Goal: Task Accomplishment & Management: Complete application form

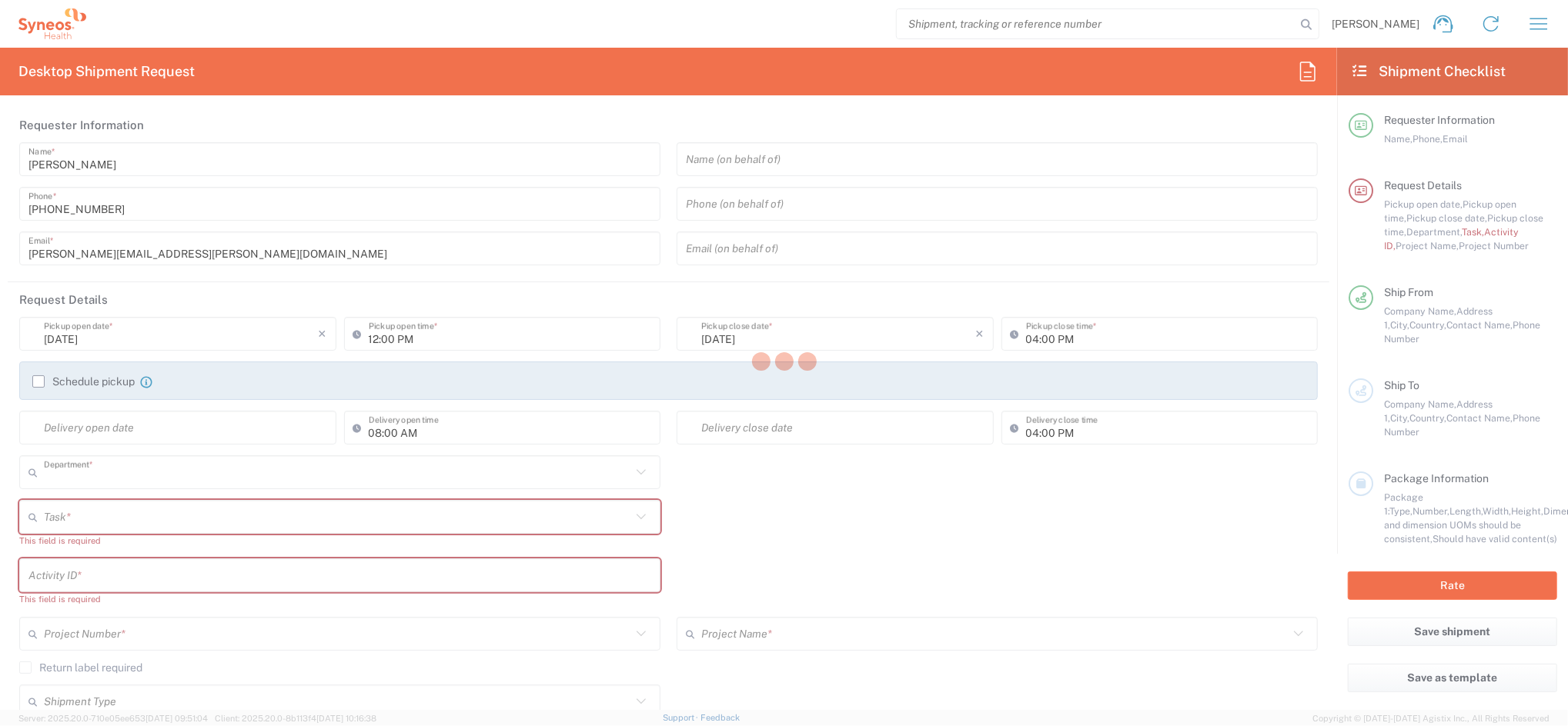
type input "4510"
type input "[GEOGRAPHIC_DATA]"
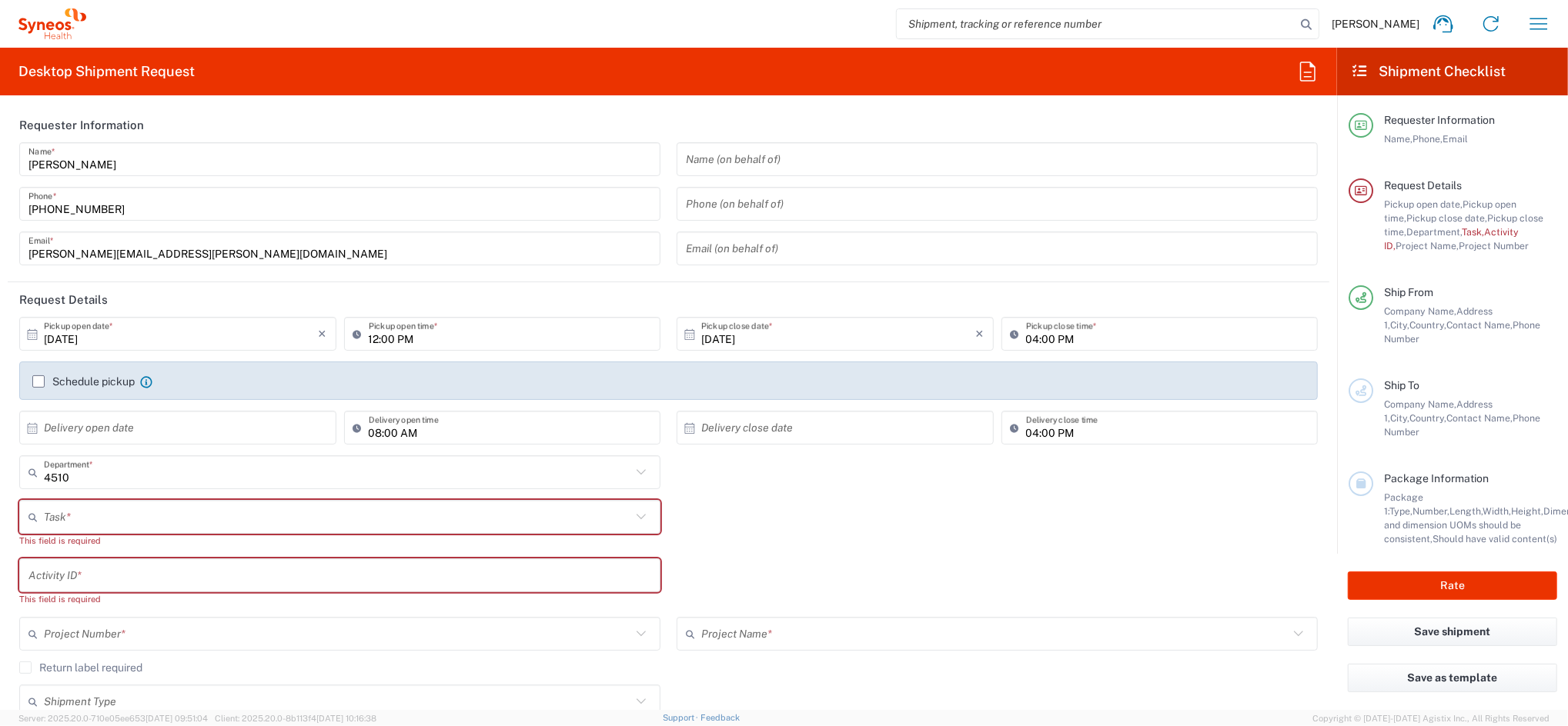
type input "Syneos Health Clinical [GEOGRAPHIC_DATA]"
click at [209, 334] on input "[DATE]" at bounding box center [181, 334] width 275 height 27
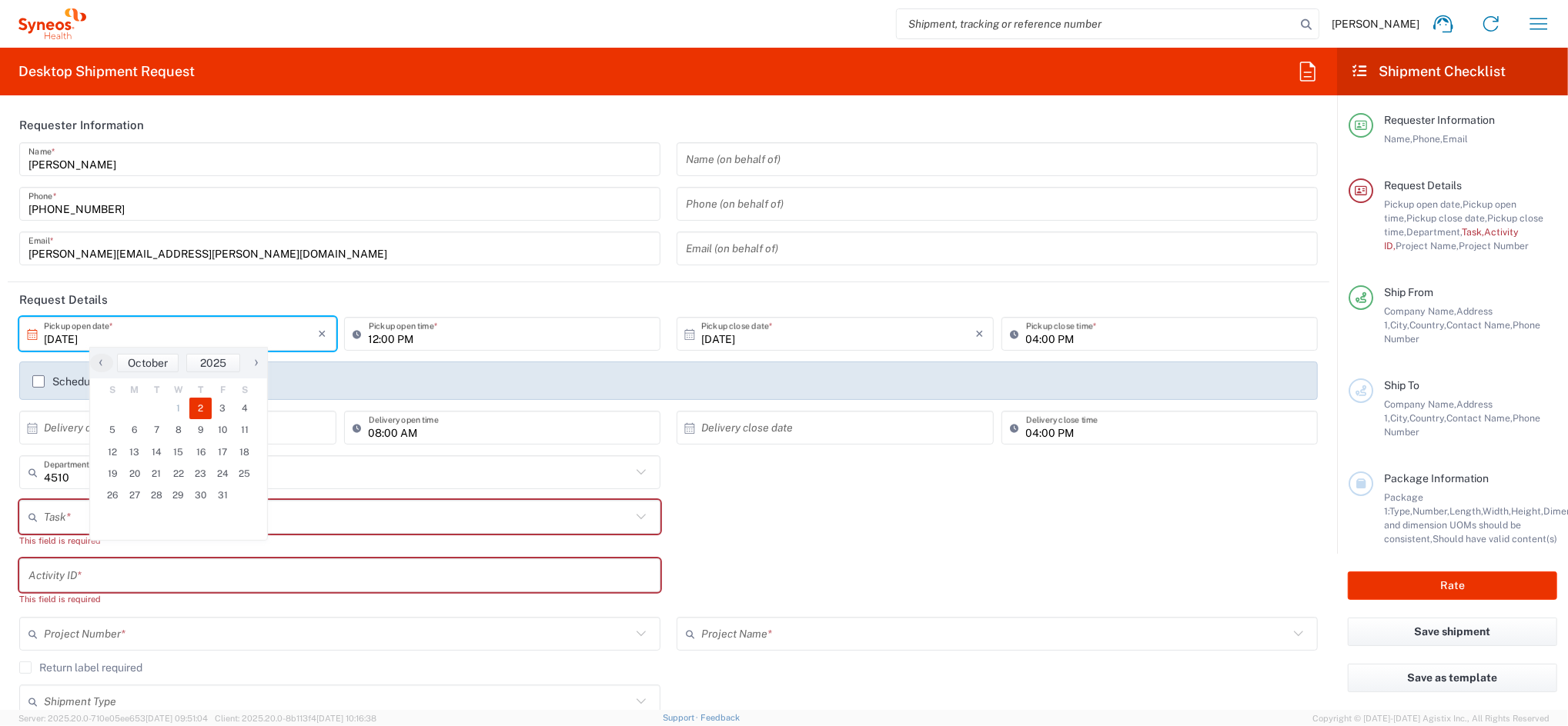
click at [373, 338] on input "12:00 PM" at bounding box center [510, 334] width 283 height 27
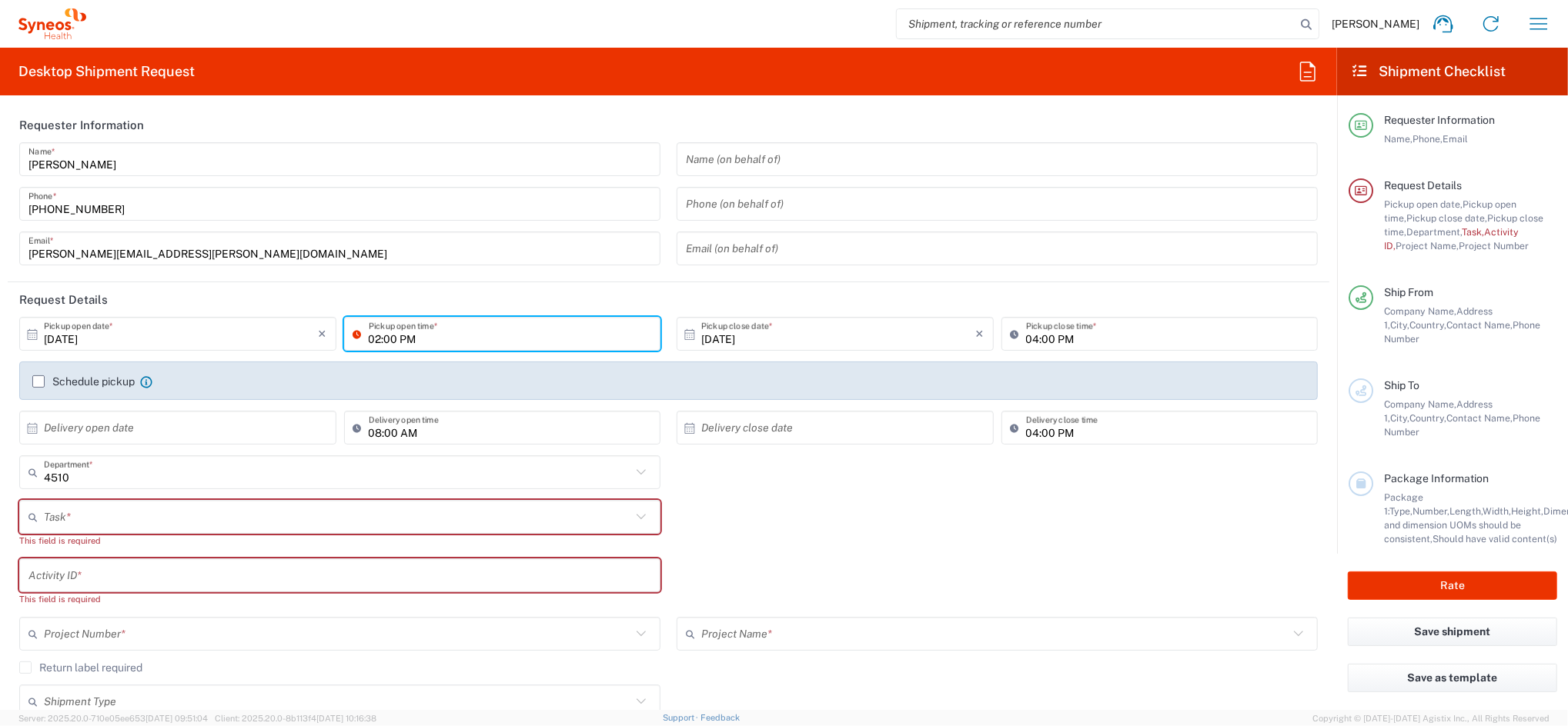
type input "02:00 PM"
click at [71, 378] on label "Schedule pickup" at bounding box center [83, 382] width 103 height 12
click at [39, 382] on input "Schedule pickup" at bounding box center [39, 382] width 0 height 0
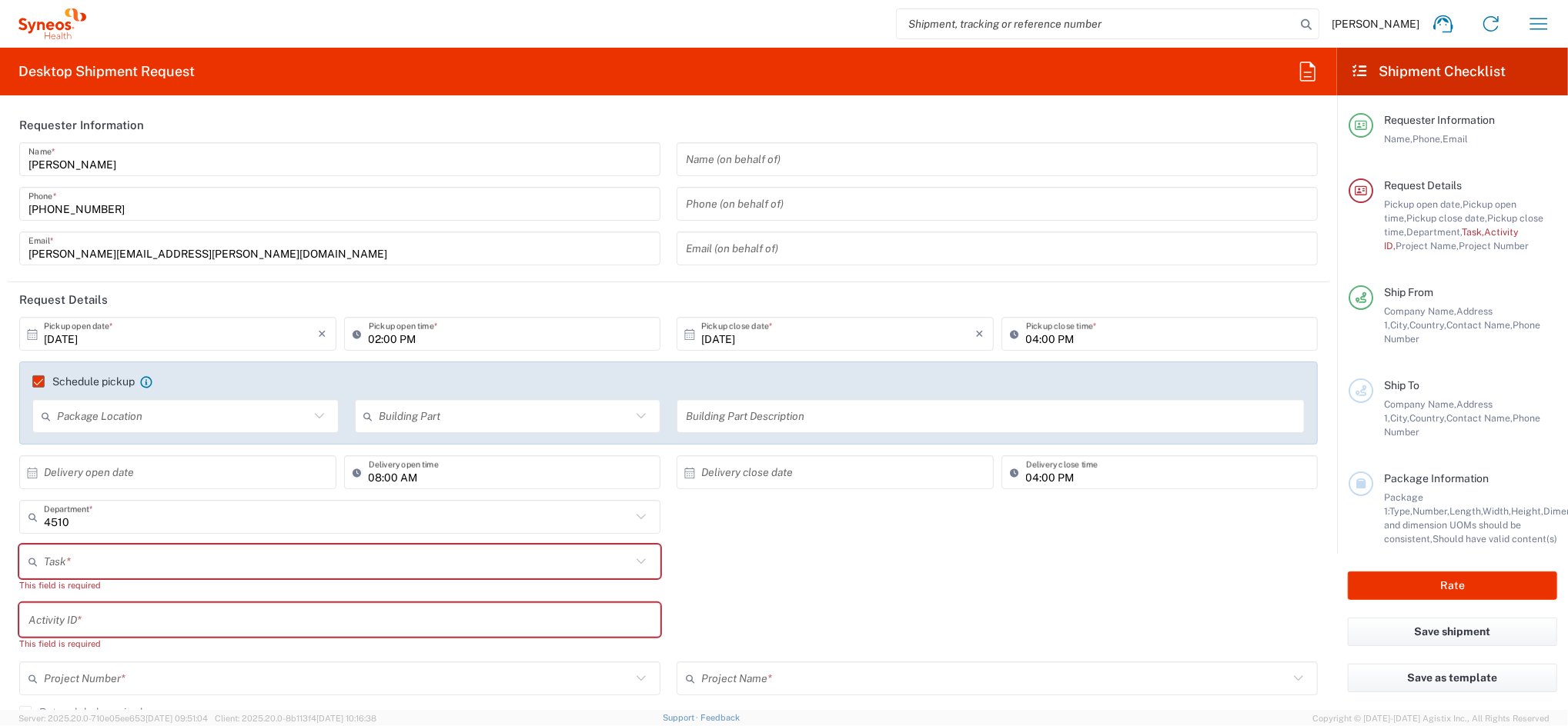
click at [168, 561] on input "text" at bounding box center [338, 562] width 587 height 27
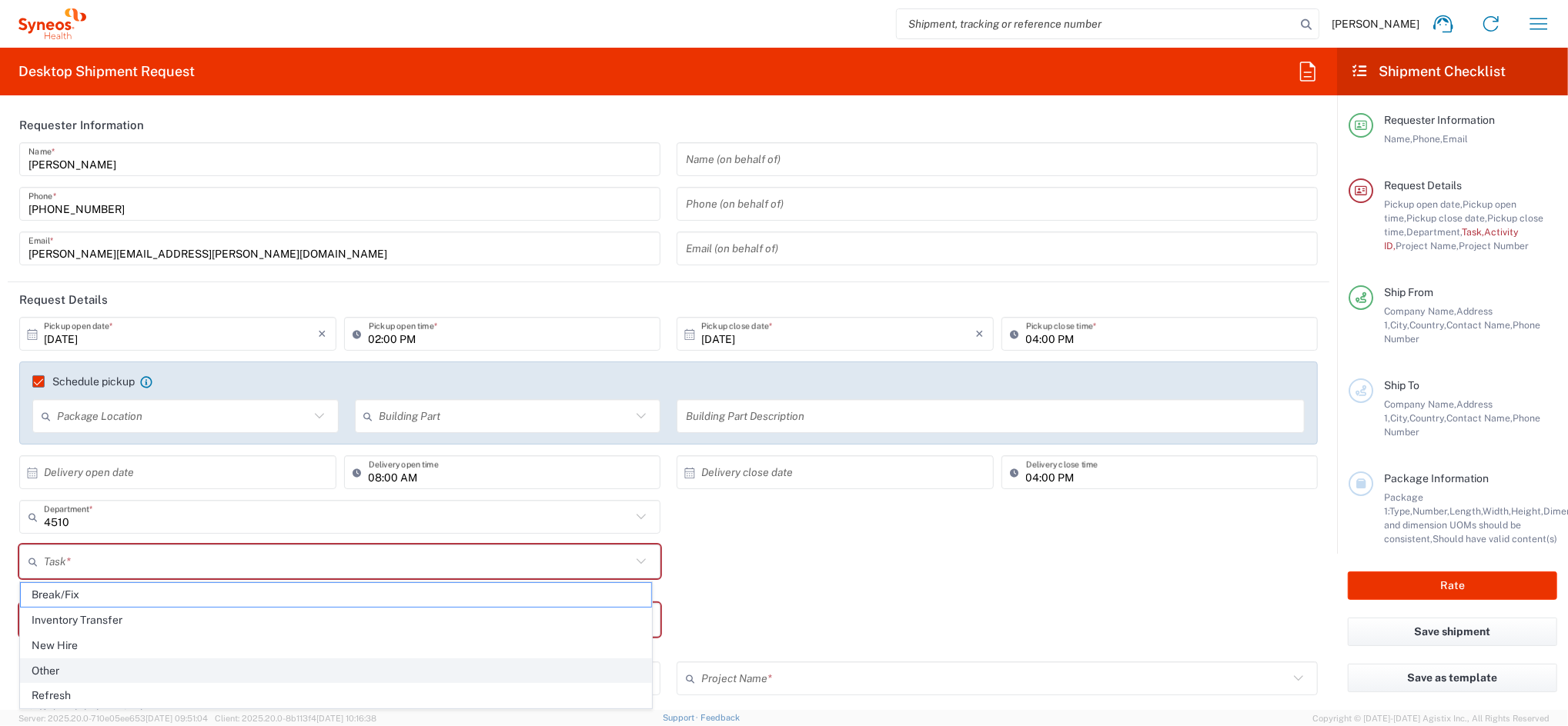
click at [83, 668] on span "Other" at bounding box center [336, 672] width 630 height 24
type input "Other"
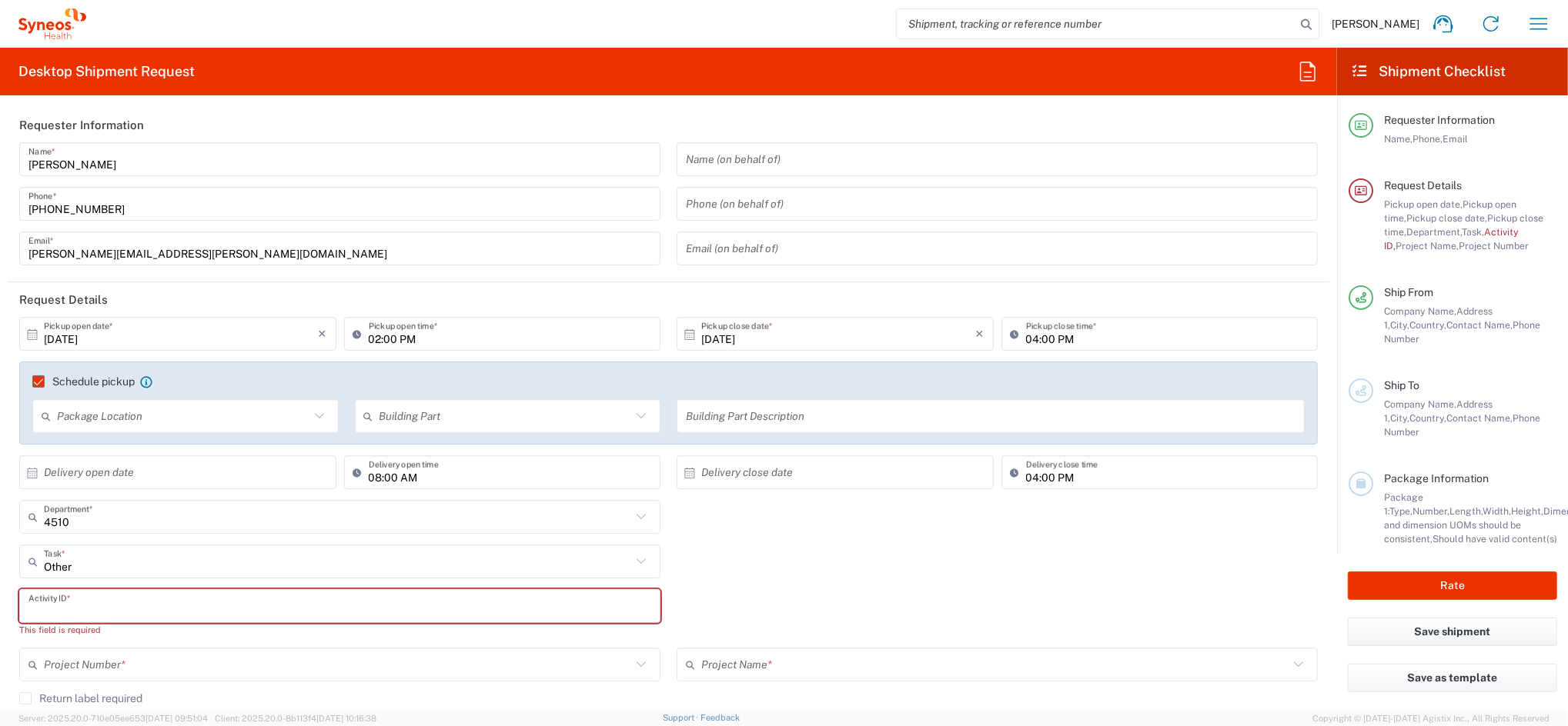
click at [97, 600] on input "text" at bounding box center [339, 606] width 623 height 27
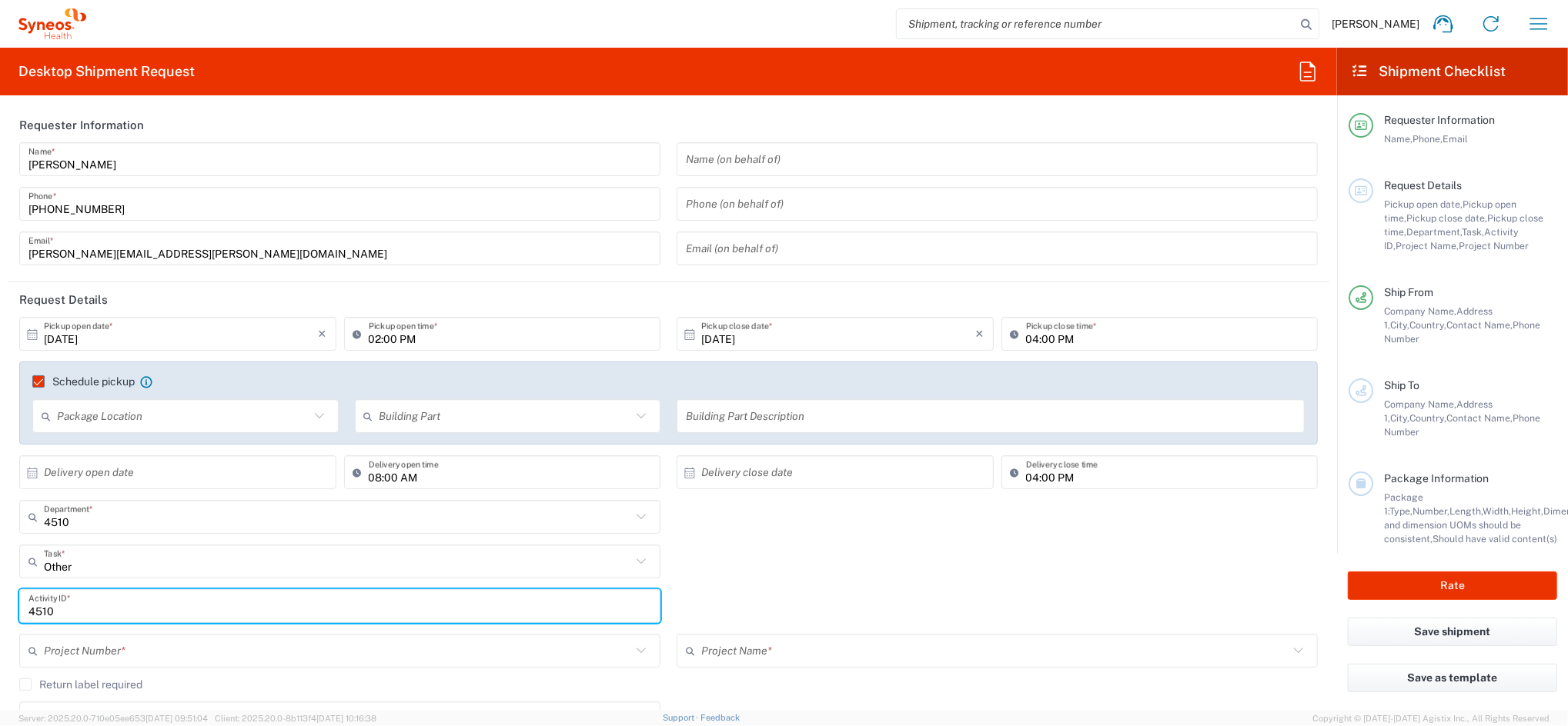
type input "4510"
click at [117, 653] on input "text" at bounding box center [338, 651] width 587 height 27
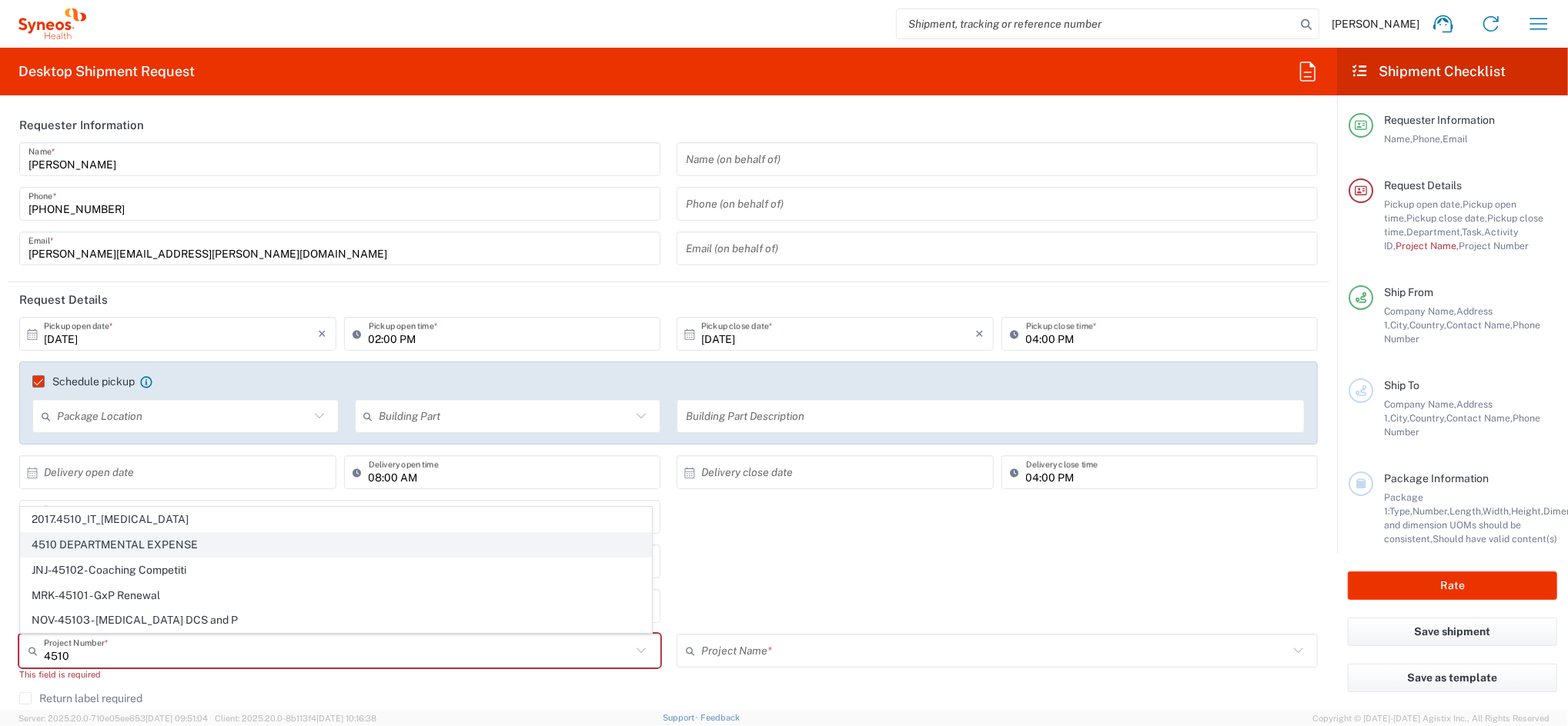
click at [169, 538] on span "4510 DEPARTMENTAL EXPENSE" at bounding box center [336, 546] width 630 height 24
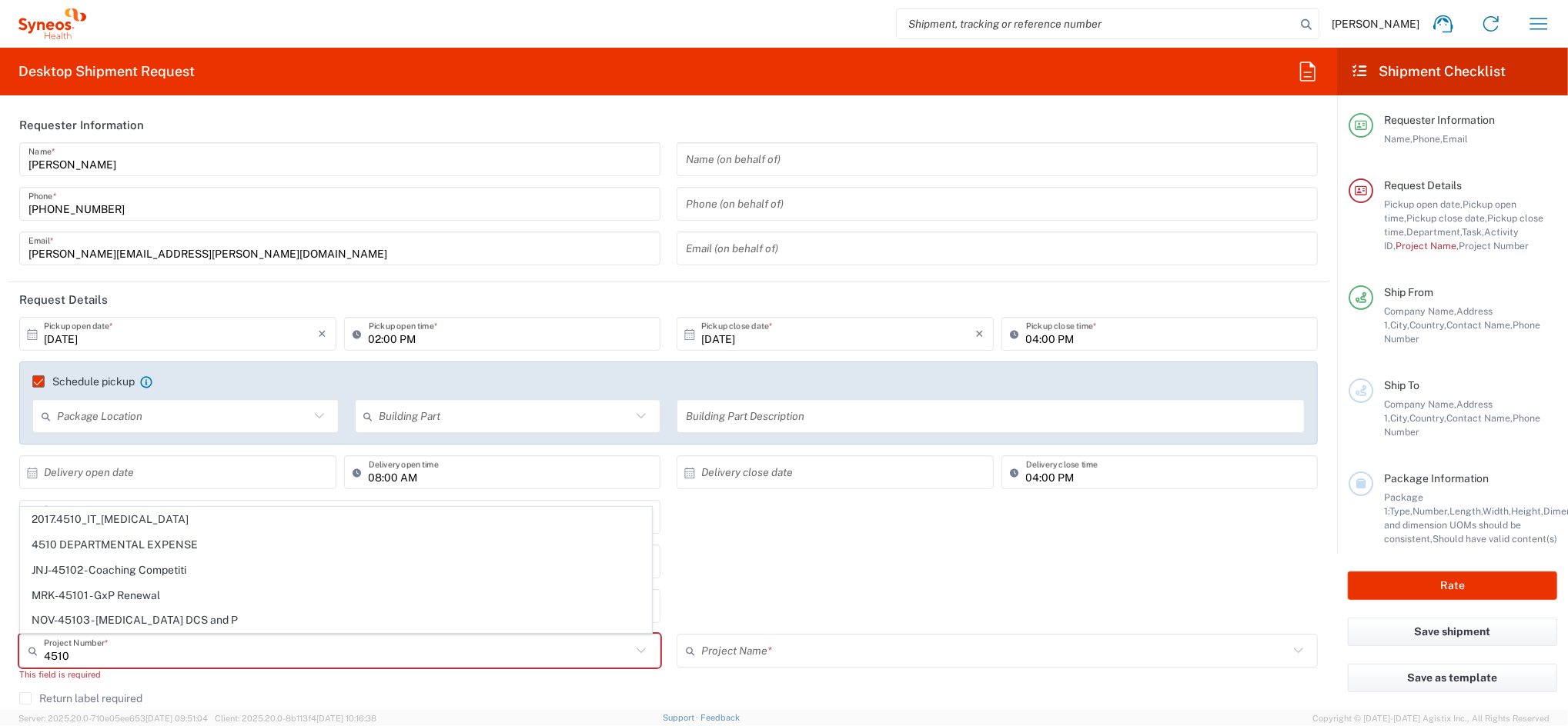
type input "4510 DEPARTMENTAL EXPENSE"
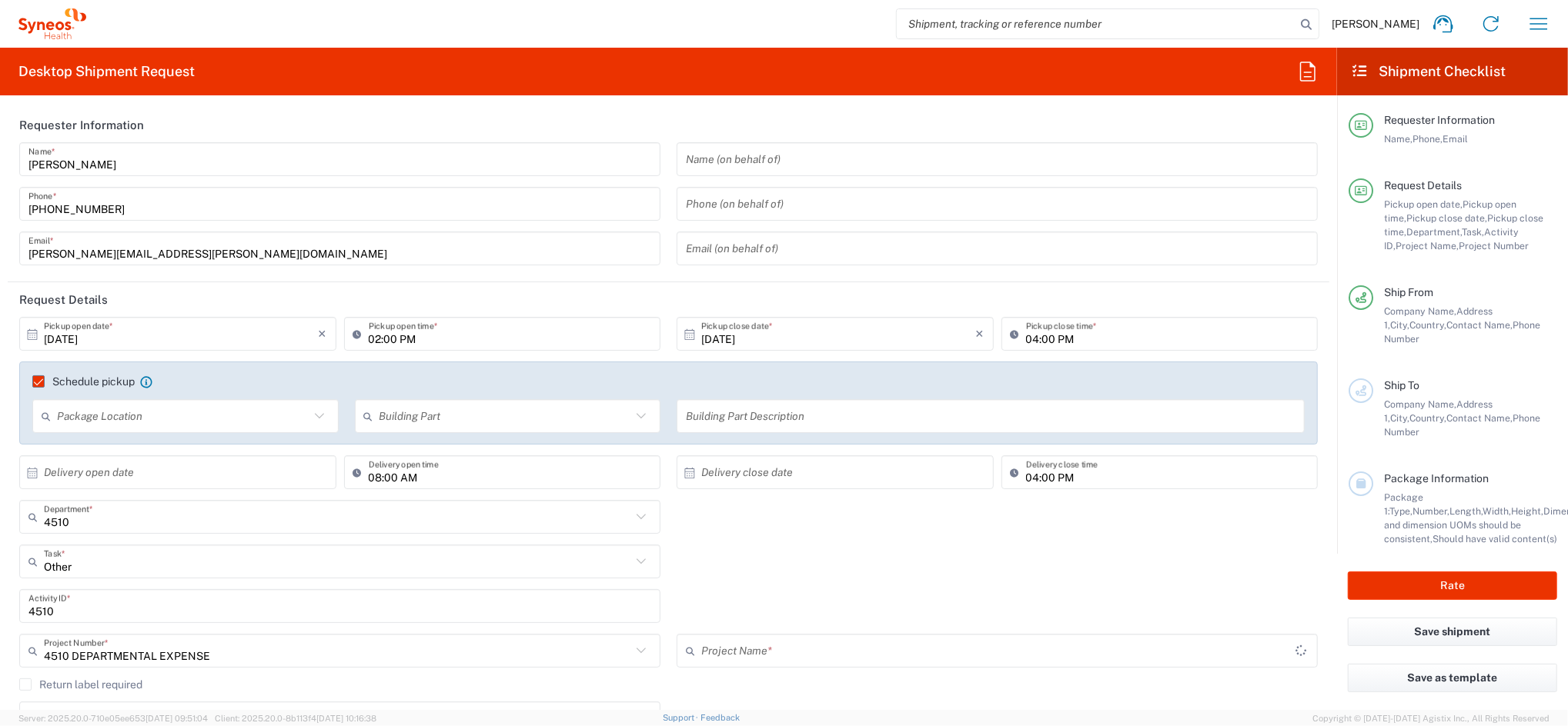
type input "4510 DEPARTMENTAL EXPENSE"
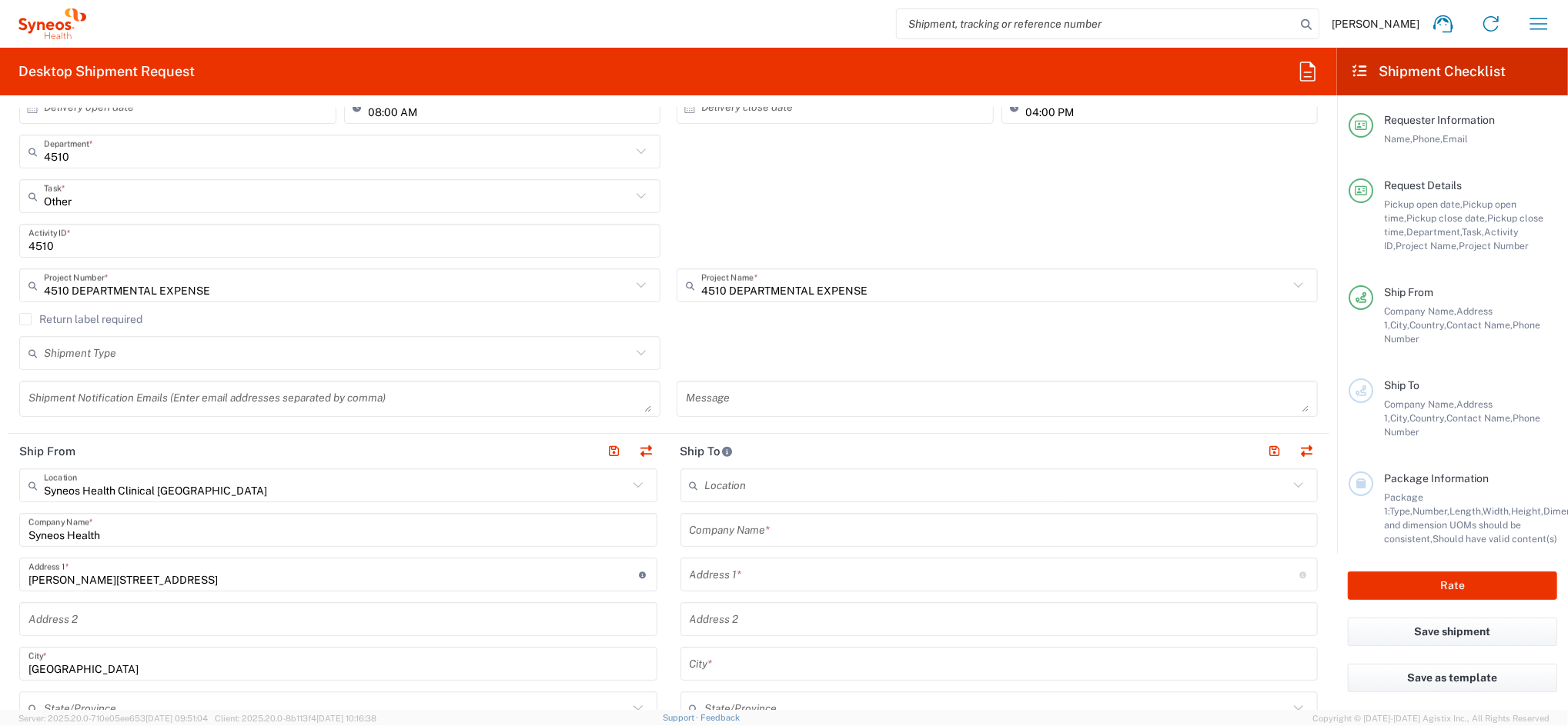
scroll to position [513, 0]
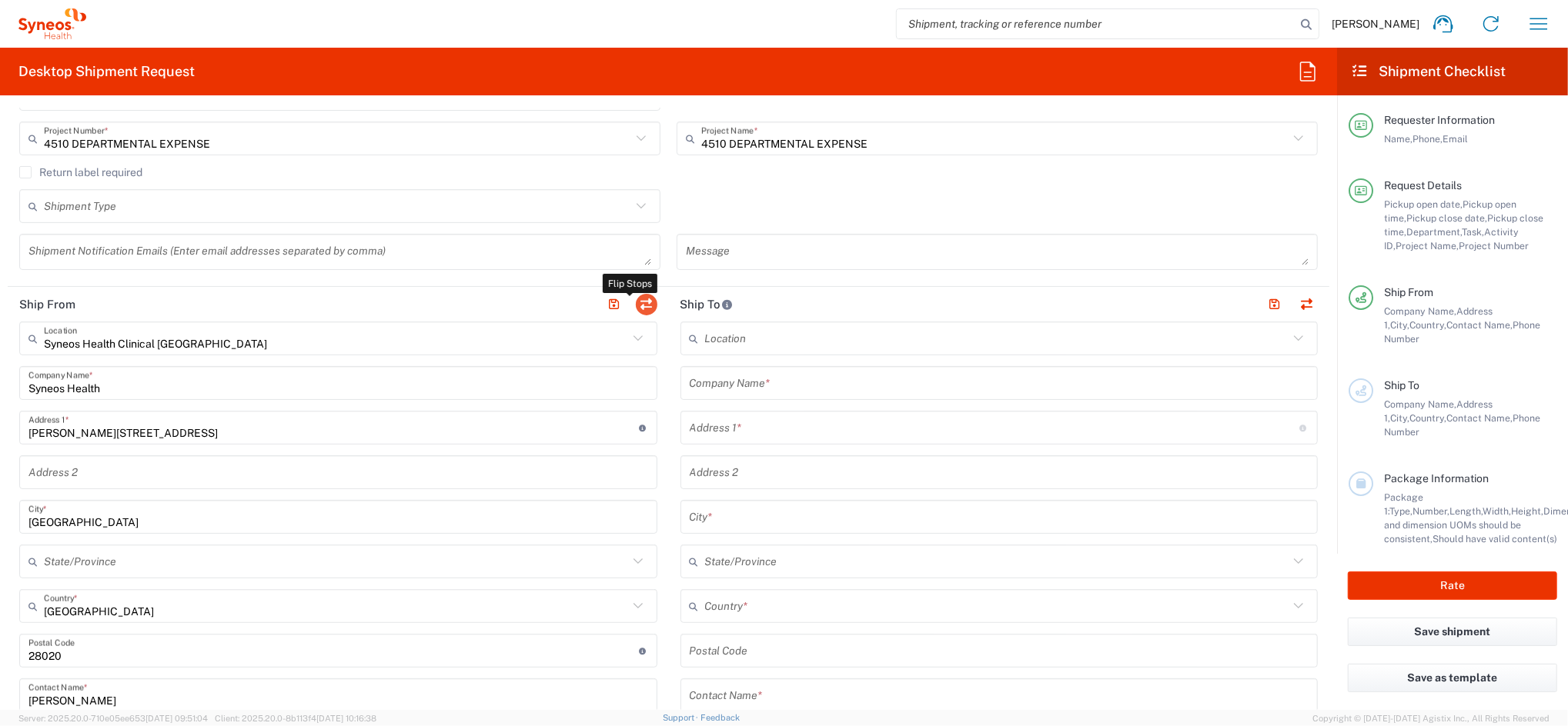
click at [642, 304] on button "button" at bounding box center [646, 305] width 22 height 22
type input "Syneos Health Clinical [GEOGRAPHIC_DATA]"
type input "Syneos Health"
type input "[PERSON_NAME][STREET_ADDRESS]"
type input "[GEOGRAPHIC_DATA]"
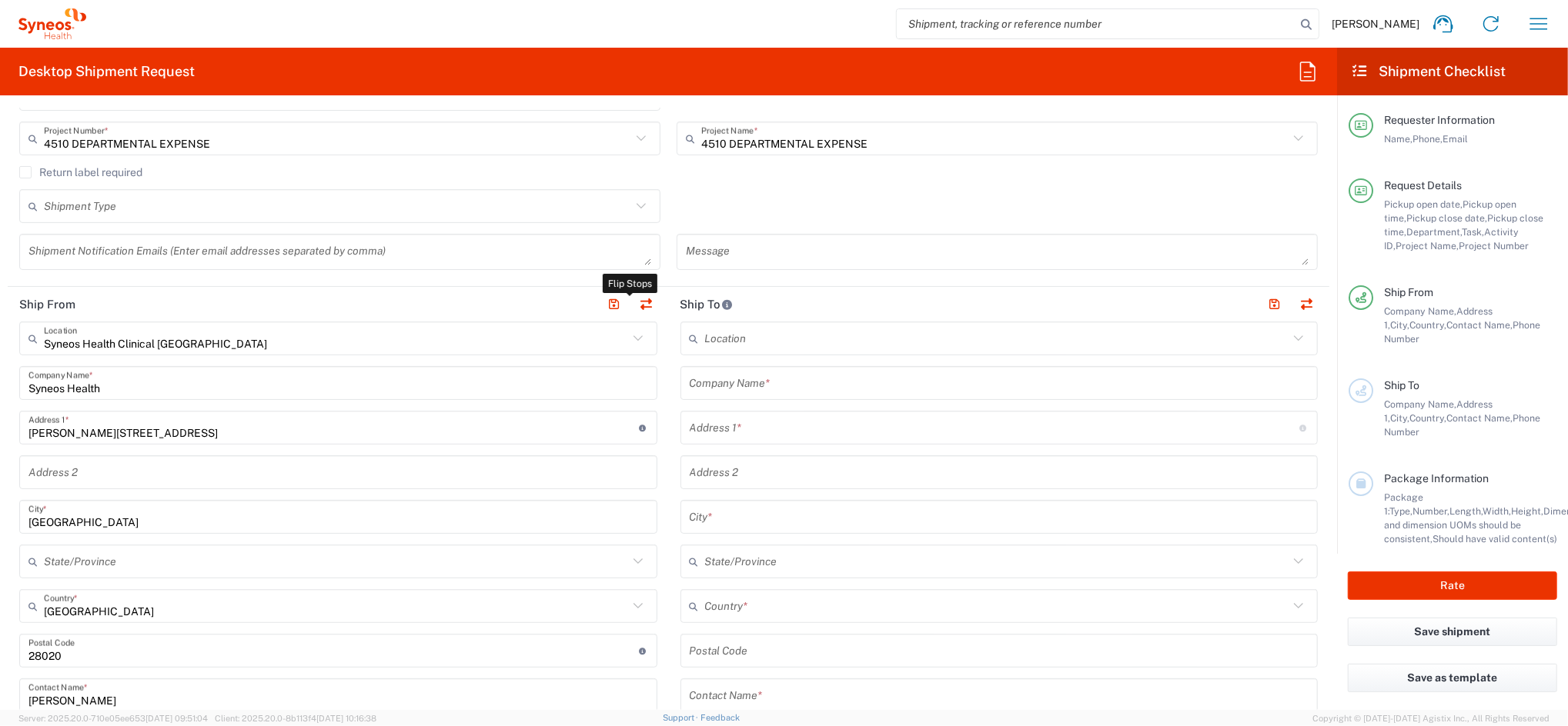
type input "[GEOGRAPHIC_DATA]"
type input "28020"
type input "[PERSON_NAME]"
type input "[PHONE_NUMBER]"
type input "[PERSON_NAME][EMAIL_ADDRESS][PERSON_NAME][DOMAIN_NAME]"
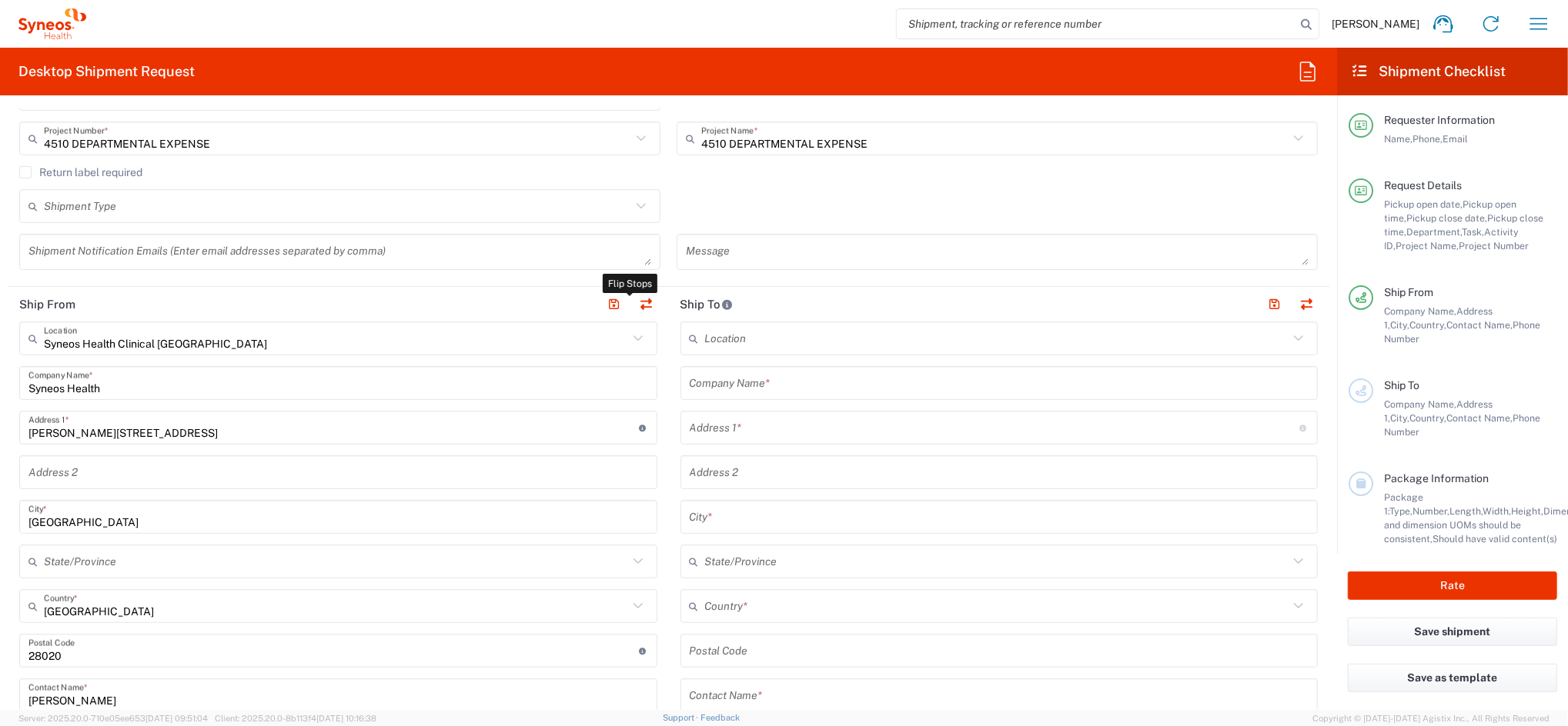
type input "EORI"
type input "VAT"
type input "ESB61389227"
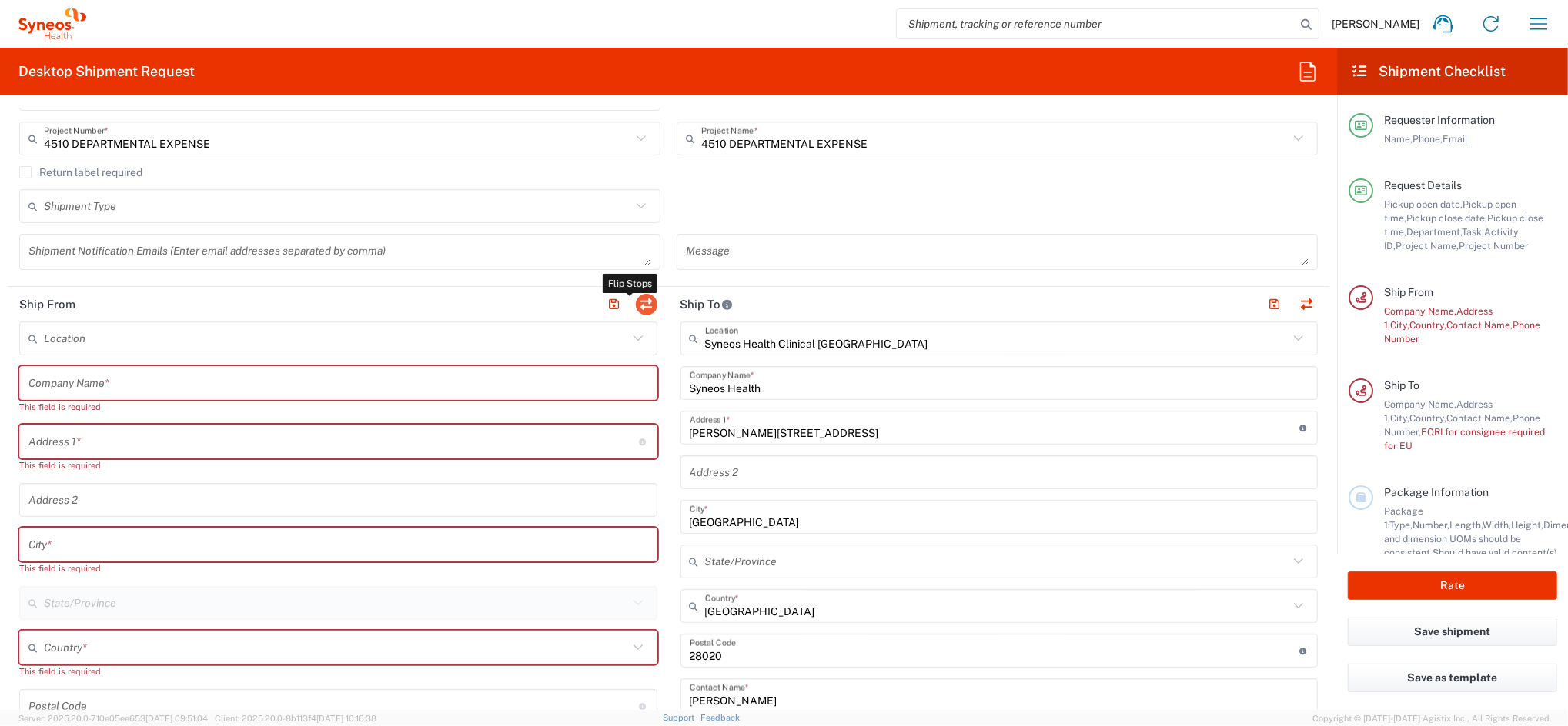
click at [638, 303] on button "button" at bounding box center [646, 305] width 22 height 22
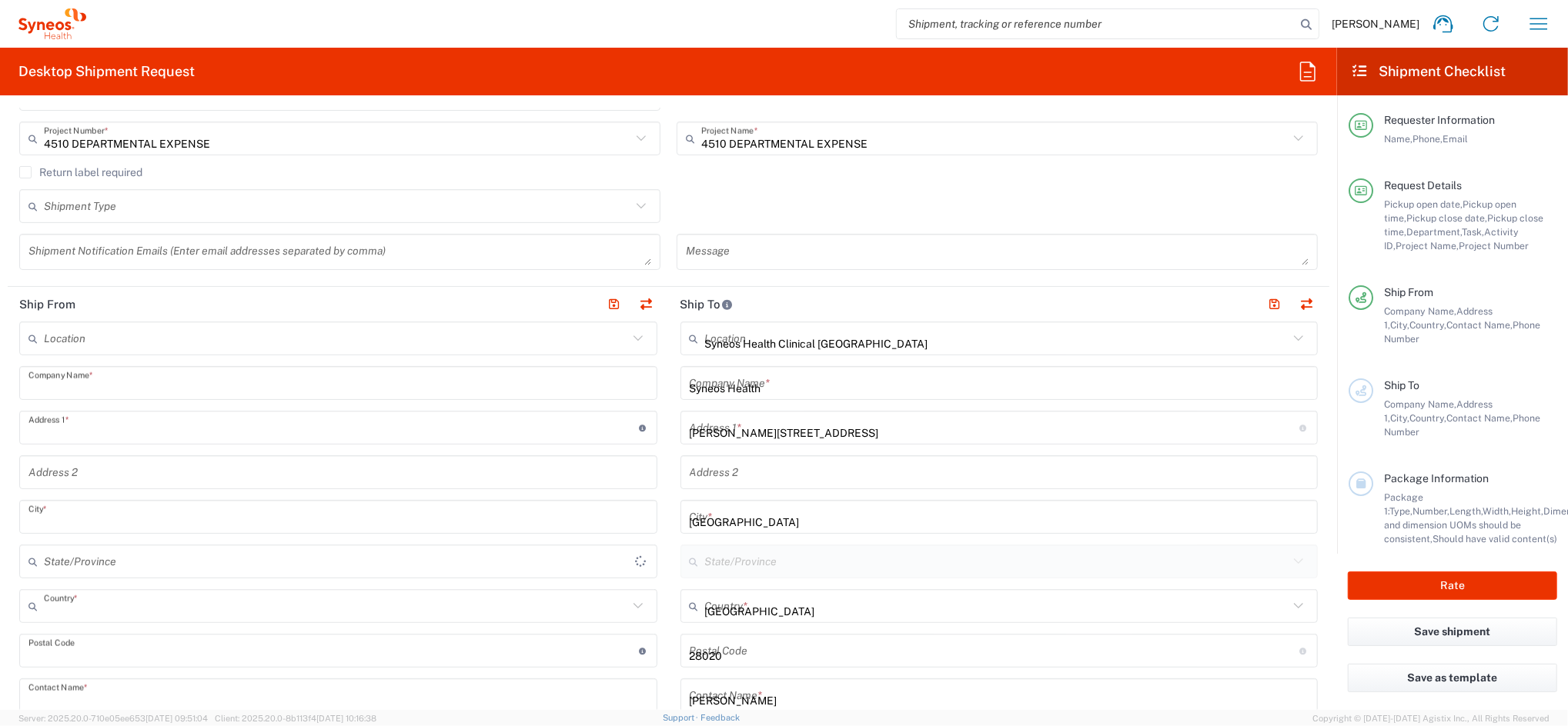
type input "Syneos Health"
type input "[PERSON_NAME][STREET_ADDRESS]"
type input "[GEOGRAPHIC_DATA]"
type input "28020"
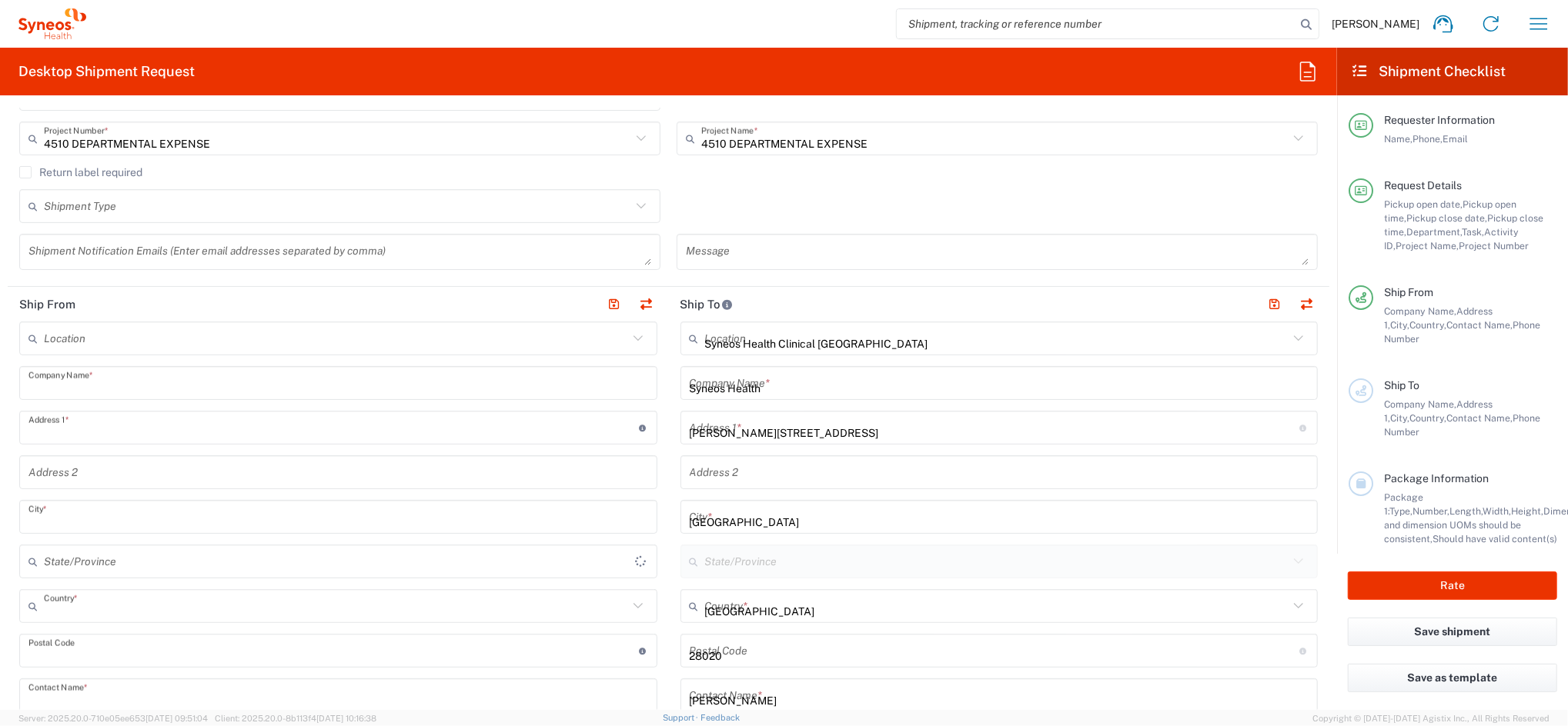
type input "[PERSON_NAME]"
type input "[PHONE_NUMBER]"
type input "[PERSON_NAME][EMAIL_ADDRESS][PERSON_NAME][DOMAIN_NAME]"
type input "VAT"
type input "ESB61389227"
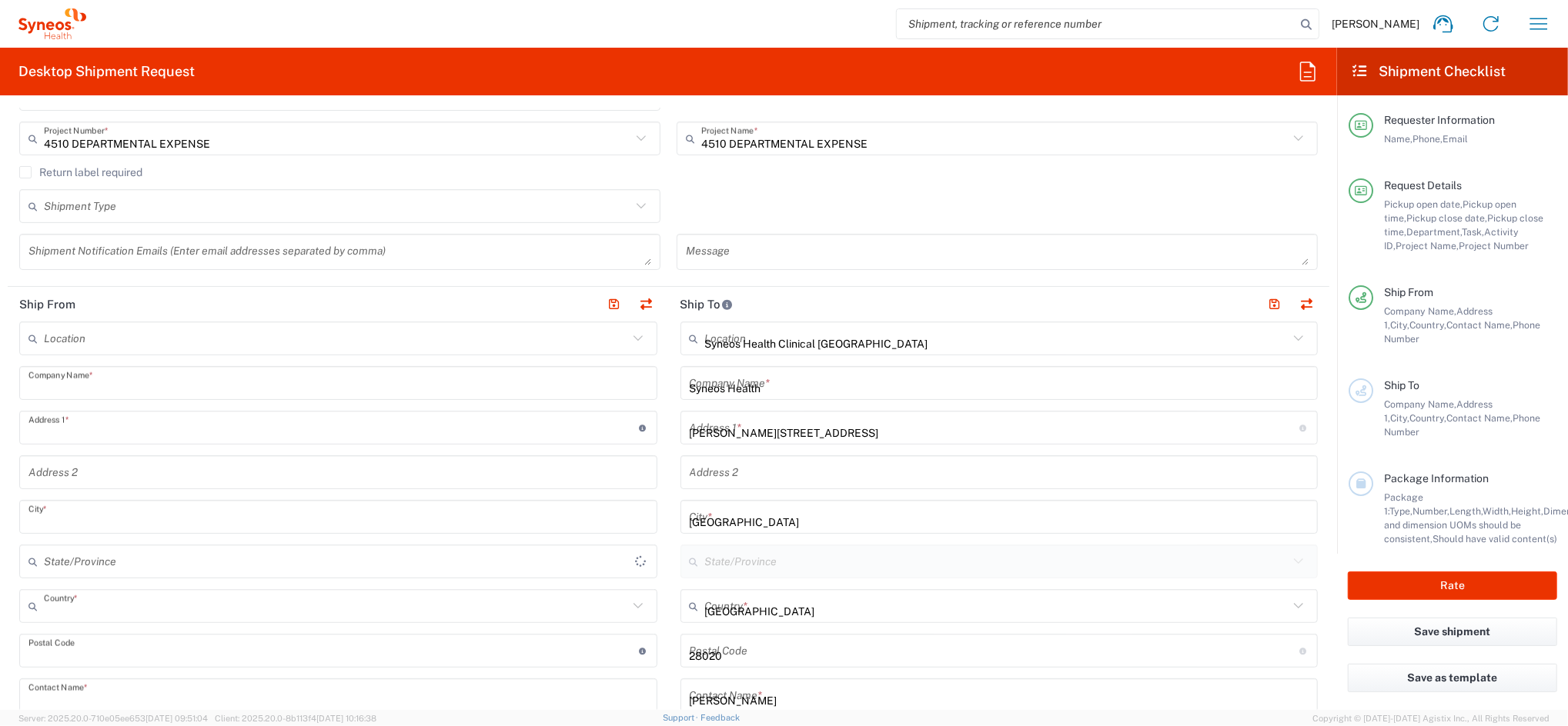
type input "EORI"
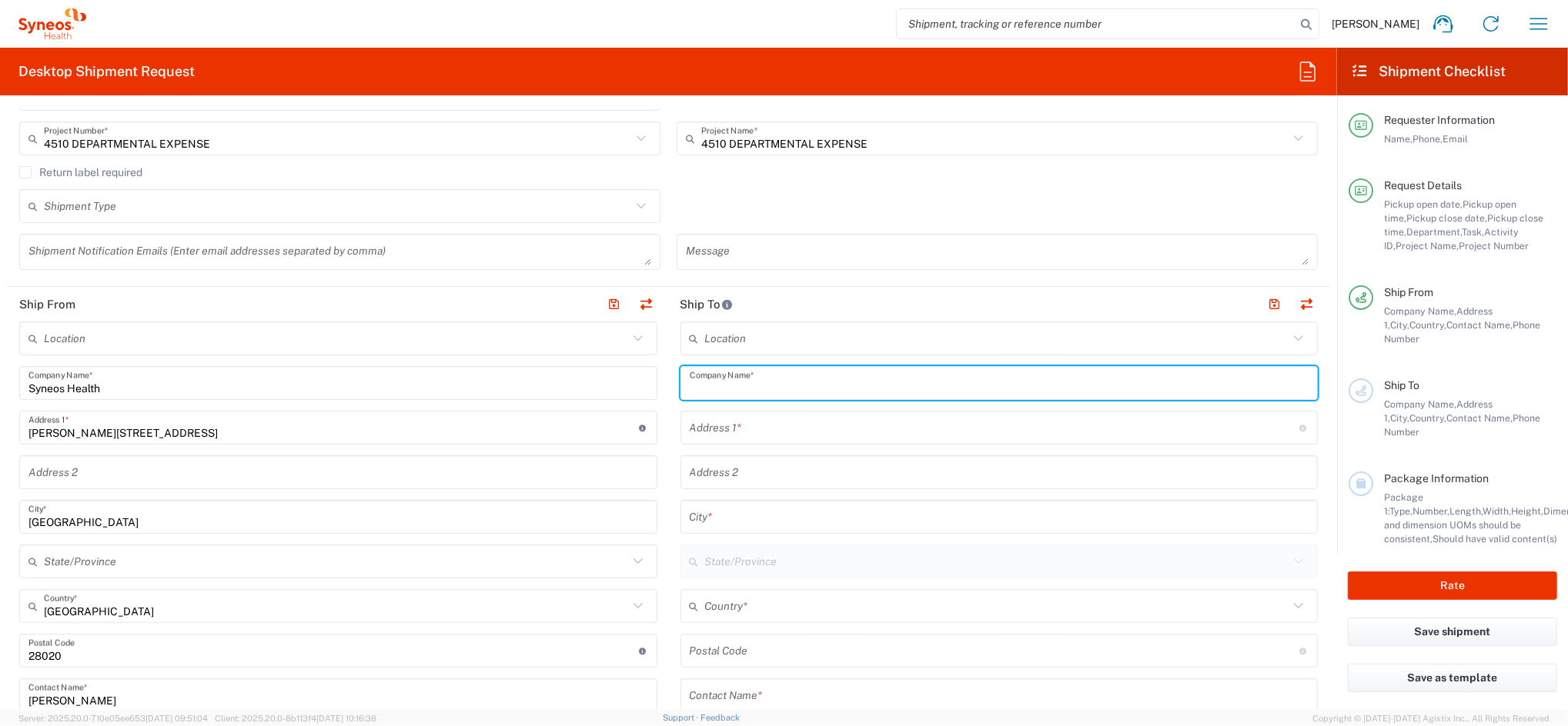
click at [739, 380] on input "text" at bounding box center [1000, 383] width 620 height 27
type input "syneos health"
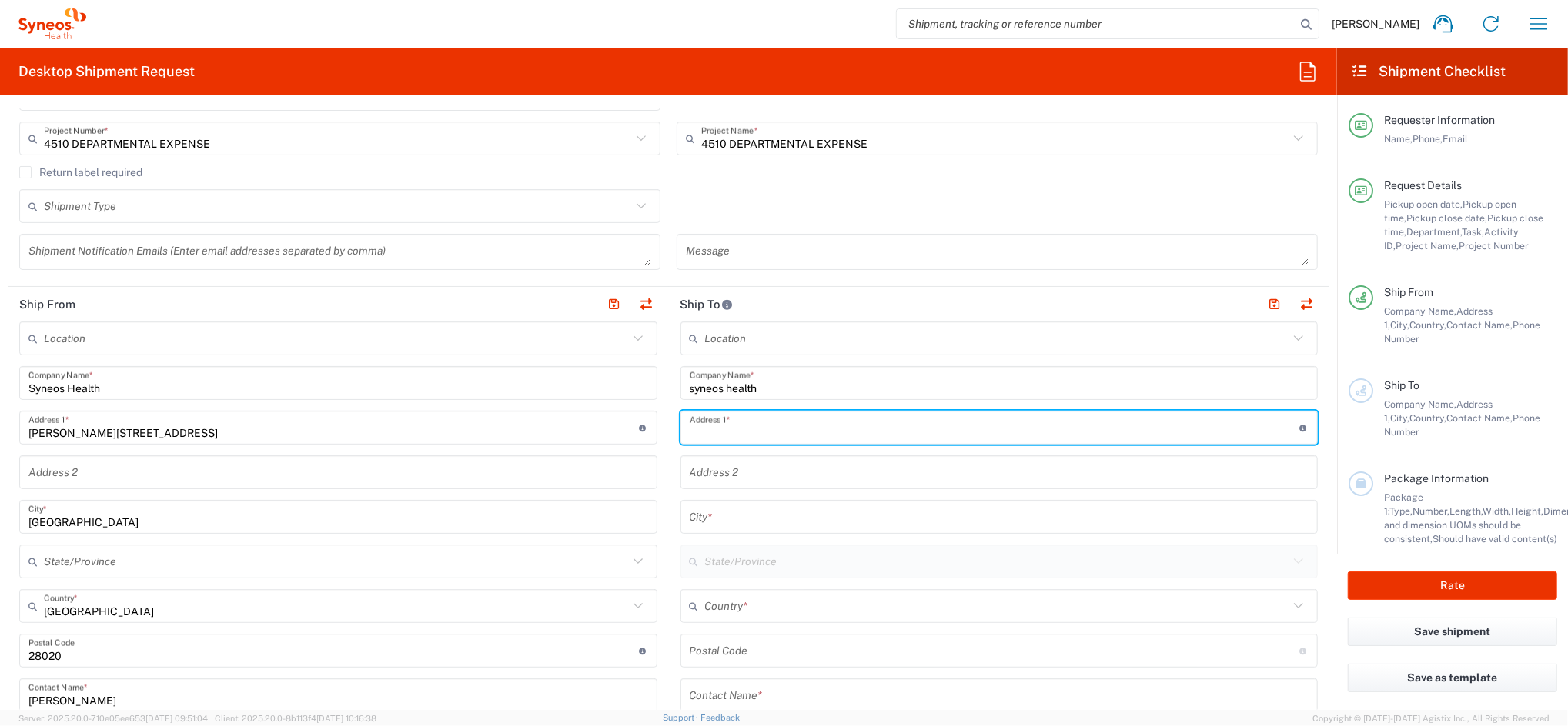
click at [741, 428] on input "text" at bounding box center [995, 427] width 610 height 27
paste input "Name: [PERSON_NAME] Phone: [PHONE_NUMBER] HR ID: 282183 Email: [EMAIL_ADDRESS][…"
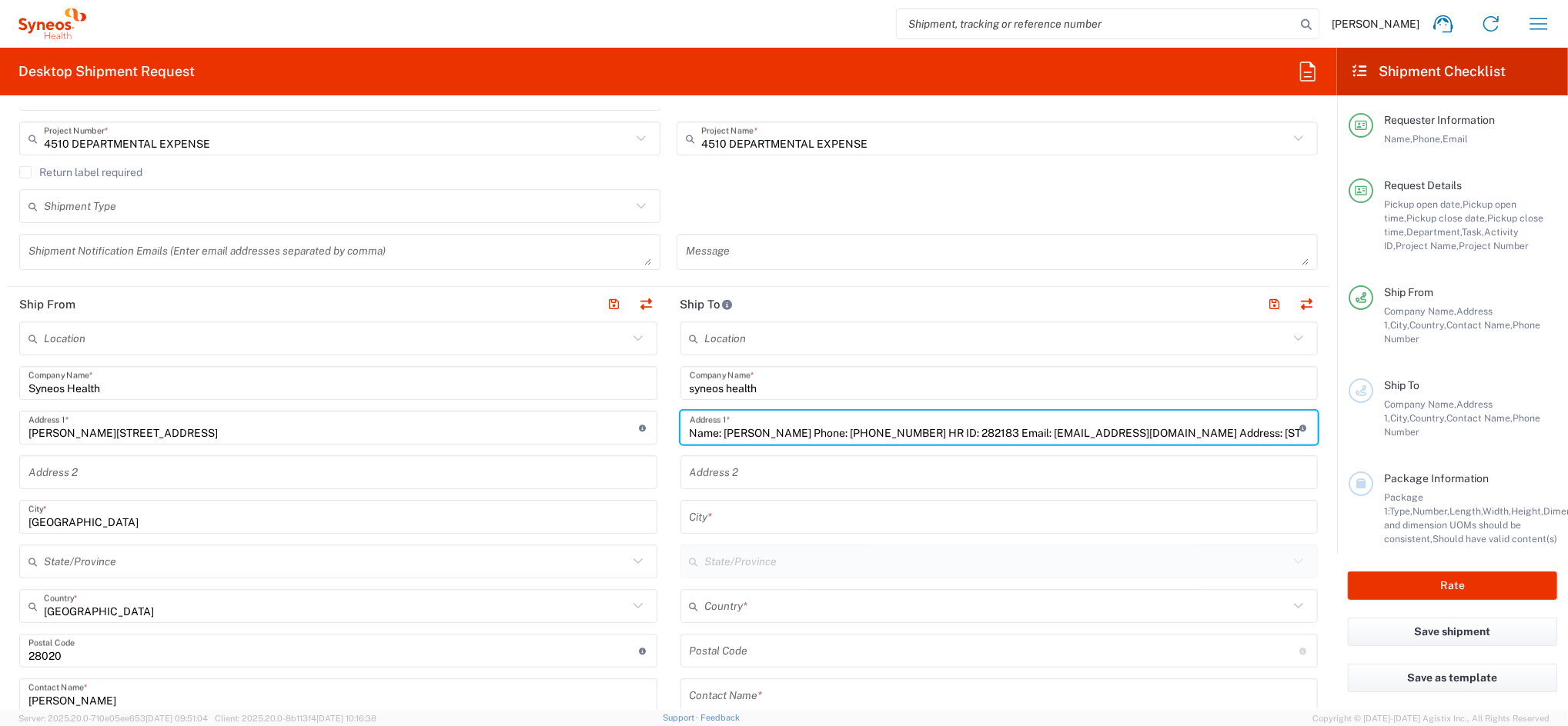
scroll to position [0, 116]
drag, startPoint x: 1042, startPoint y: 433, endPoint x: 895, endPoint y: 436, distance: 147.0
click at [895, 436] on input "Name: [PERSON_NAME] Phone: [PHONE_NUMBER] HR ID: 282183 Email: [EMAIL_ADDRESS][…" at bounding box center [995, 427] width 610 height 27
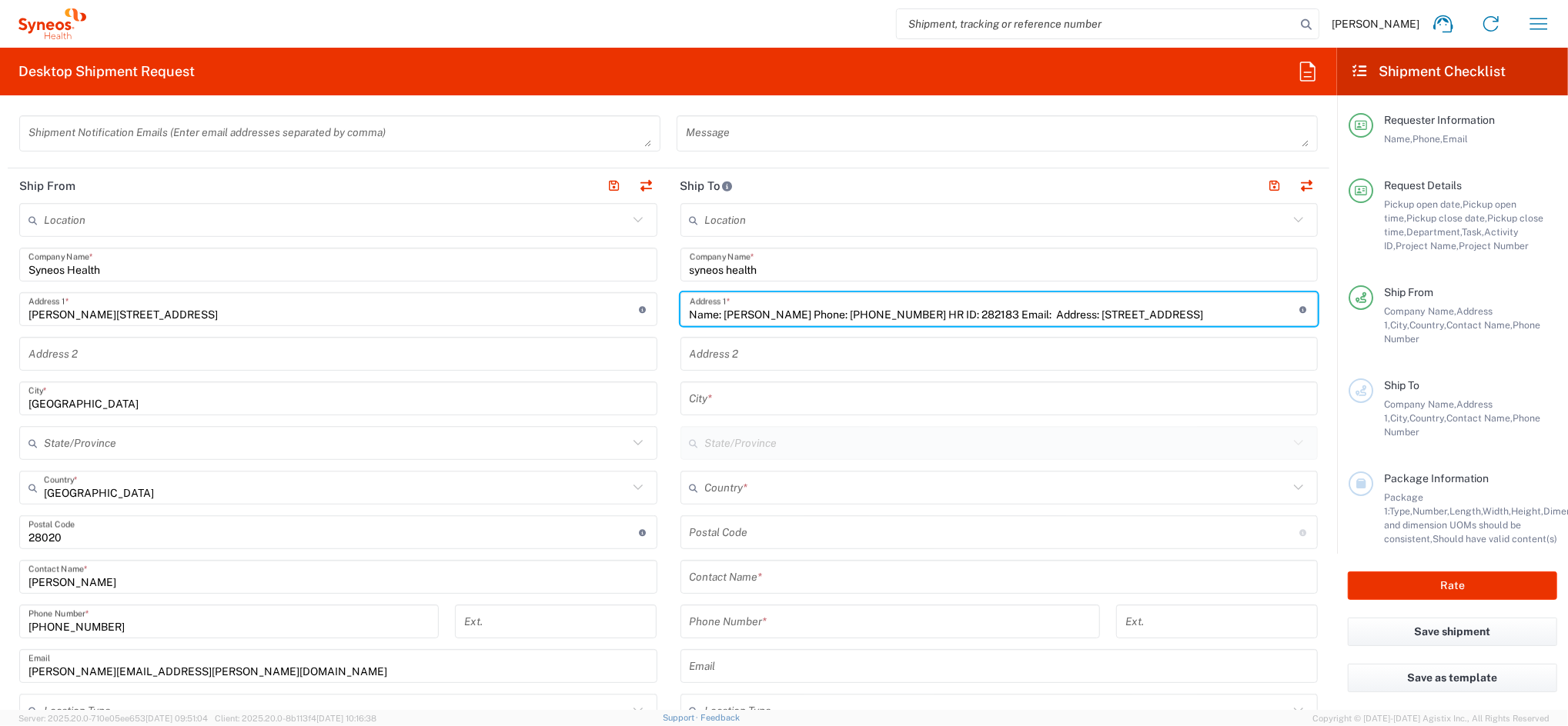
scroll to position [718, 0]
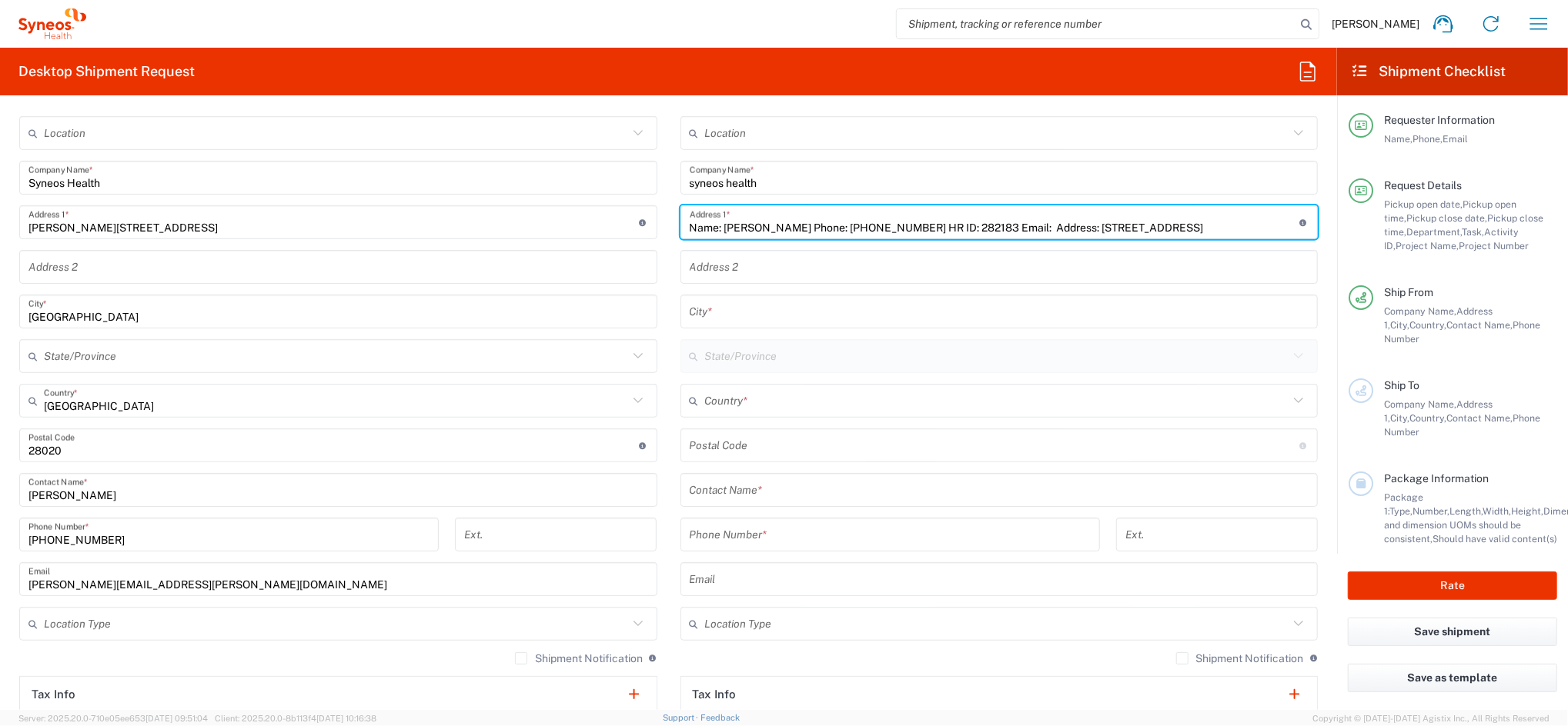
type input "Name: [PERSON_NAME] Phone: [PHONE_NUMBER] HR ID: 282183 Email: Address: [STREET…"
click at [709, 576] on input "text" at bounding box center [1000, 579] width 620 height 27
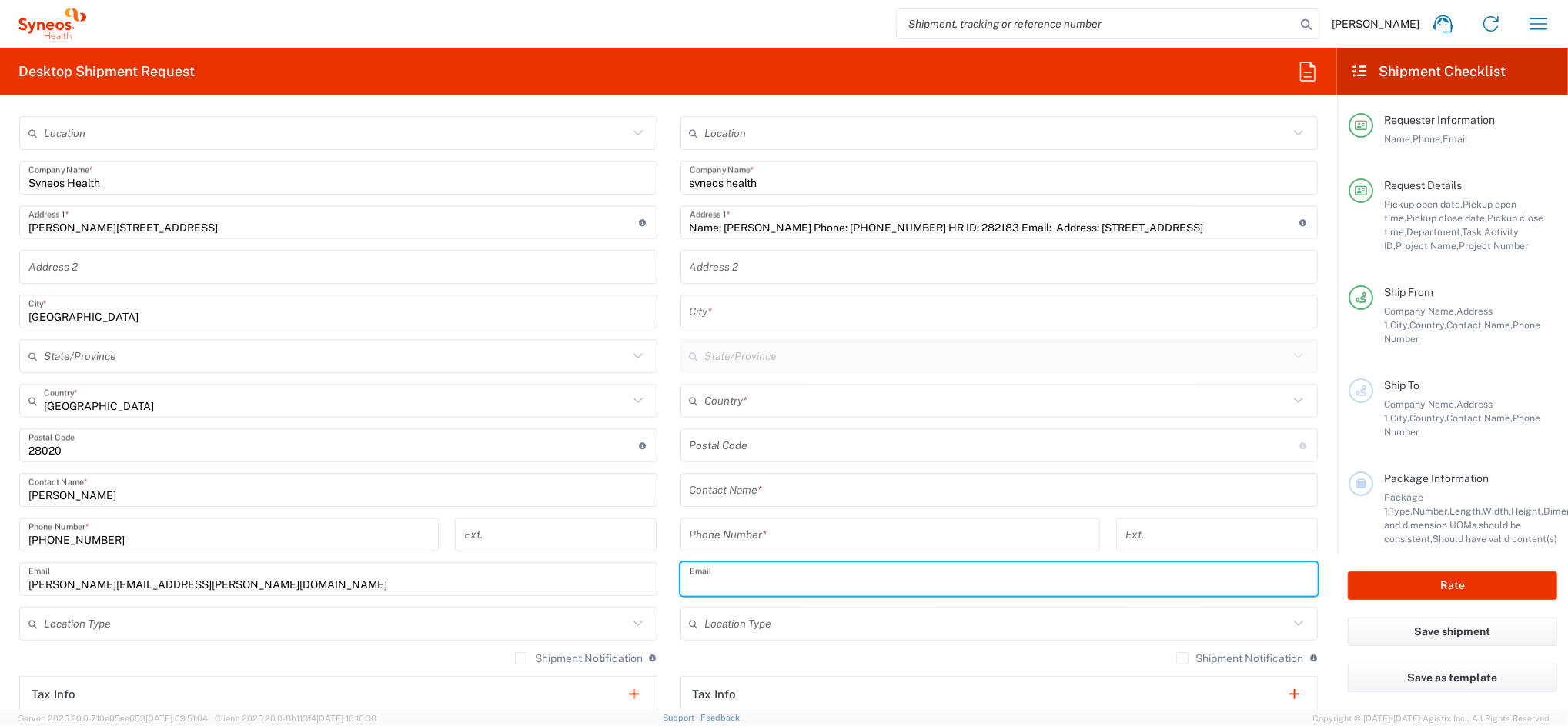
paste input "[EMAIL_ADDRESS][DOMAIN_NAME]"
type input "[EMAIL_ADDRESS][DOMAIN_NAME]"
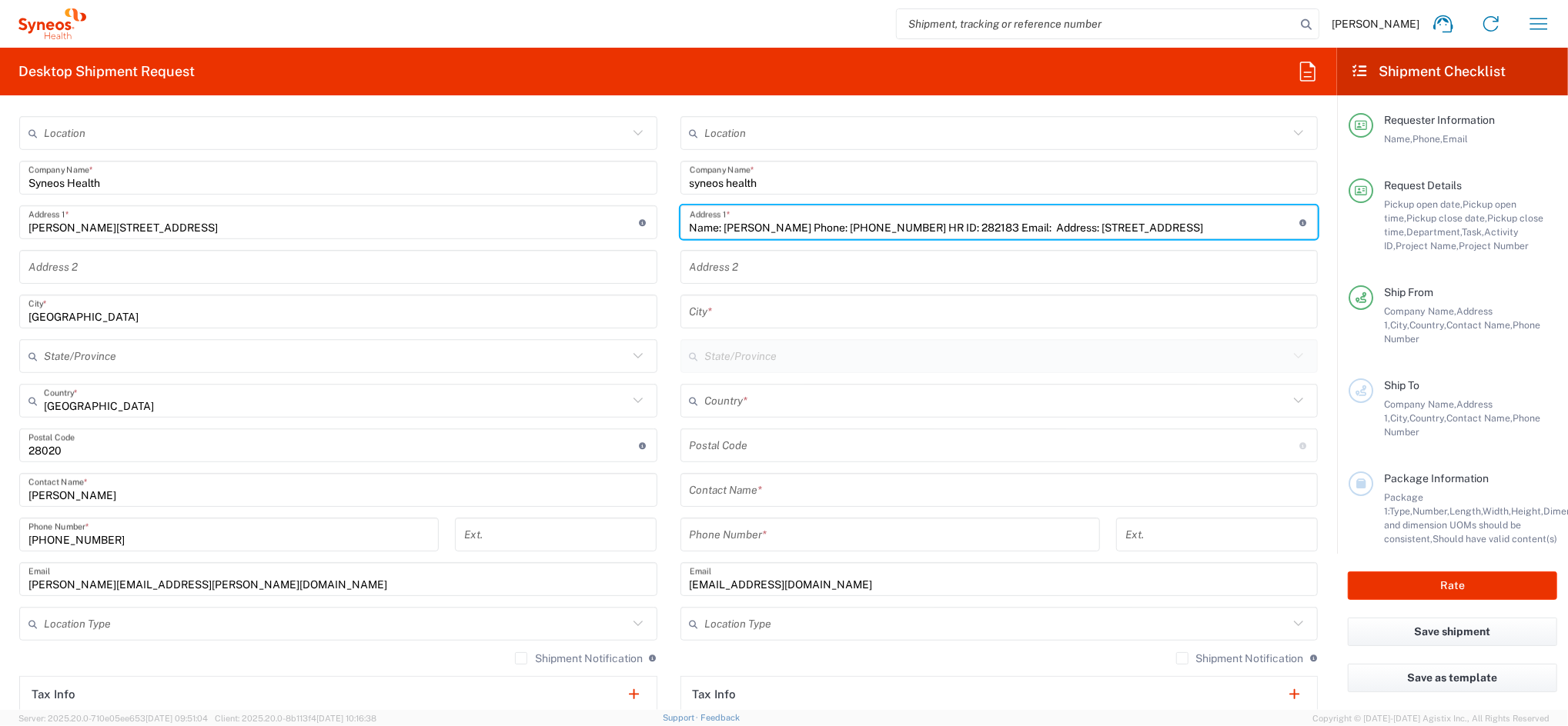
drag, startPoint x: 902, startPoint y: 224, endPoint x: 809, endPoint y: 228, distance: 93.1
click at [809, 226] on input "Name: [PERSON_NAME] Phone: [PHONE_NUMBER] HR ID: 282183 Email: Address: [STREET…" at bounding box center [995, 222] width 610 height 27
type input "Name: [PERSON_NAME] Phone: HR ID: 282183 Email: Address: [STREET_ADDRESS]"
click at [748, 533] on input "tel" at bounding box center [890, 534] width 401 height 27
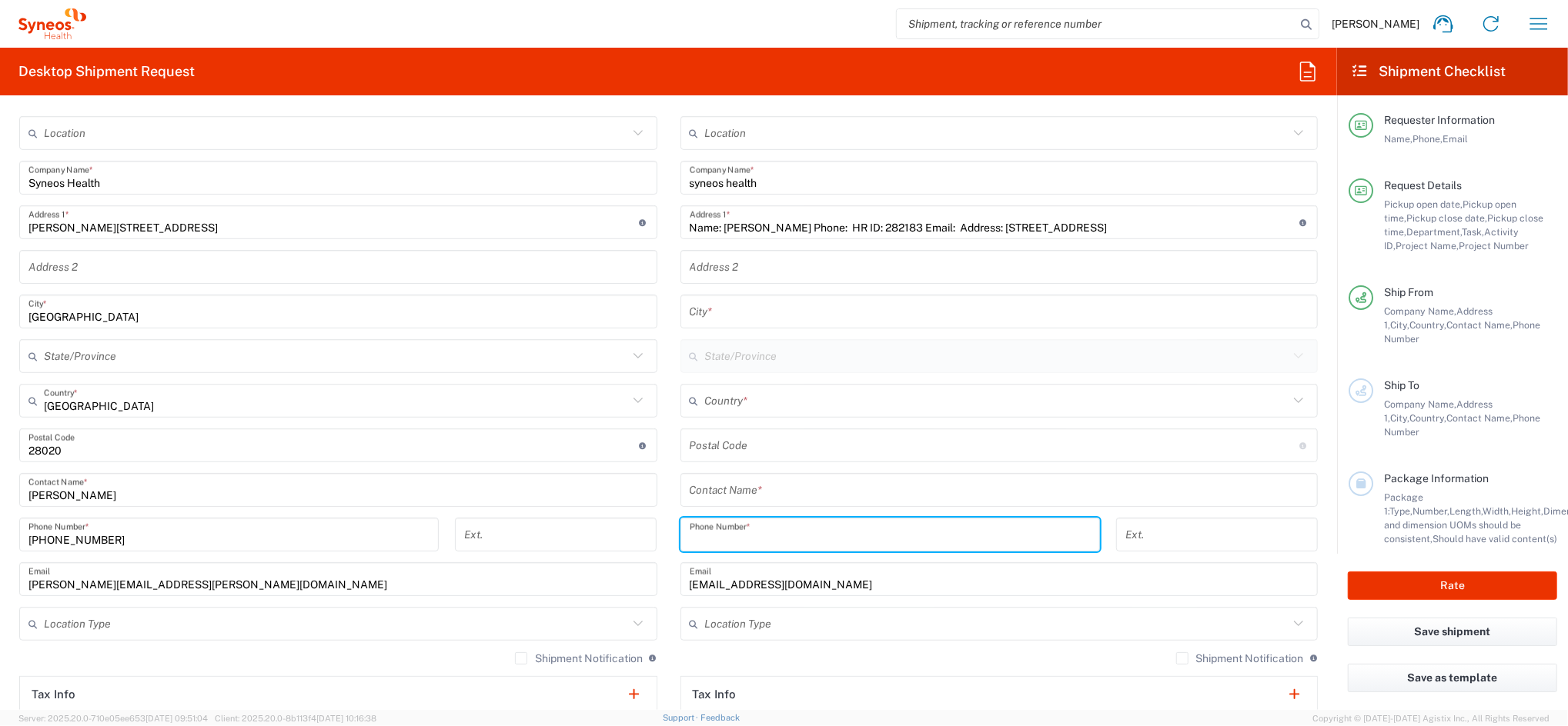
paste input "[PHONE_NUMBER]"
click at [706, 534] on input "[PHONE_NUMBER]" at bounding box center [890, 534] width 401 height 27
type input "[PHONE_NUMBER]"
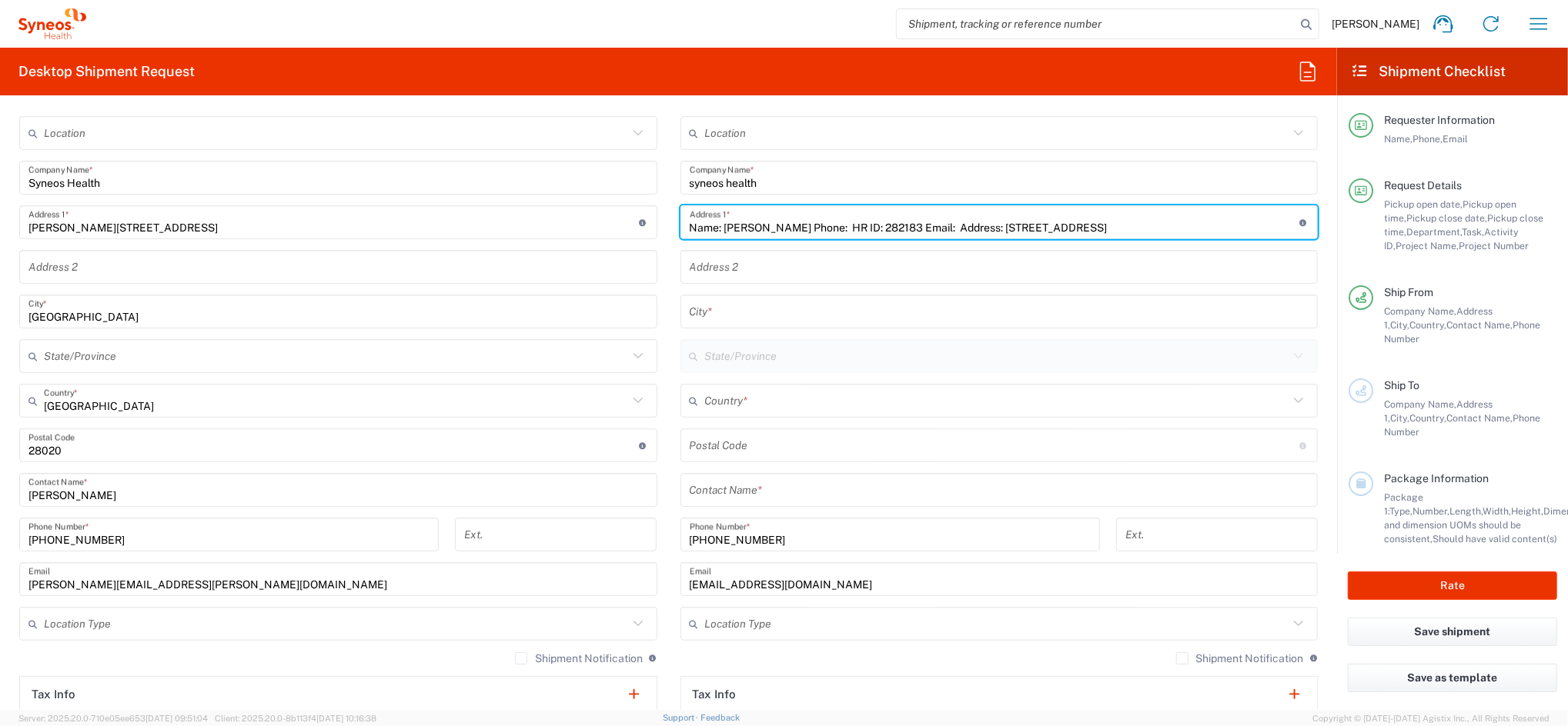
drag, startPoint x: 772, startPoint y: 229, endPoint x: 712, endPoint y: 231, distance: 60.0
click at [712, 231] on input "Name: [PERSON_NAME] Phone: HR ID: 282183 Email: Address: [STREET_ADDRESS]" at bounding box center [995, 222] width 610 height 27
type input "Name:Phone: HR ID: 282183 Email: Address: [STREET_ADDRESS]"
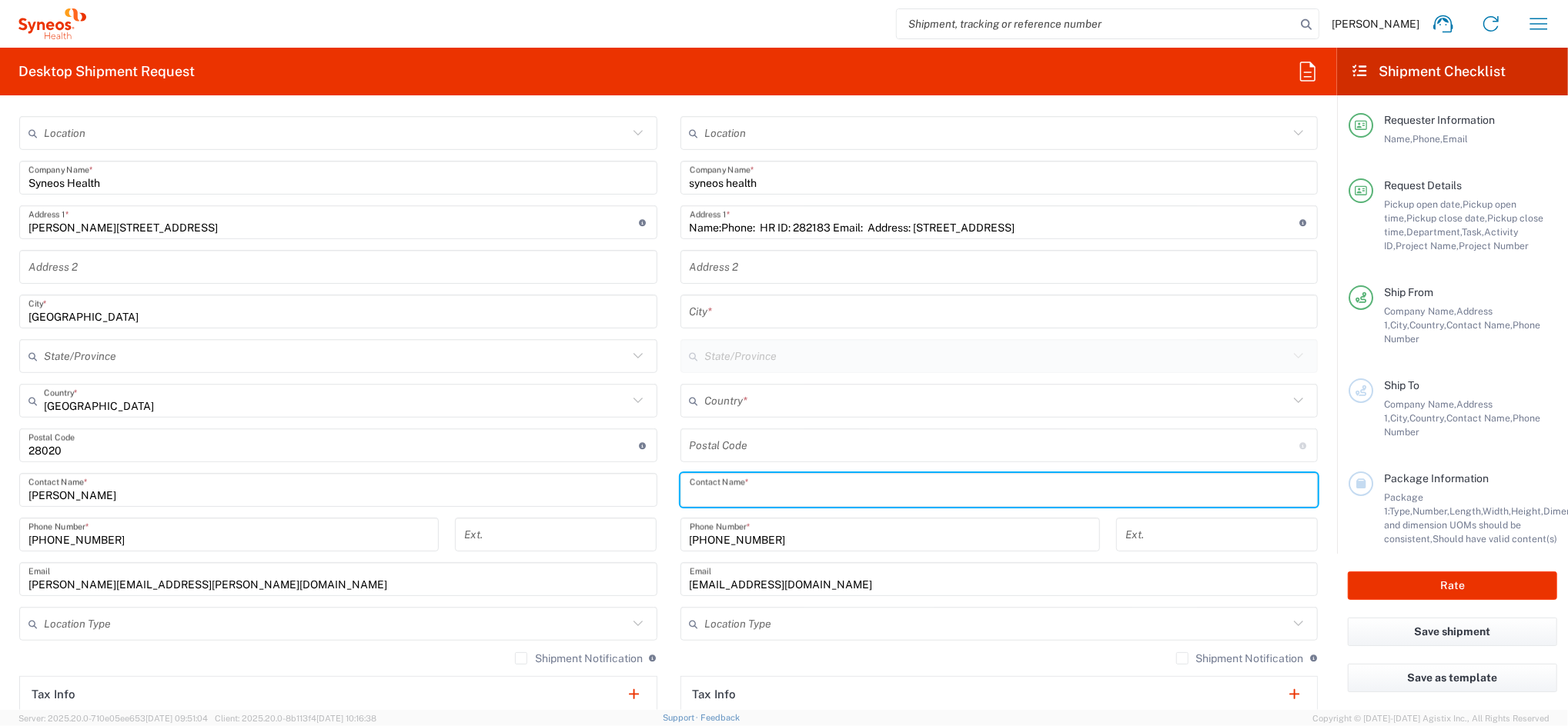
click at [737, 497] on input "text" at bounding box center [1000, 490] width 620 height 27
paste input "[PERSON_NAME]"
type input "[PERSON_NAME]"
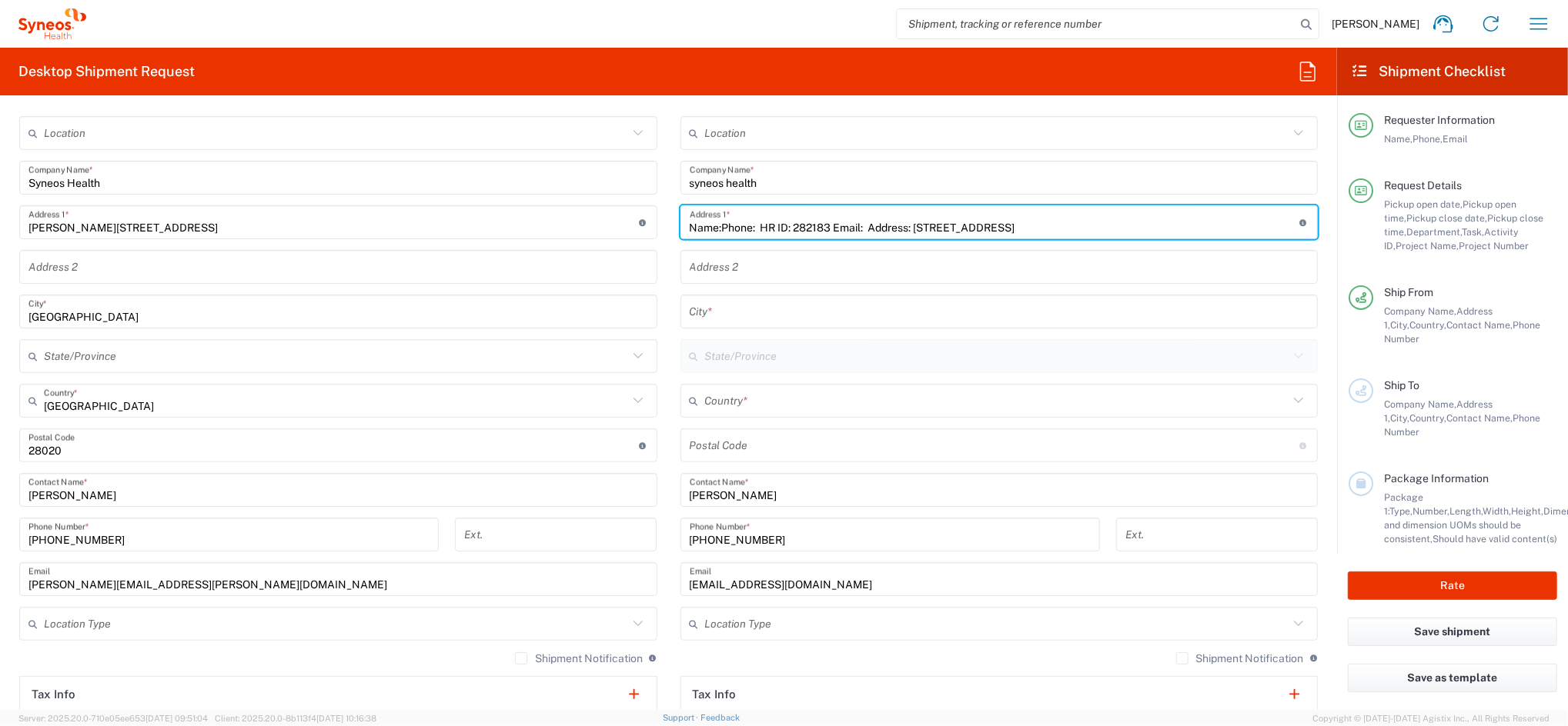
drag, startPoint x: 747, startPoint y: 228, endPoint x: 605, endPoint y: 238, distance: 142.4
click at [605, 238] on div "Ship From Location [PERSON_NAME] LLC-[GEOGRAPHIC_DATA] [GEOGRAPHIC_DATA] [GEOGR…" at bounding box center [668, 469] width 1321 height 776
drag, startPoint x: 758, startPoint y: 225, endPoint x: 722, endPoint y: 226, distance: 36.0
click at [722, 226] on input "HR ID: 282183 Email: Address: [STREET_ADDRESS]" at bounding box center [995, 222] width 610 height 27
type input "HR ID: Email: Address: [STREET_ADDRESS]"
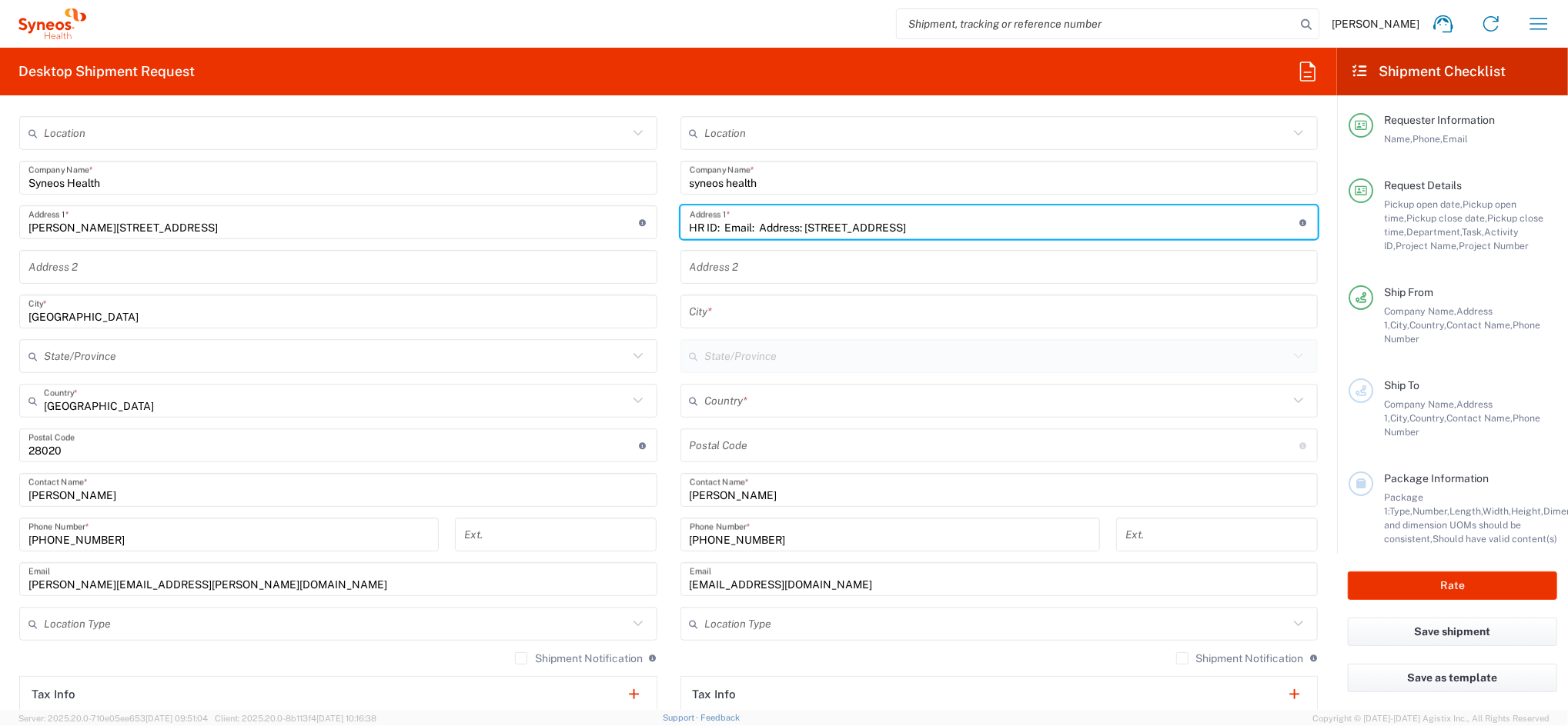
click at [714, 444] on input "undefined" at bounding box center [995, 445] width 610 height 27
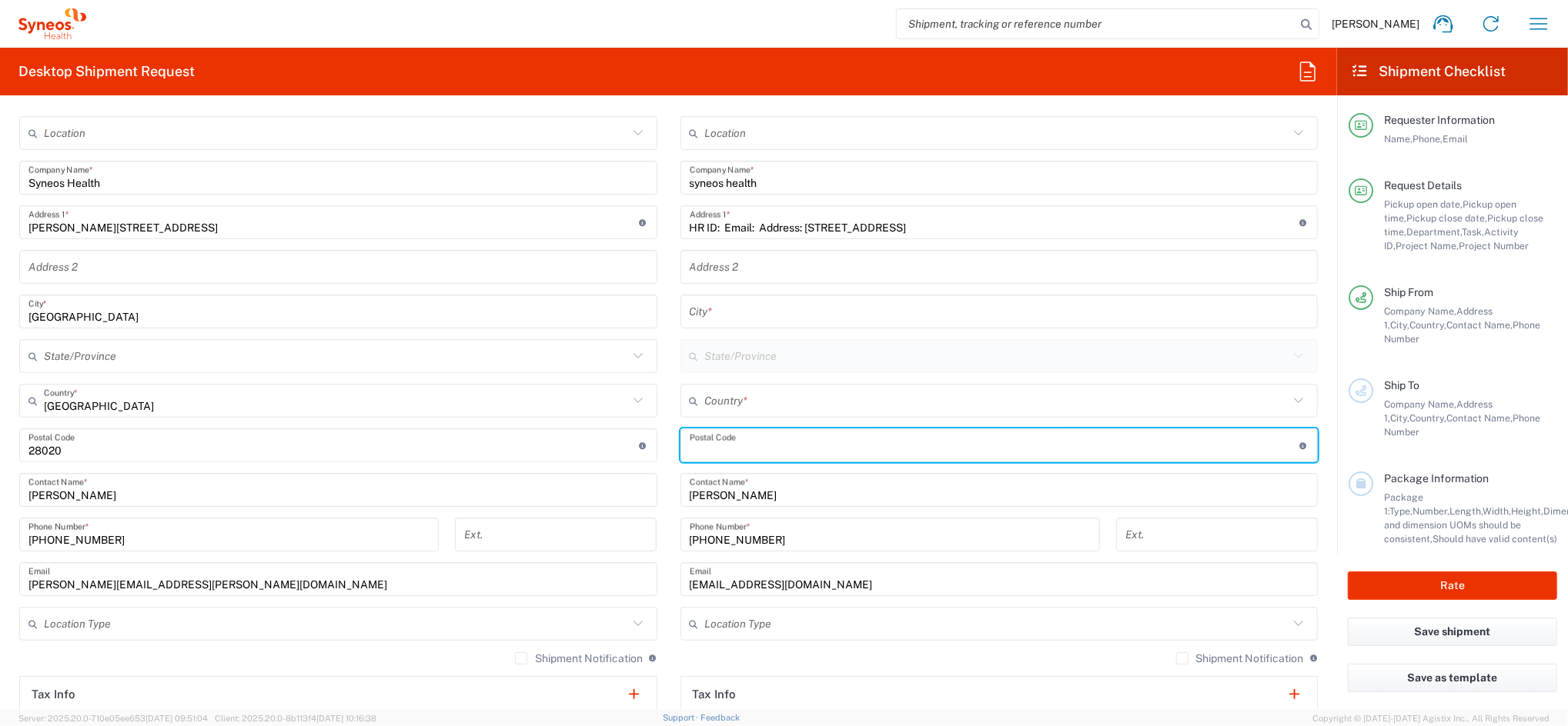
paste input "282183"
type input "282183"
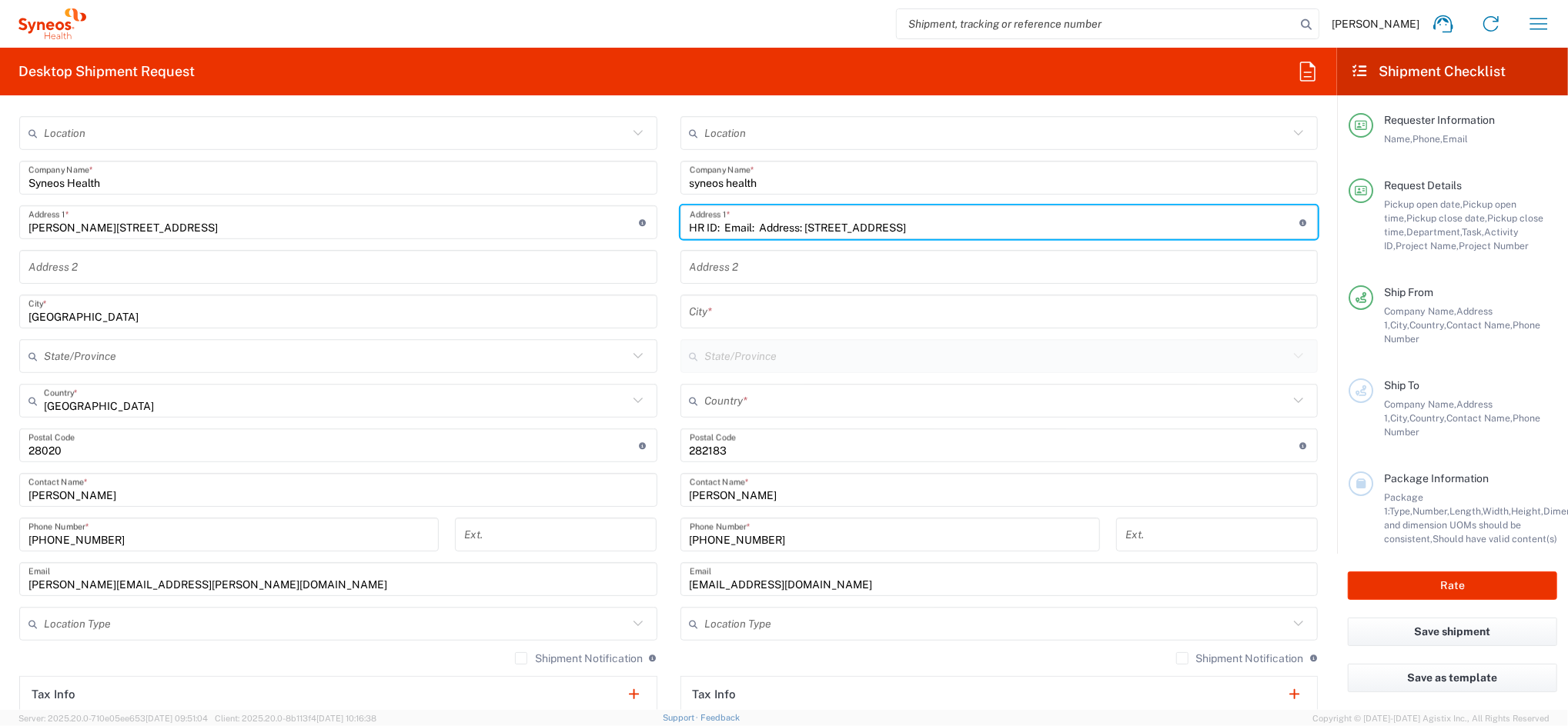
click at [914, 227] on input "HR ID: Email: Address: [STREET_ADDRESS]" at bounding box center [995, 222] width 610 height 27
drag, startPoint x: 757, startPoint y: 225, endPoint x: 914, endPoint y: 231, distance: 157.1
click at [914, 231] on input "HR ID: Email: Address: [STREET_ADDRESS]" at bounding box center [995, 222] width 610 height 27
type input "HR ID: Email: [GEOGRAPHIC_DATA], [GEOGRAPHIC_DATA]"
click at [739, 407] on input "text" at bounding box center [997, 401] width 585 height 27
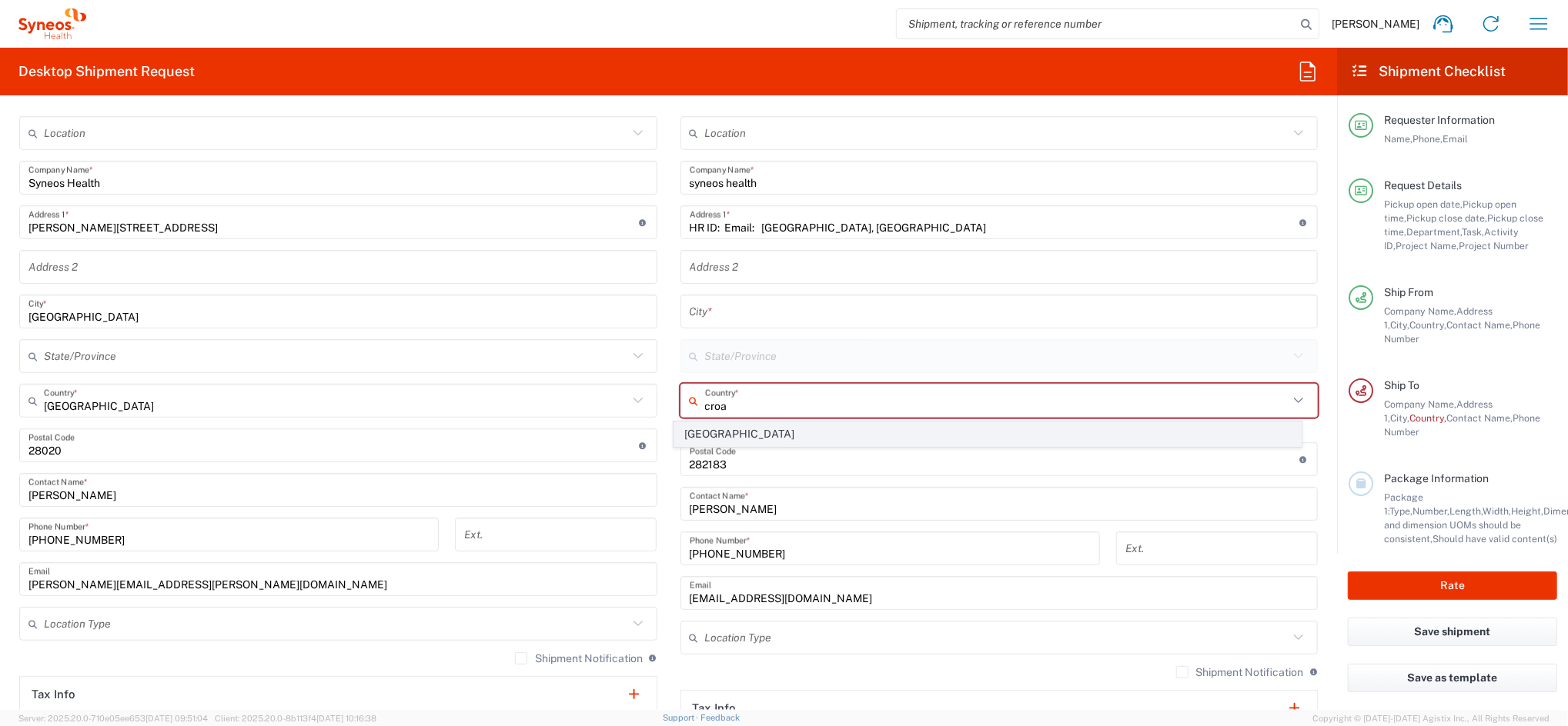
click at [714, 428] on span "[GEOGRAPHIC_DATA]" at bounding box center [988, 434] width 627 height 24
type input "[GEOGRAPHIC_DATA]"
type input "Sender/Shipper"
type input "Delivery Duty Paid"
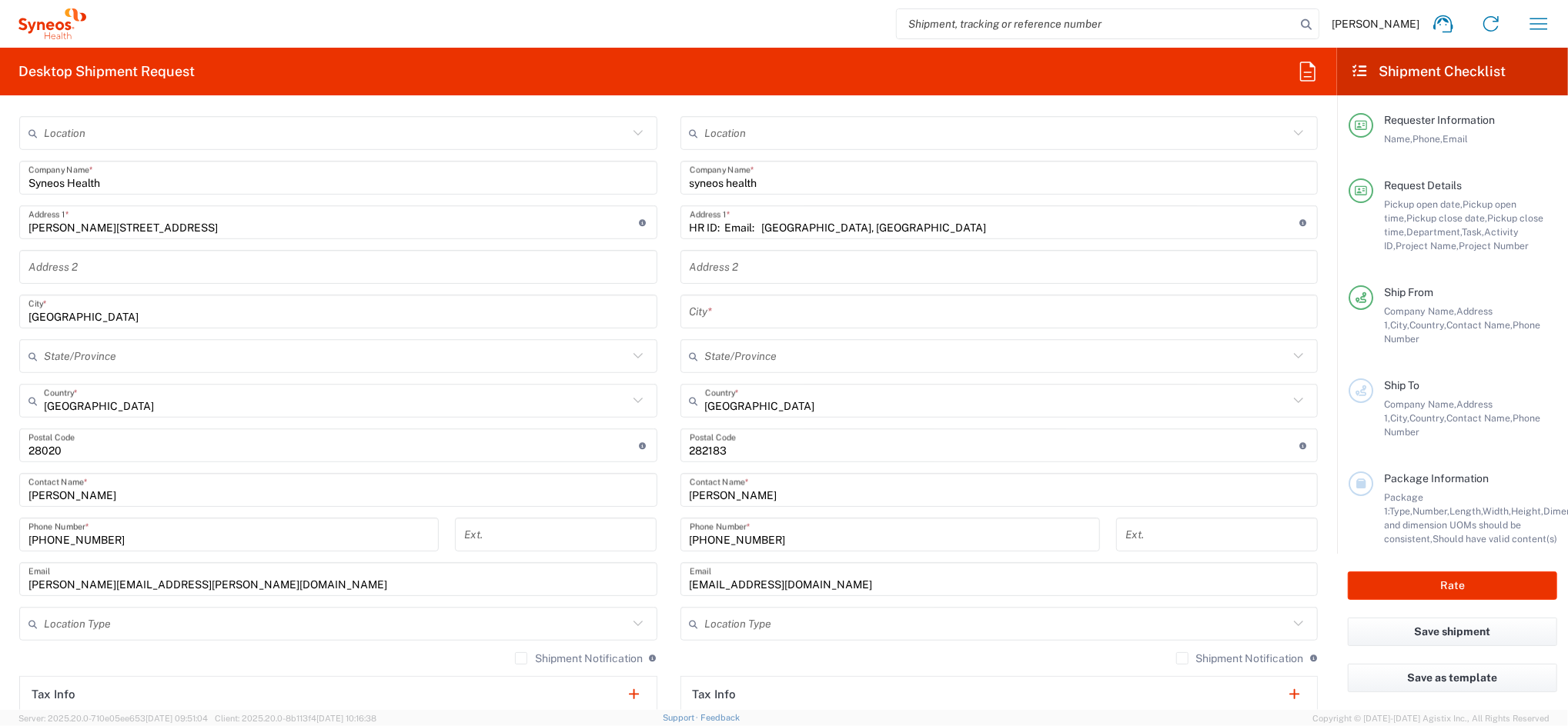
click at [705, 315] on input "text" at bounding box center [1000, 312] width 620 height 27
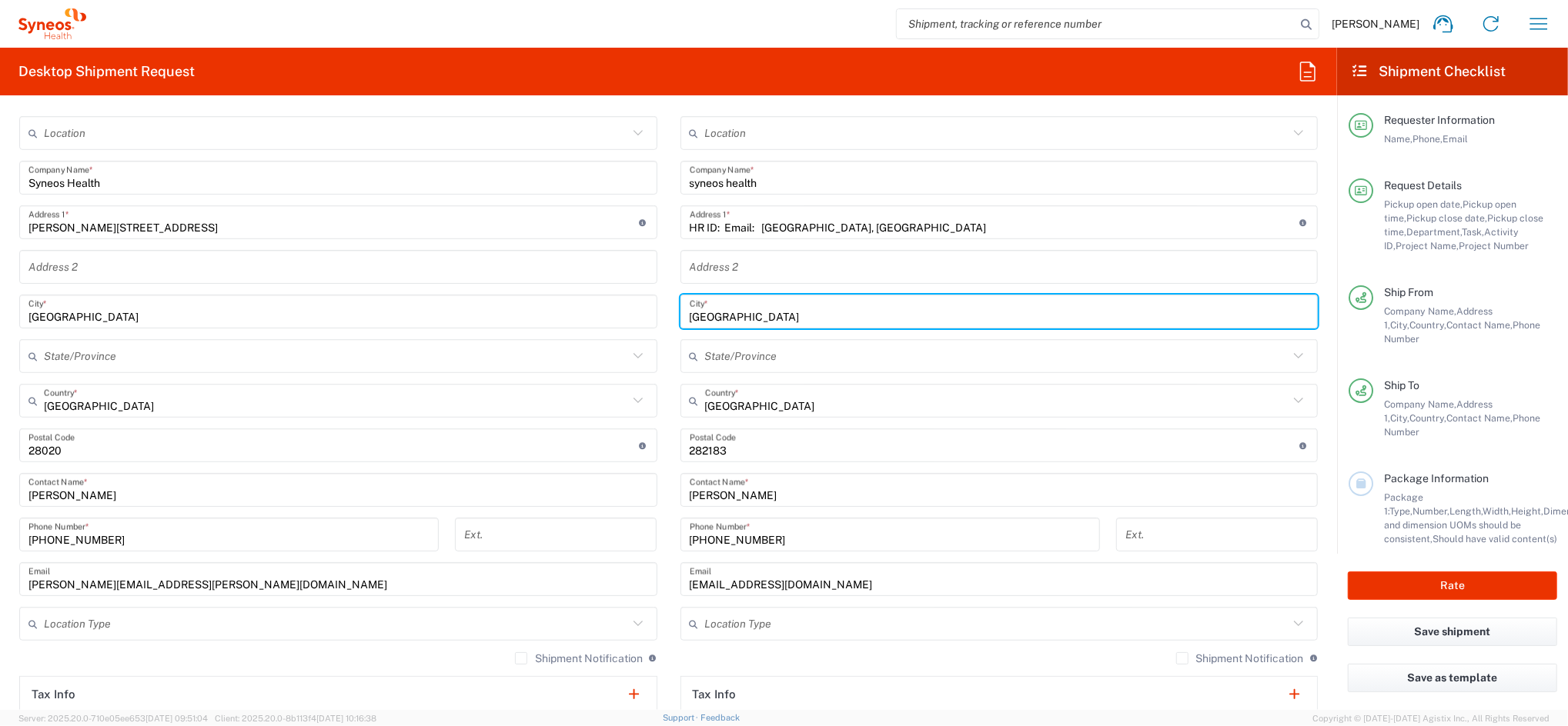
type input "[GEOGRAPHIC_DATA]"
click at [718, 364] on input "text" at bounding box center [997, 357] width 585 height 27
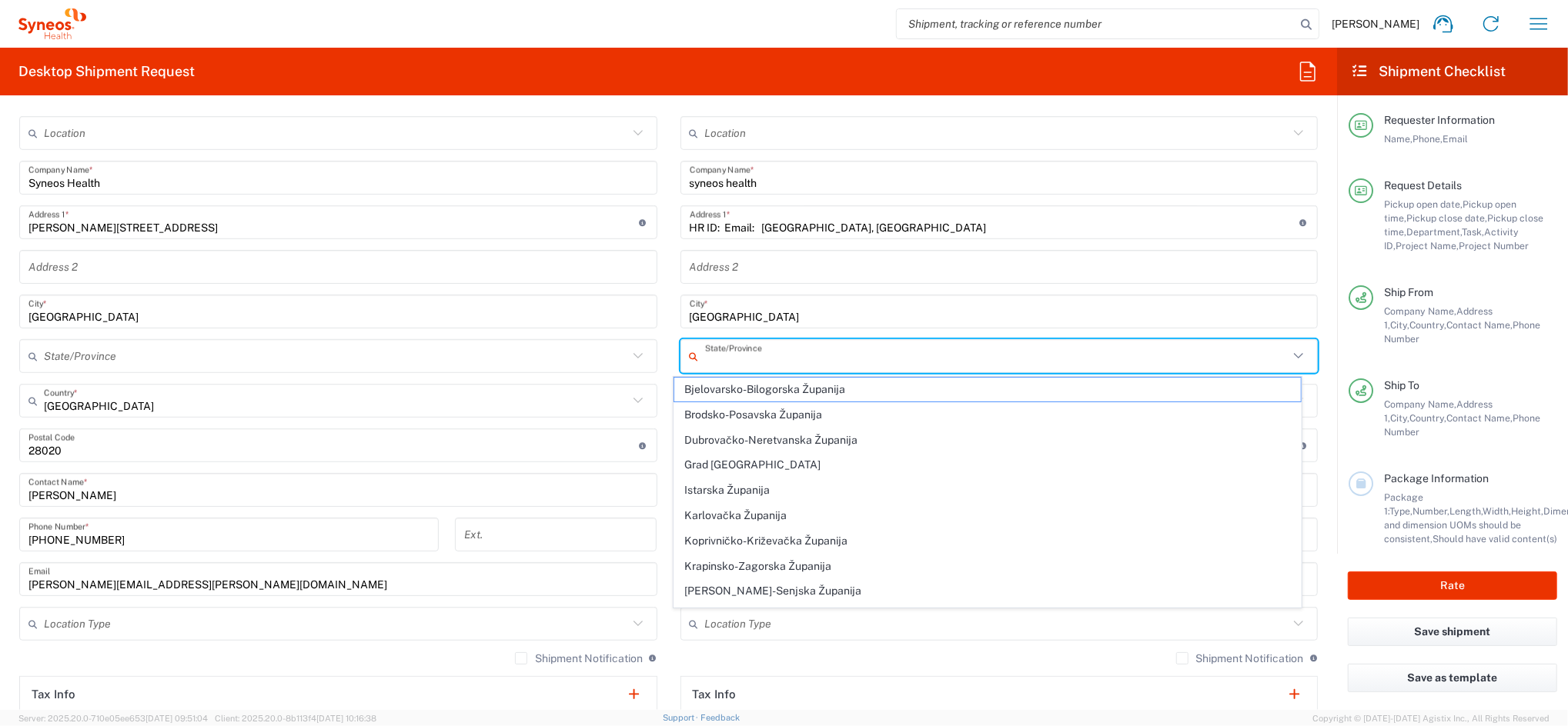
paste input "Address: Lovinciceva 1F, 10 000"
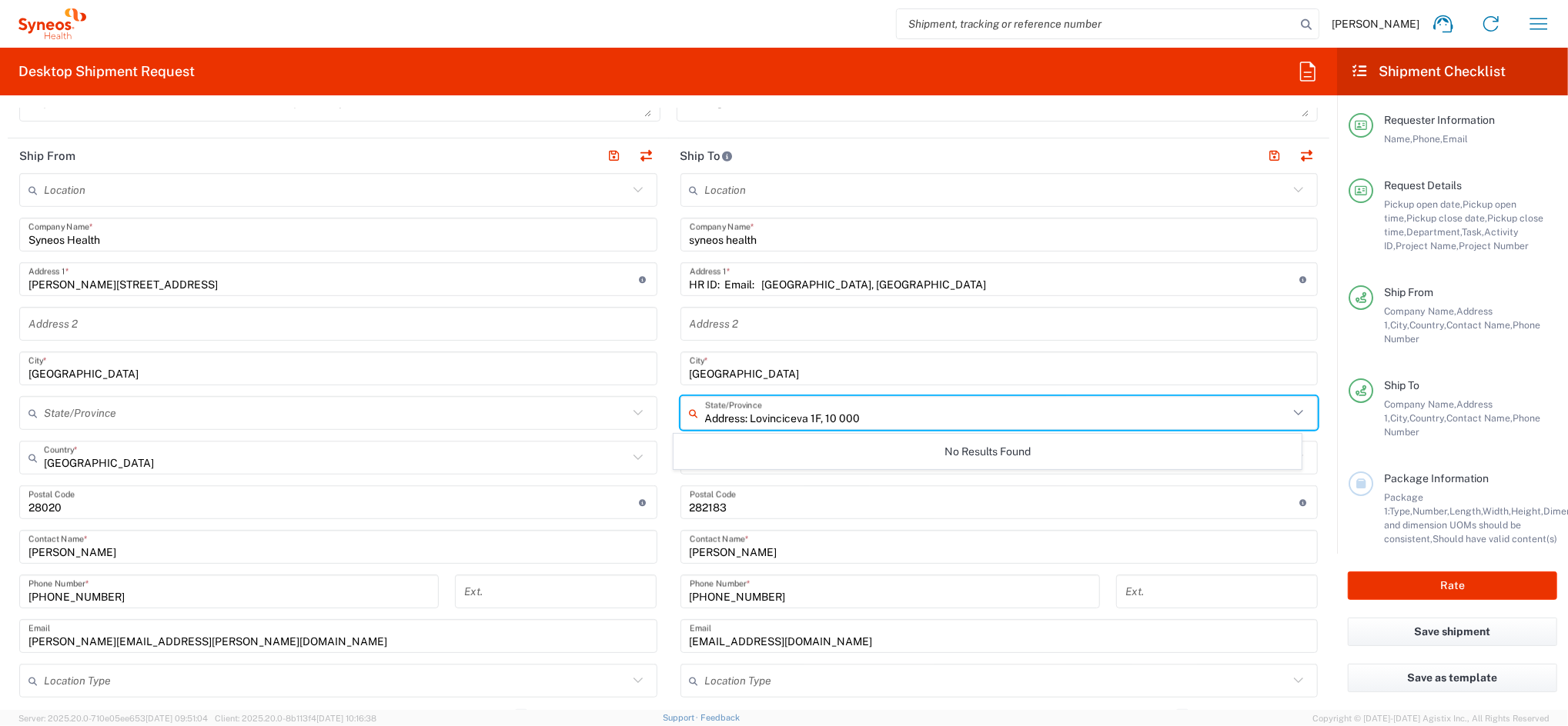
scroll to position [513, 0]
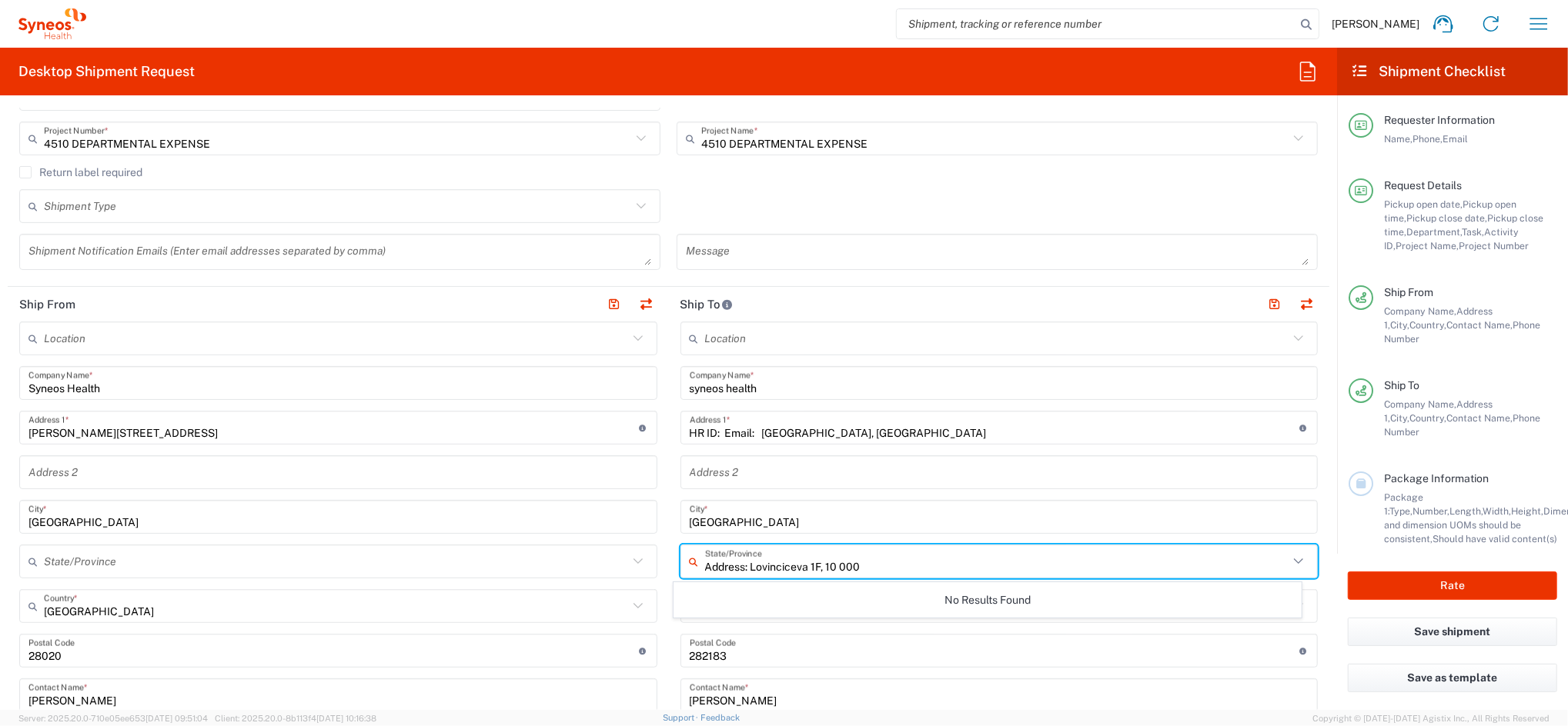
type input "Address: Lovinciceva 1F, 10 000"
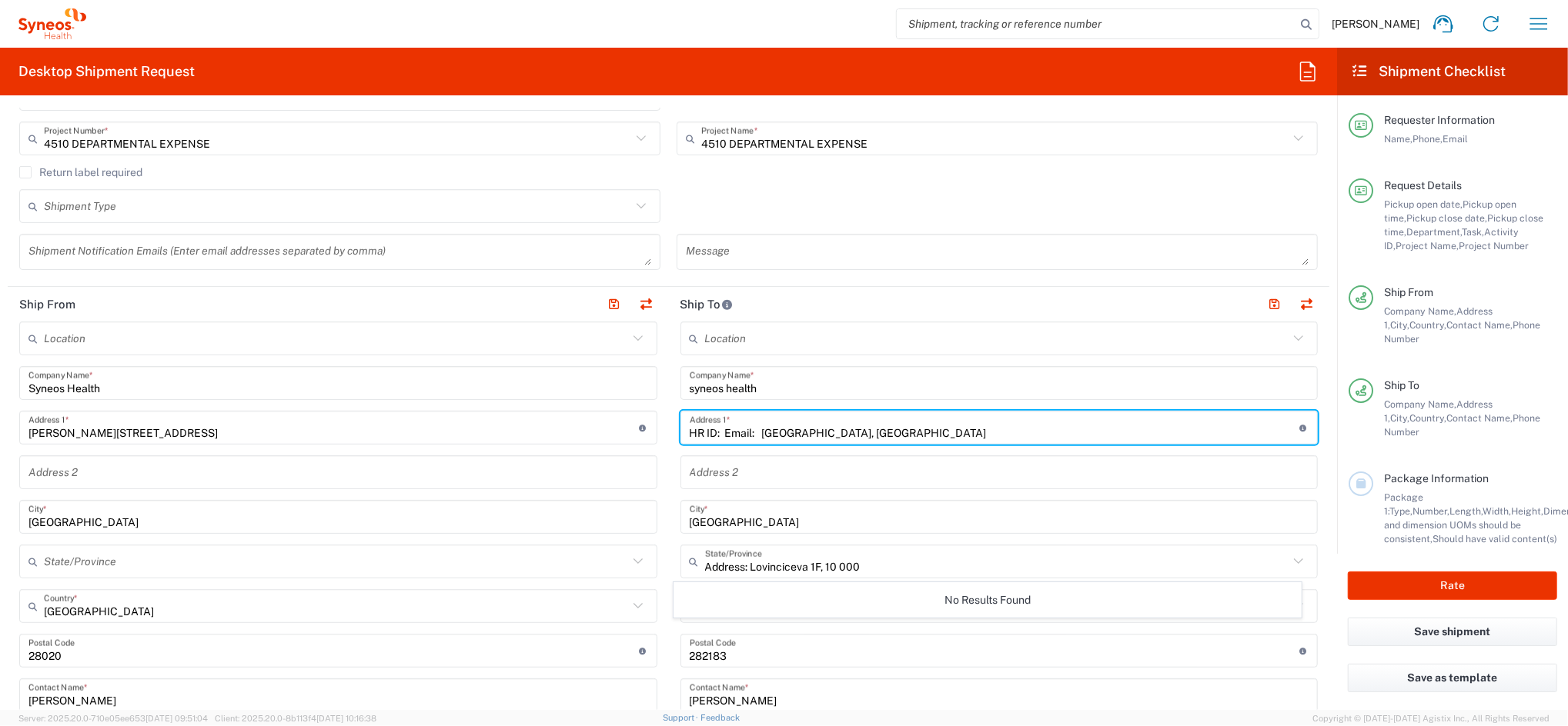
drag, startPoint x: 855, startPoint y: 433, endPoint x: 598, endPoint y: 436, distance: 257.0
click at [598, 436] on div "Ship From Location [PERSON_NAME] LLC-[GEOGRAPHIC_DATA] [GEOGRAPHIC_DATA] [GEOGR…" at bounding box center [668, 674] width 1321 height 776
paste input "Address: Lovinciceva 1F, 10 000"
drag, startPoint x: 725, startPoint y: 427, endPoint x: 549, endPoint y: 429, distance: 176.0
click at [558, 429] on div "Ship From Location [PERSON_NAME] LLC-[GEOGRAPHIC_DATA] [GEOGRAPHIC_DATA] [GEOGR…" at bounding box center [668, 674] width 1321 height 776
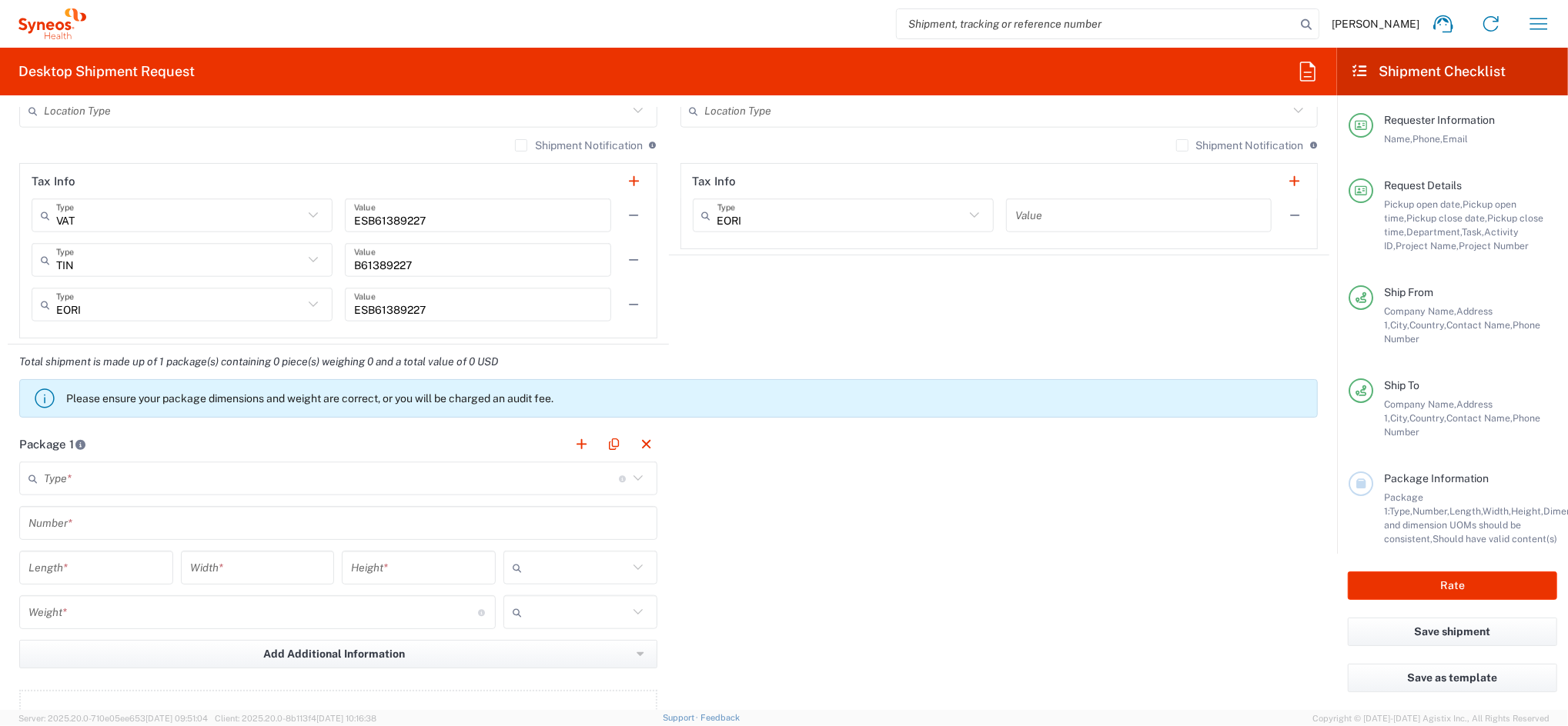
scroll to position [1334, 0]
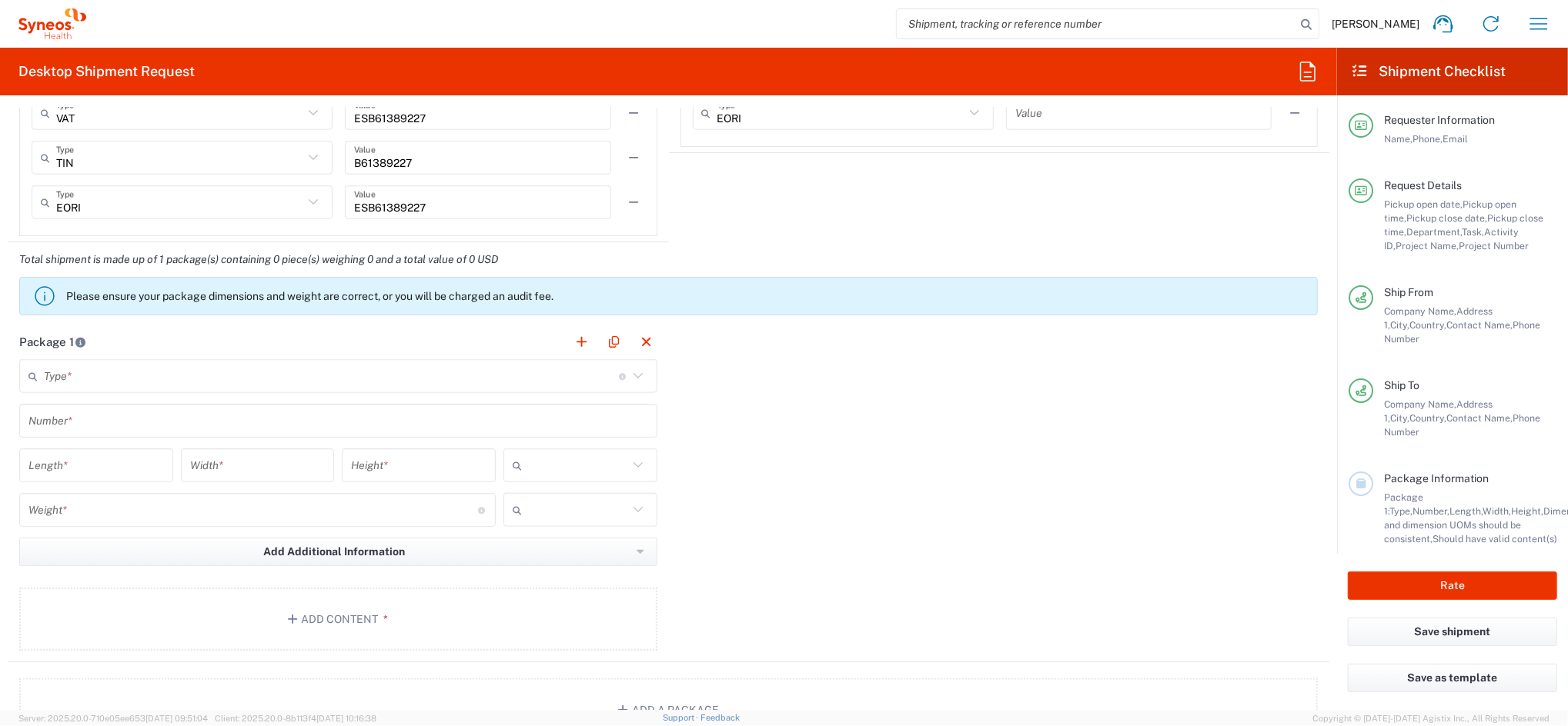
type input "Lovinciceva 1F, 10 000"
click at [123, 386] on input "text" at bounding box center [332, 376] width 575 height 27
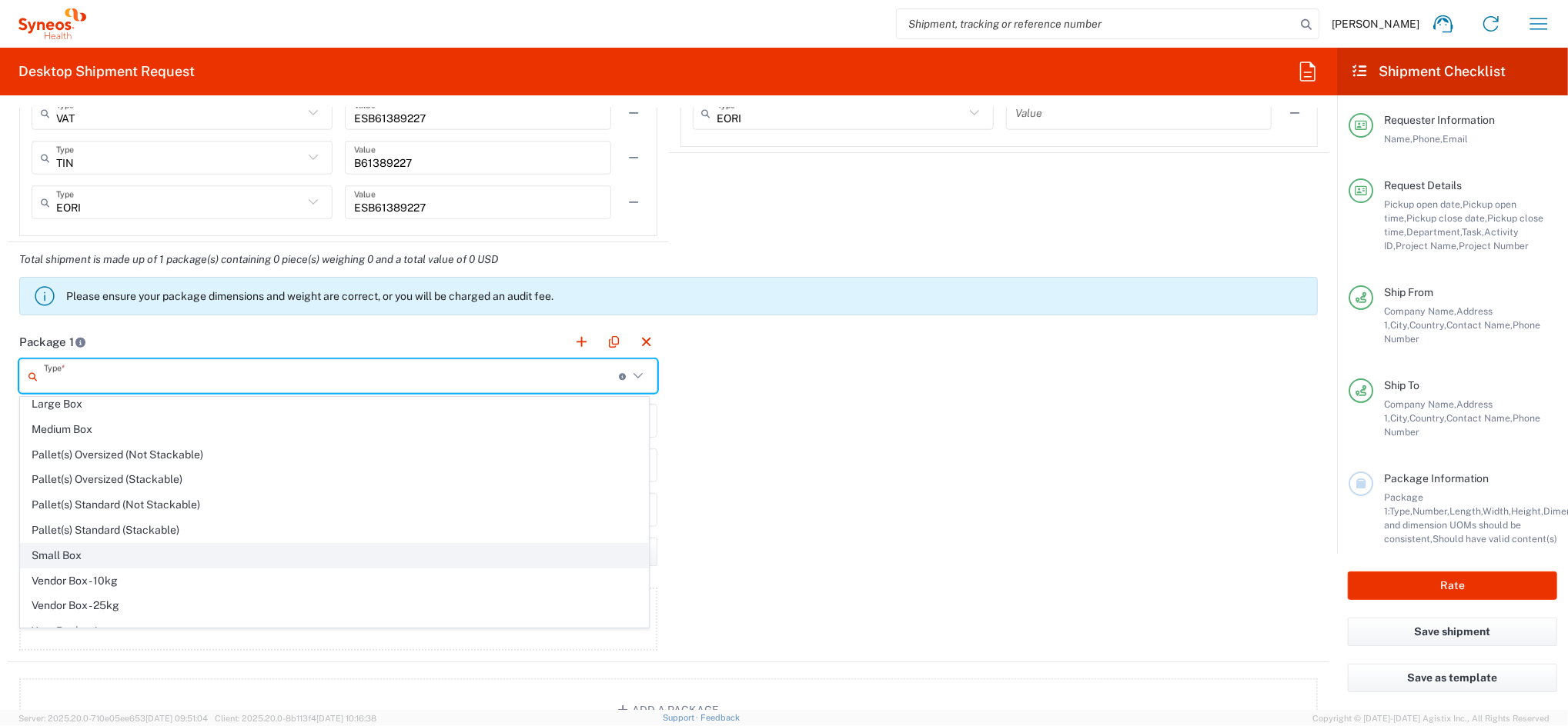
scroll to position [47, 0]
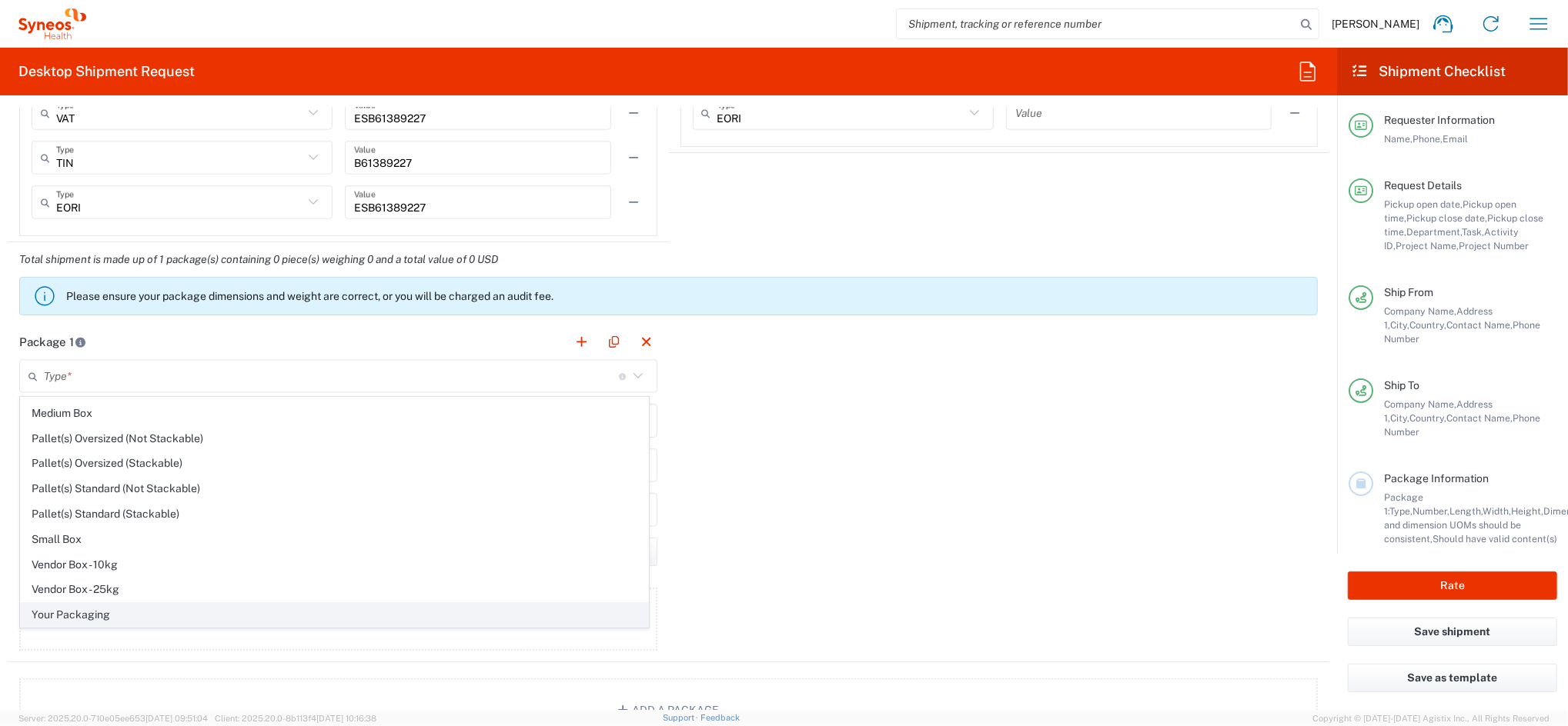
click at [113, 616] on span "Your Packaging" at bounding box center [334, 616] width 627 height 24
type input "Your Packaging"
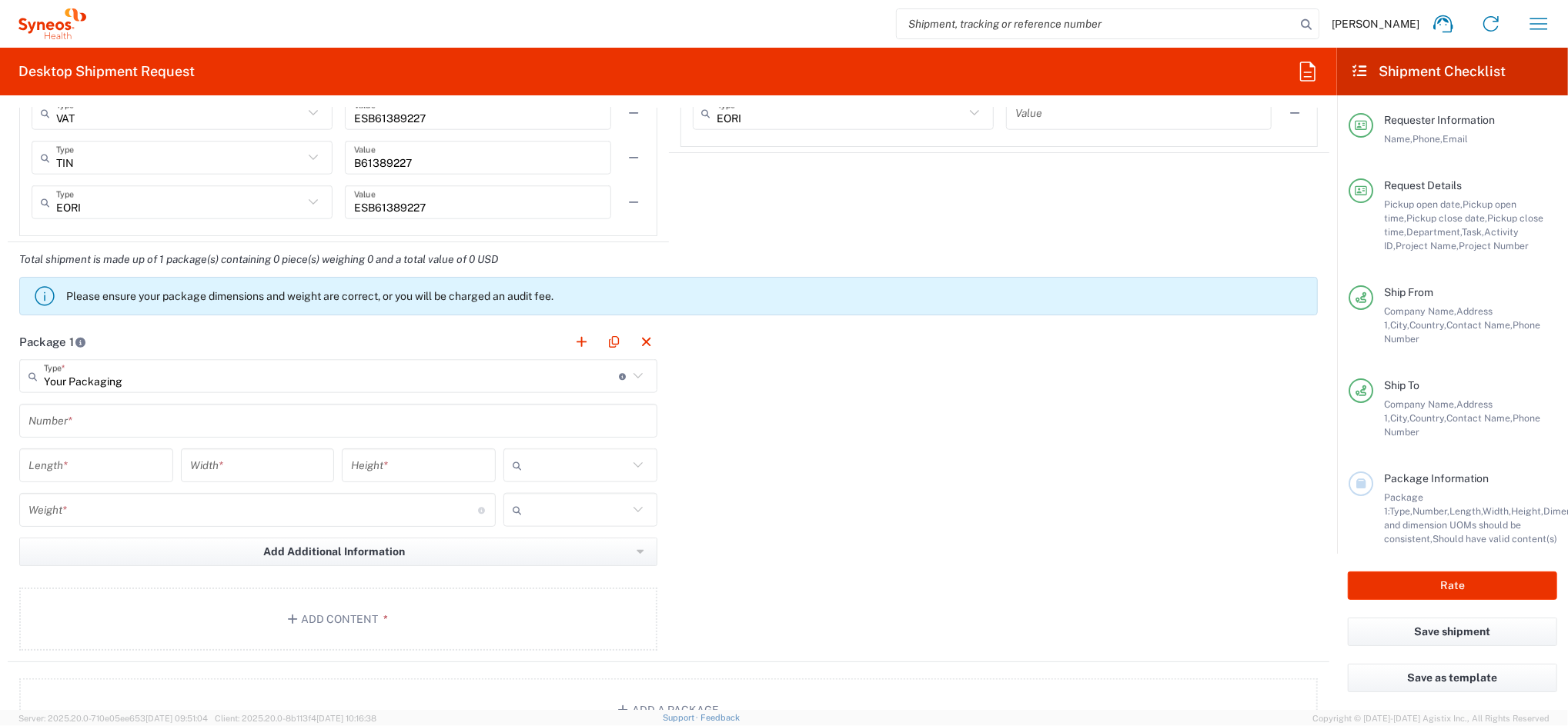
click at [92, 424] on input "text" at bounding box center [338, 420] width 620 height 27
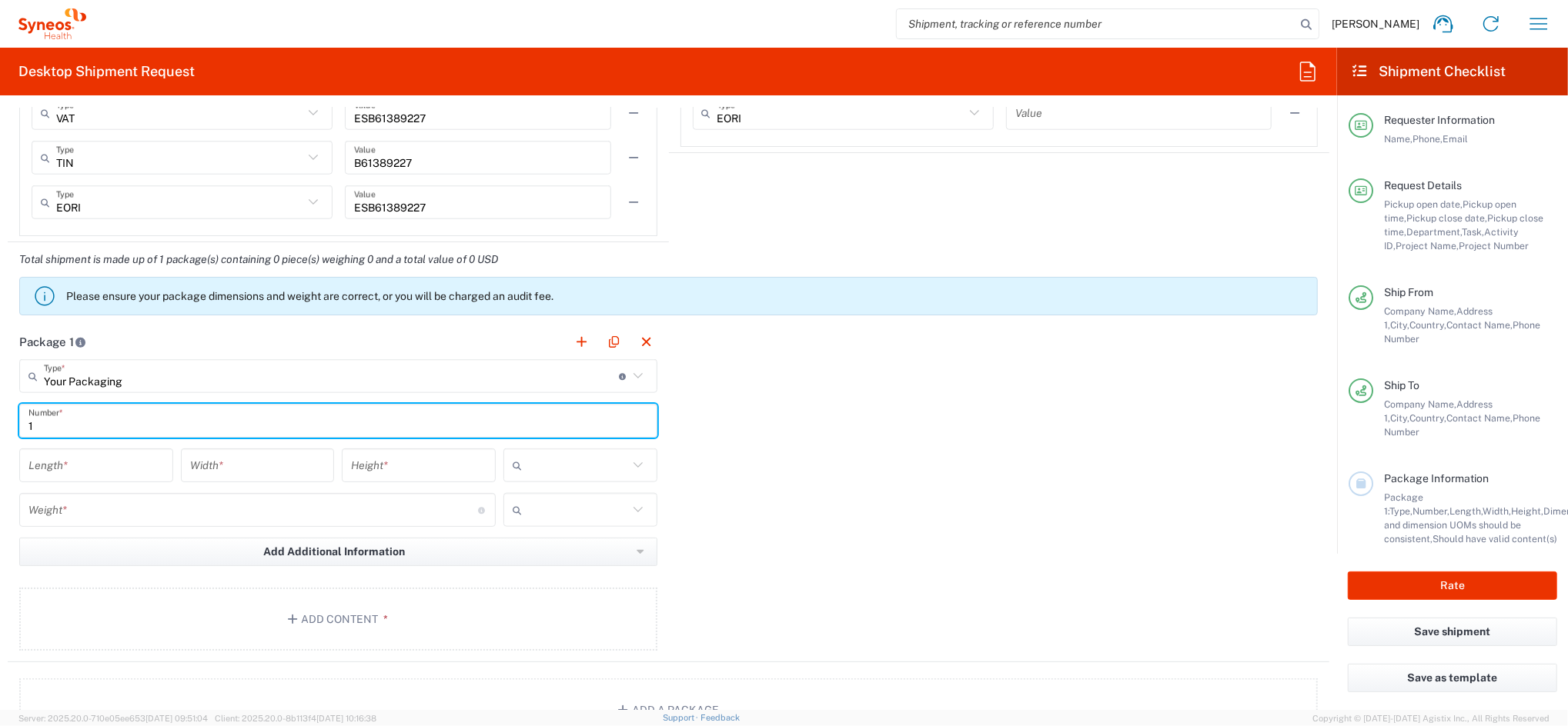
type input "1"
click at [89, 458] on input "number" at bounding box center [96, 465] width 136 height 27
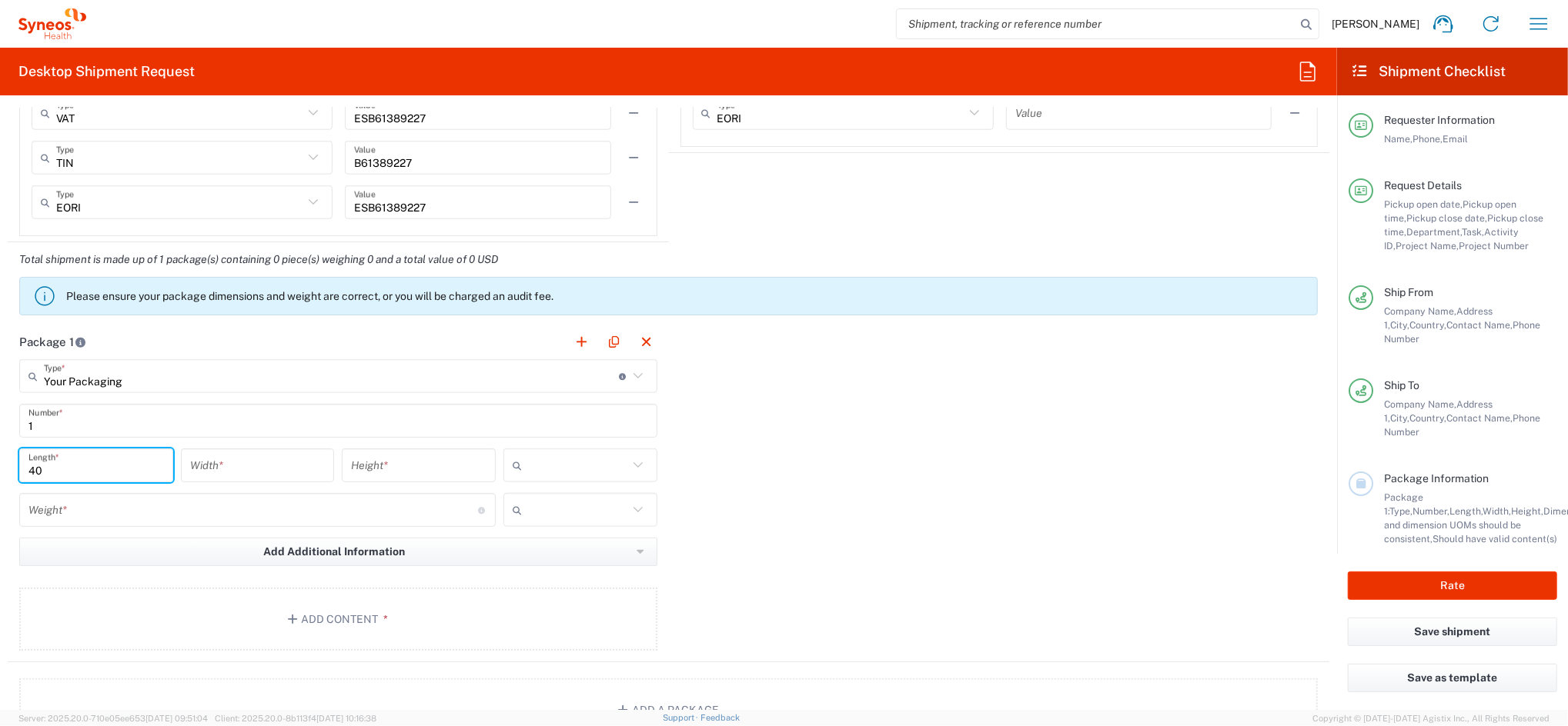
type input "40"
type input "50"
type input "30"
click at [557, 463] on input "text" at bounding box center [578, 465] width 100 height 25
type input "2"
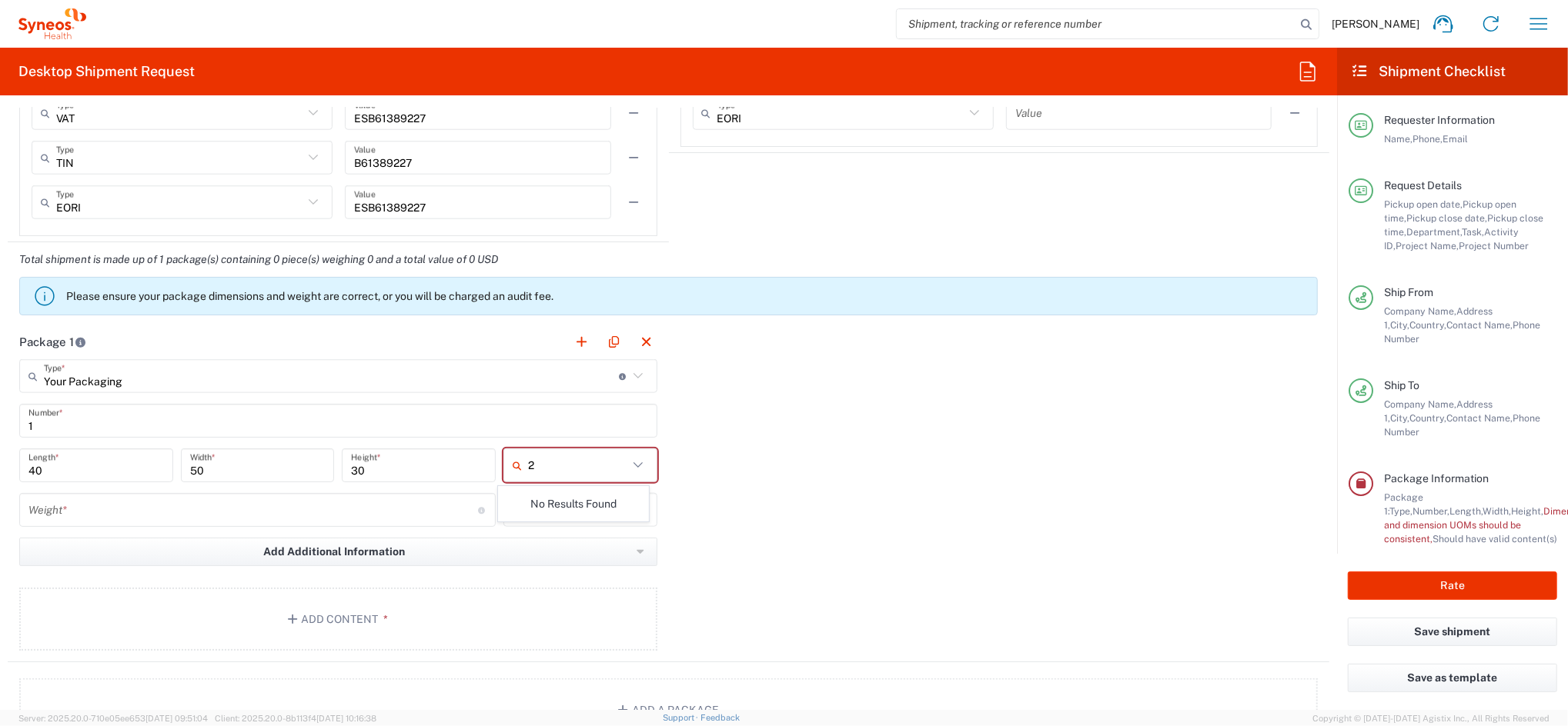
drag, startPoint x: 528, startPoint y: 461, endPoint x: 427, endPoint y: 464, distance: 101.0
click at [468, 464] on div "40 Length * 50 Width * 30 Height * 2 No Results Found" at bounding box center [338, 471] width 646 height 45
type input "kg"
click at [230, 513] on input "number" at bounding box center [253, 510] width 450 height 27
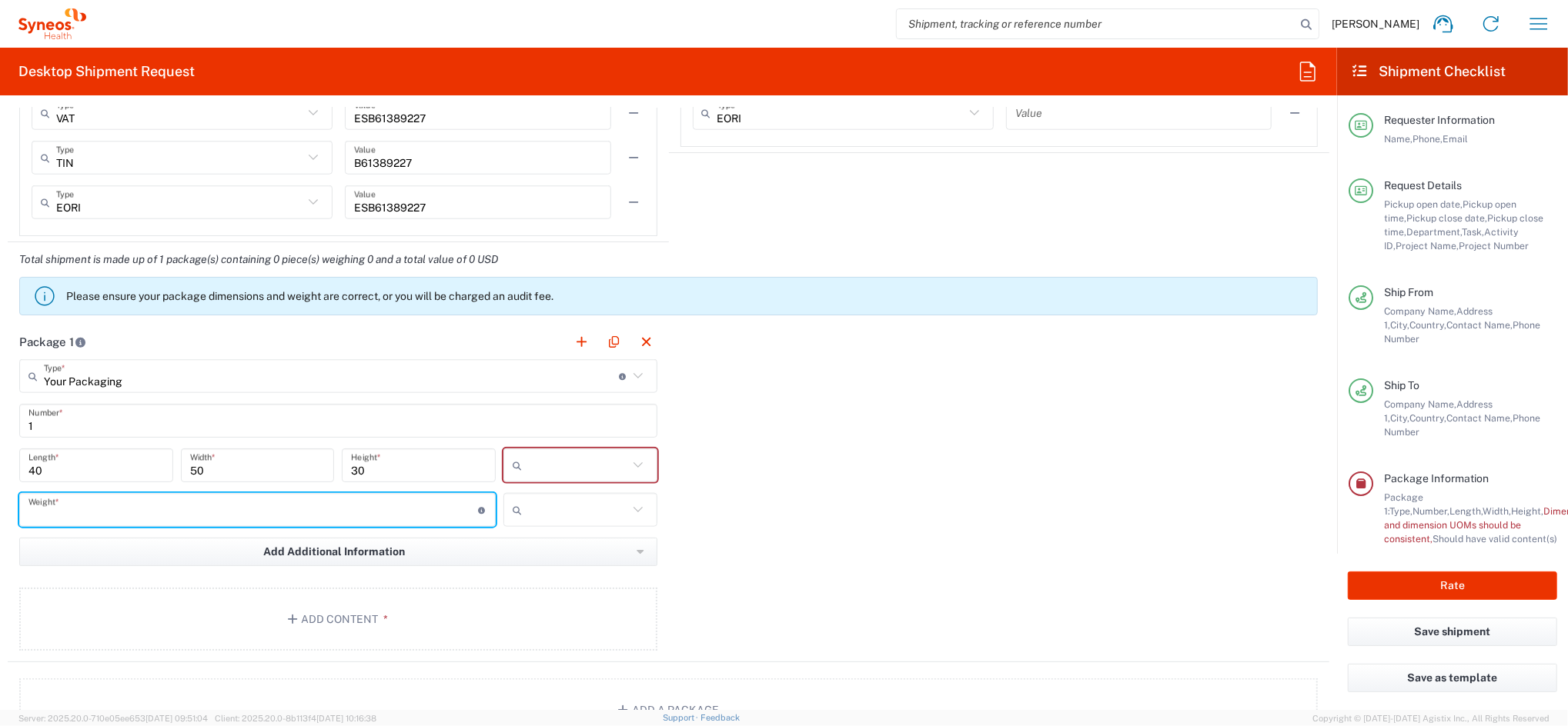
click at [528, 465] on input "text" at bounding box center [578, 465] width 100 height 25
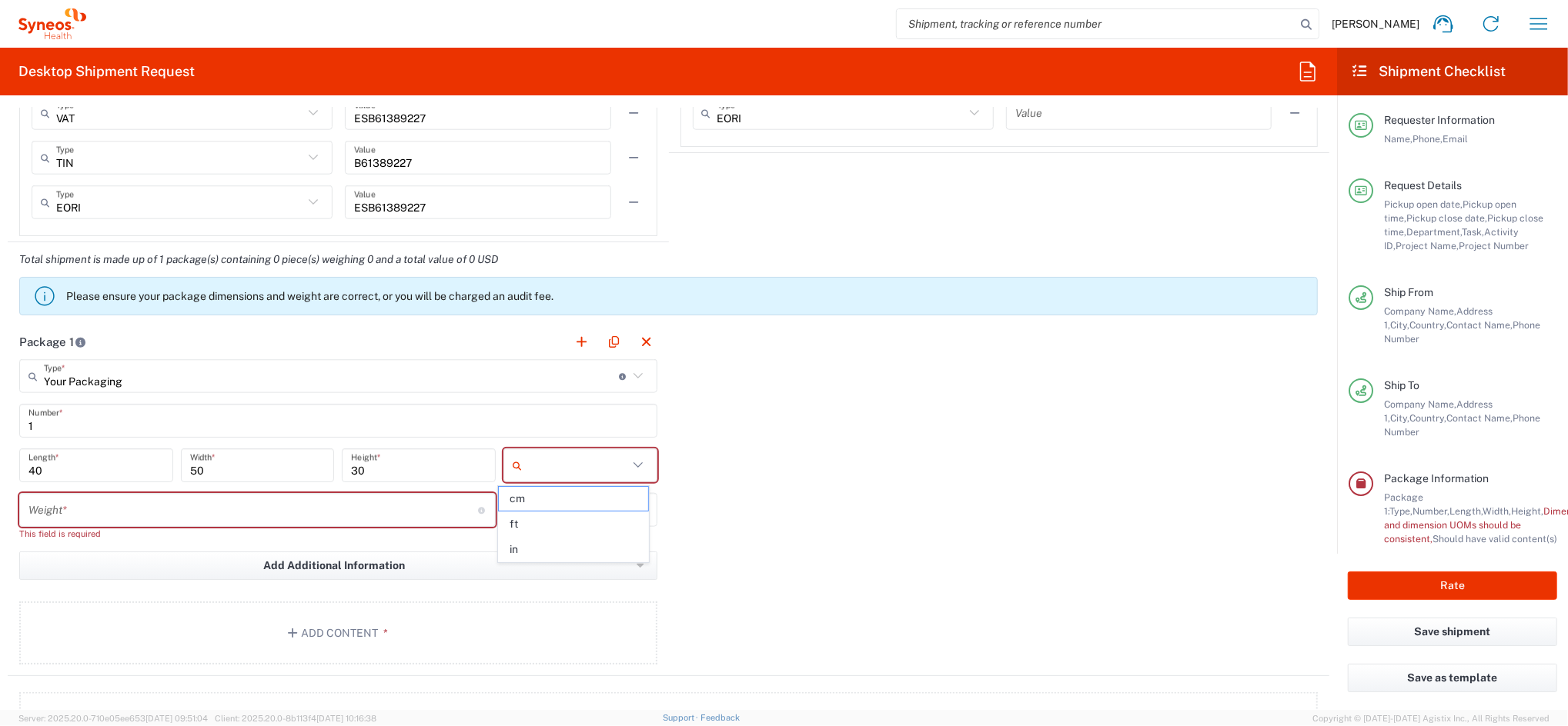
drag, startPoint x: 543, startPoint y: 500, endPoint x: 486, endPoint y: 505, distance: 57.2
click at [543, 500] on span "cm" at bounding box center [573, 499] width 149 height 24
type input "cm"
click at [224, 510] on input "number" at bounding box center [253, 510] width 450 height 27
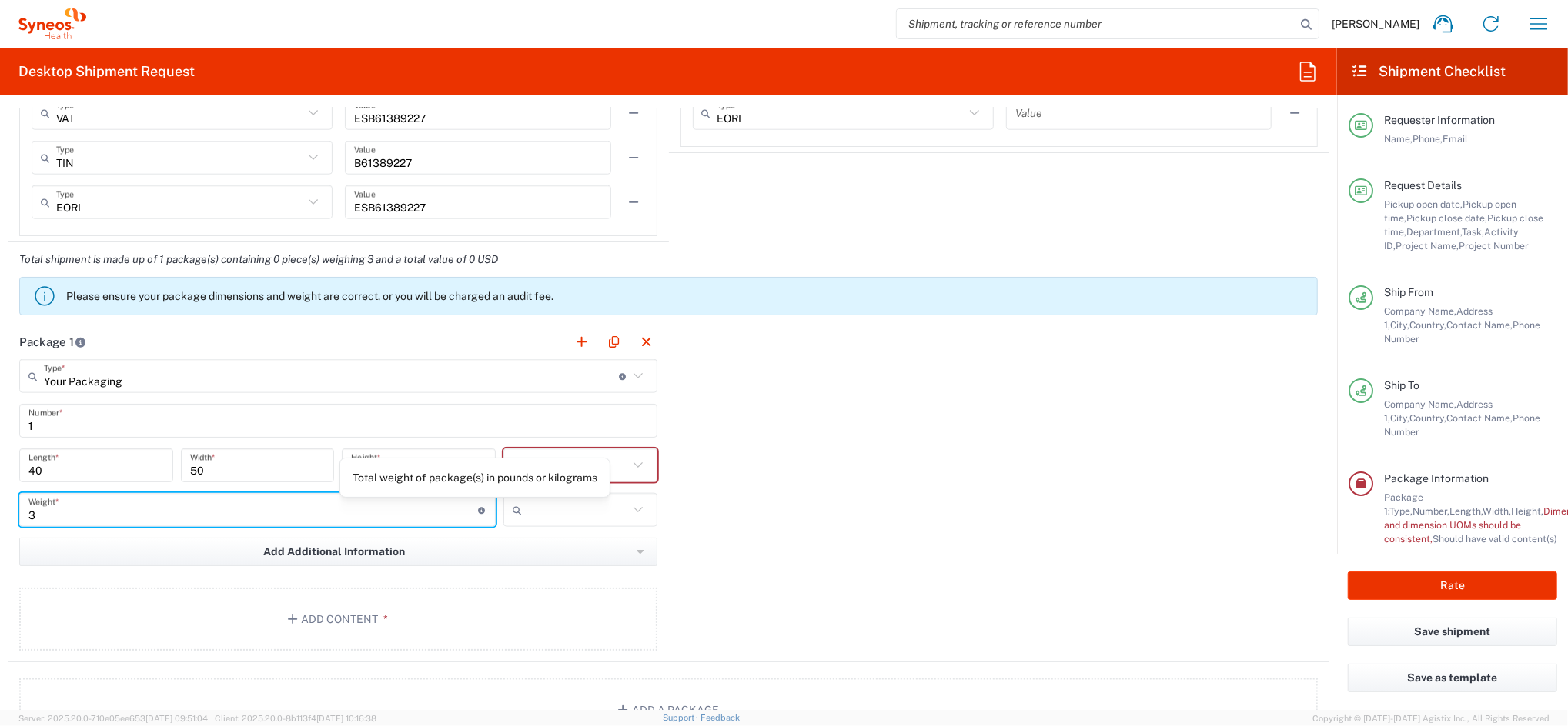
type input "3"
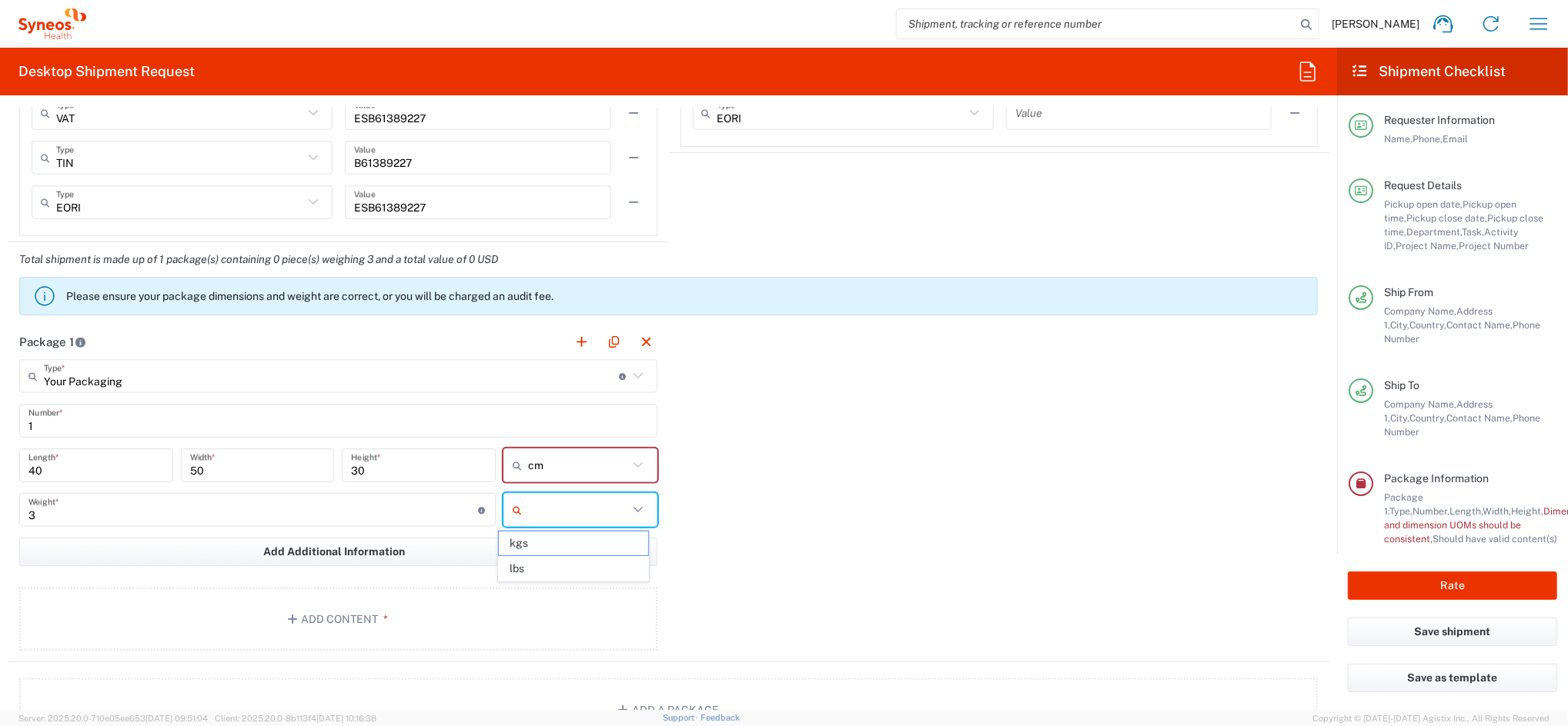
click at [528, 510] on input "text" at bounding box center [578, 510] width 100 height 25
click at [513, 539] on span "kgs" at bounding box center [573, 544] width 149 height 24
type input "kgs"
click at [370, 600] on button "Add Content *" at bounding box center [338, 619] width 638 height 63
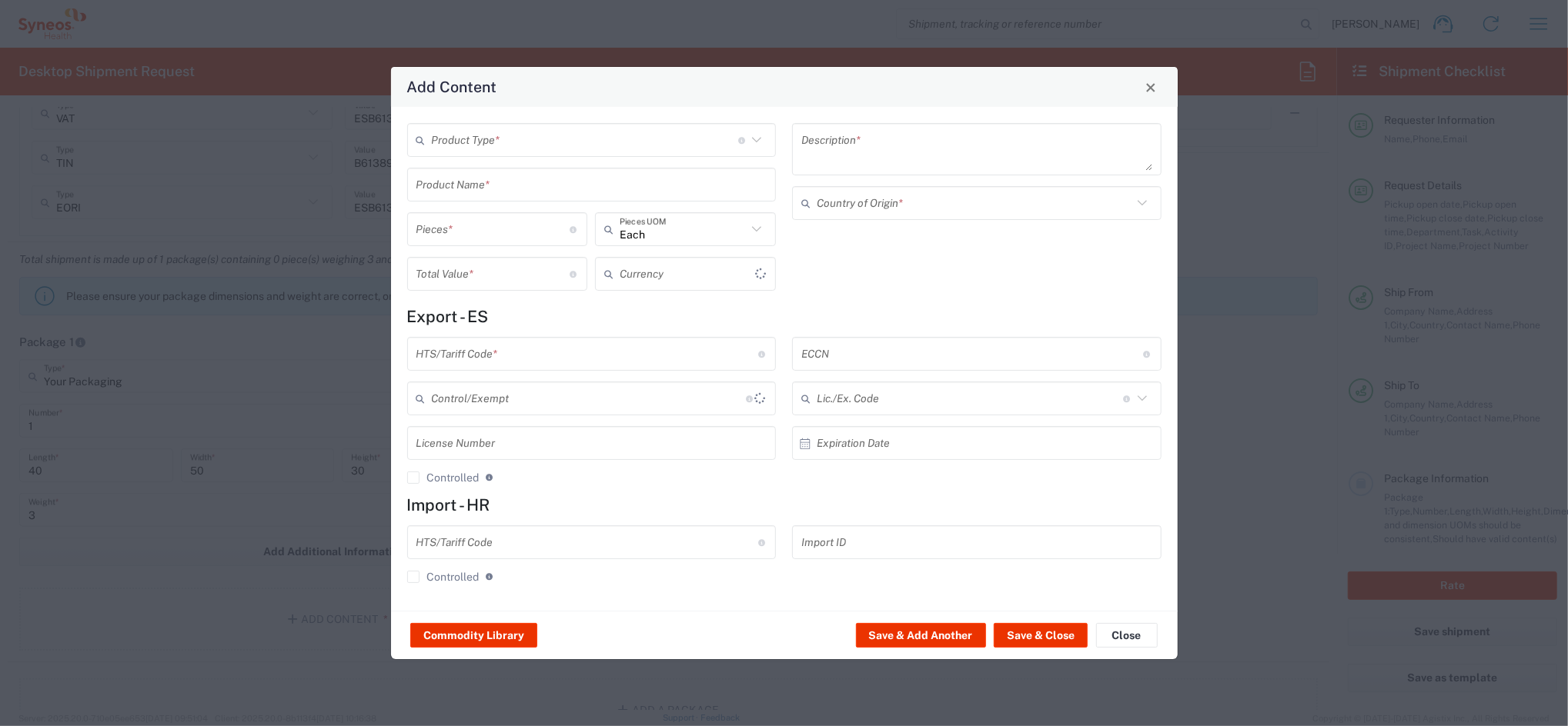
type input "US Dollar"
click at [517, 142] on input "text" at bounding box center [585, 140] width 307 height 27
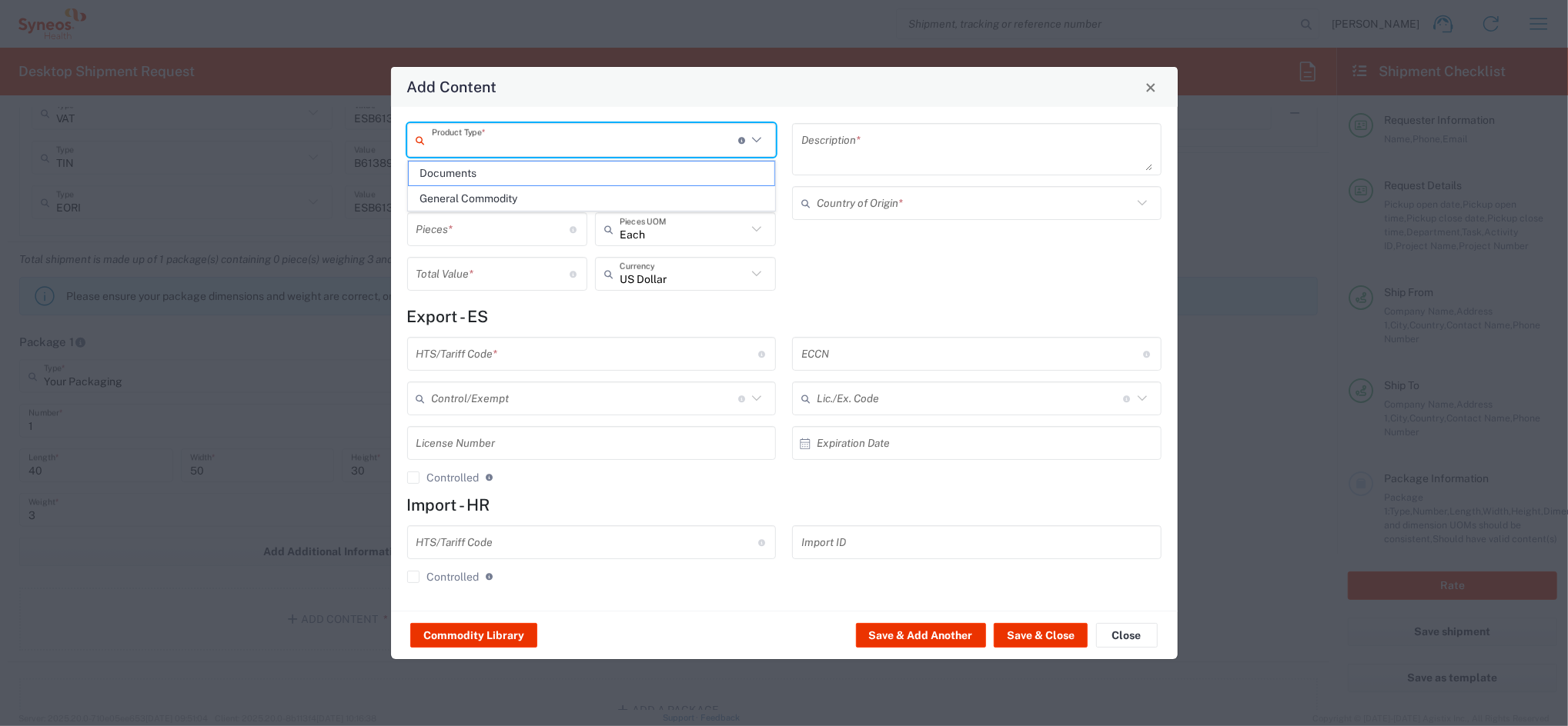
click at [478, 199] on span "General Commodity" at bounding box center [591, 199] width 365 height 24
type input "General Commodity"
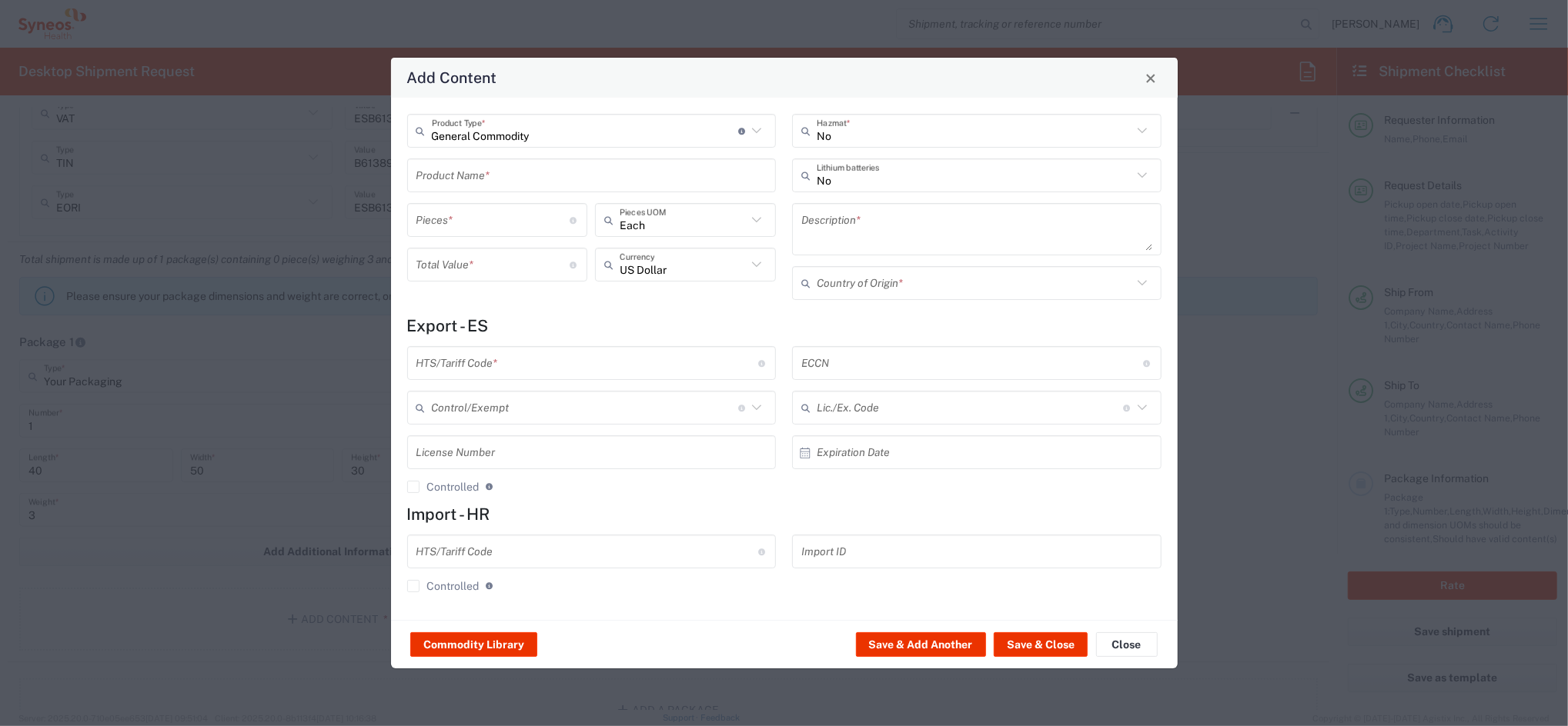
click at [475, 175] on input "text" at bounding box center [591, 175] width 351 height 27
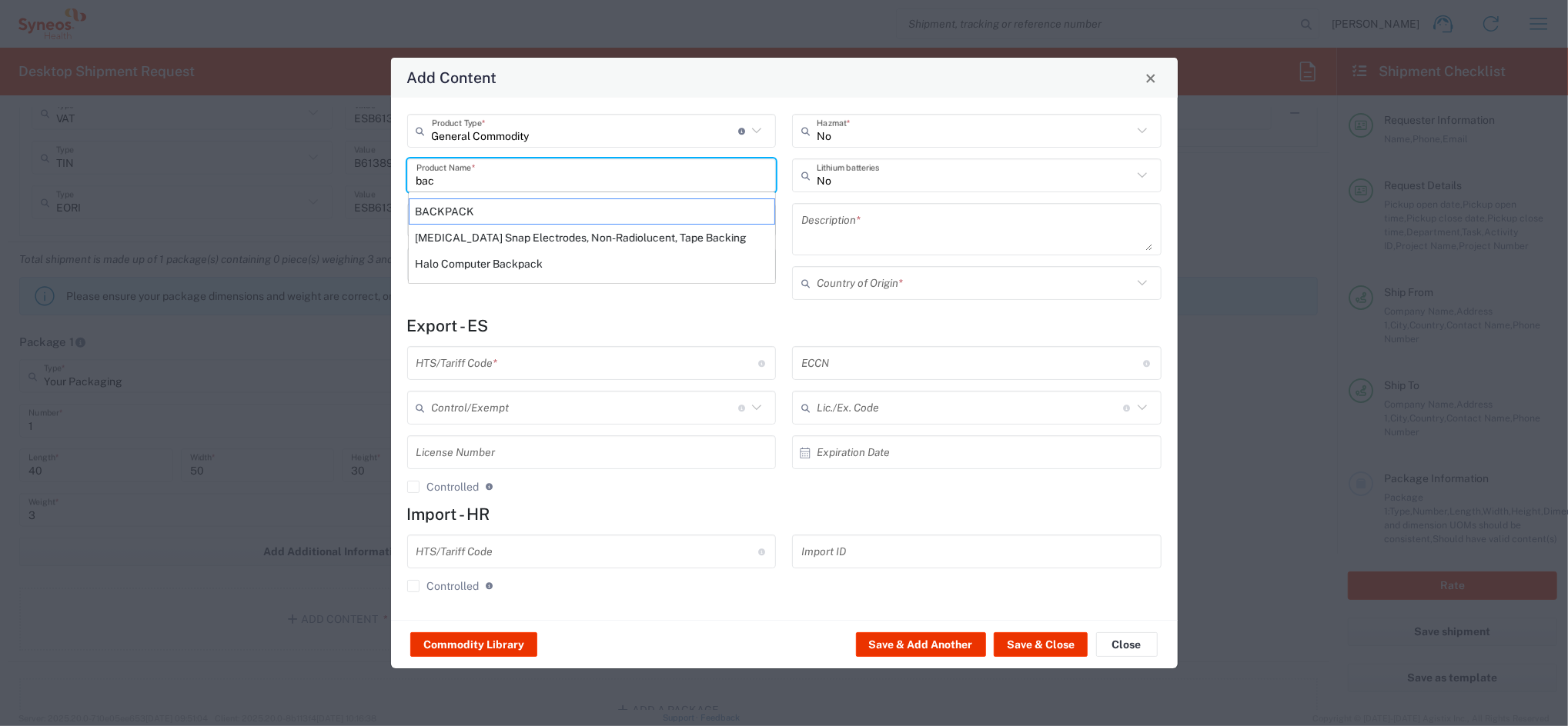
drag, startPoint x: 469, startPoint y: 209, endPoint x: 490, endPoint y: 216, distance: 22.1
click at [469, 211] on div "BACKPACK" at bounding box center [591, 211] width 366 height 26
type input "BACKPACK"
type input "1"
type textarea "SYNTHETIC MATERIAL"
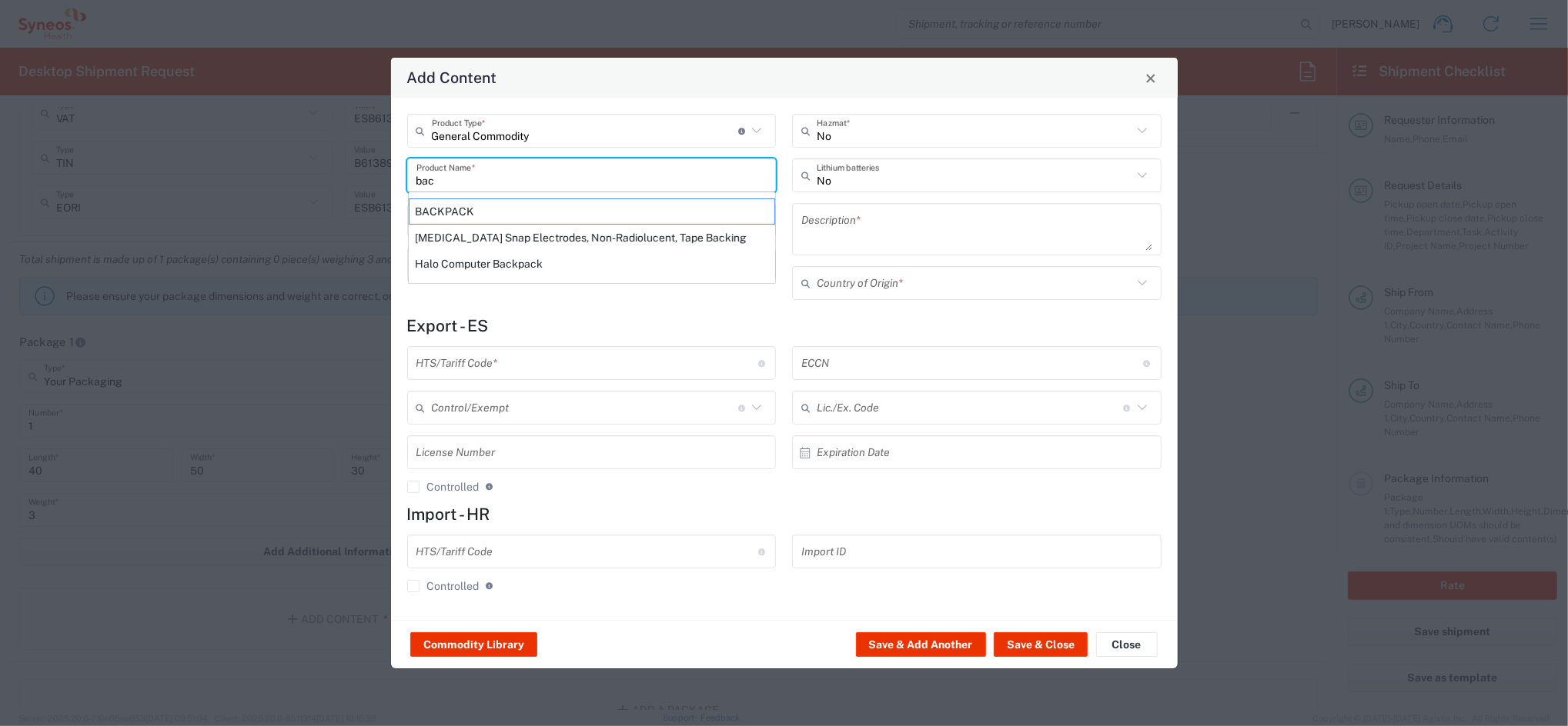
type input "[GEOGRAPHIC_DATA]"
type input "4202.92.3131"
type input "BIS"
type input "EAR99"
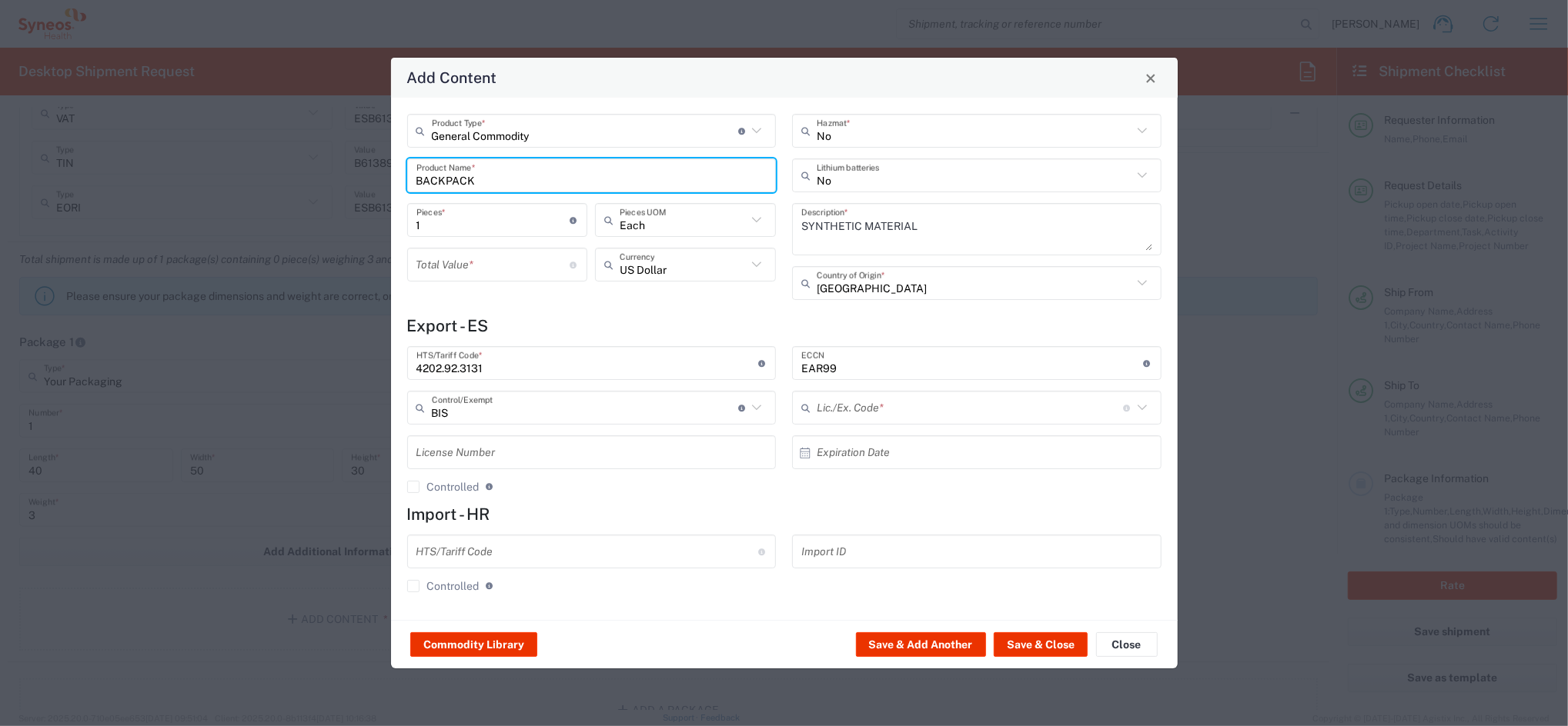
type input "NLR - No License Required"
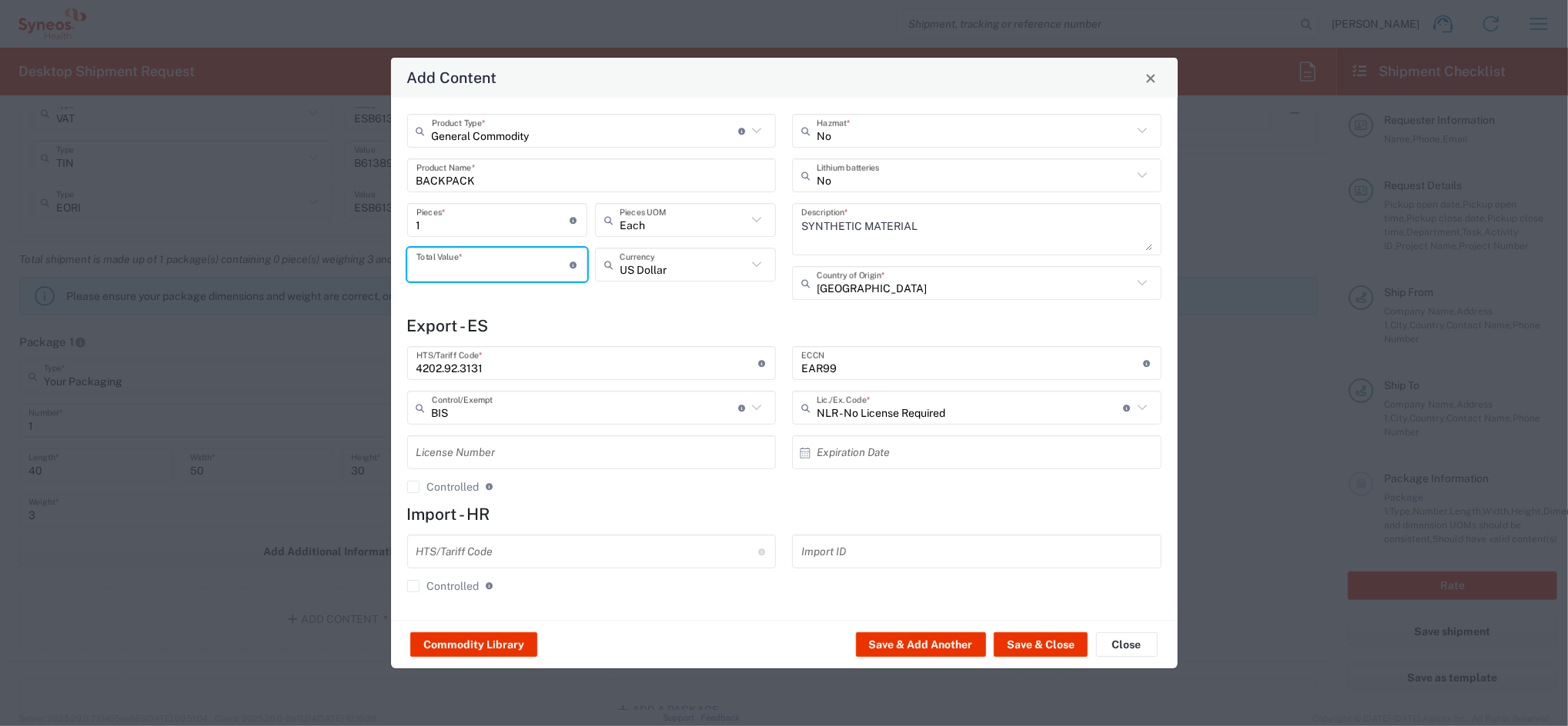
click at [485, 275] on input "number" at bounding box center [493, 264] width 154 height 27
type input "30"
click at [756, 266] on icon at bounding box center [756, 264] width 20 height 20
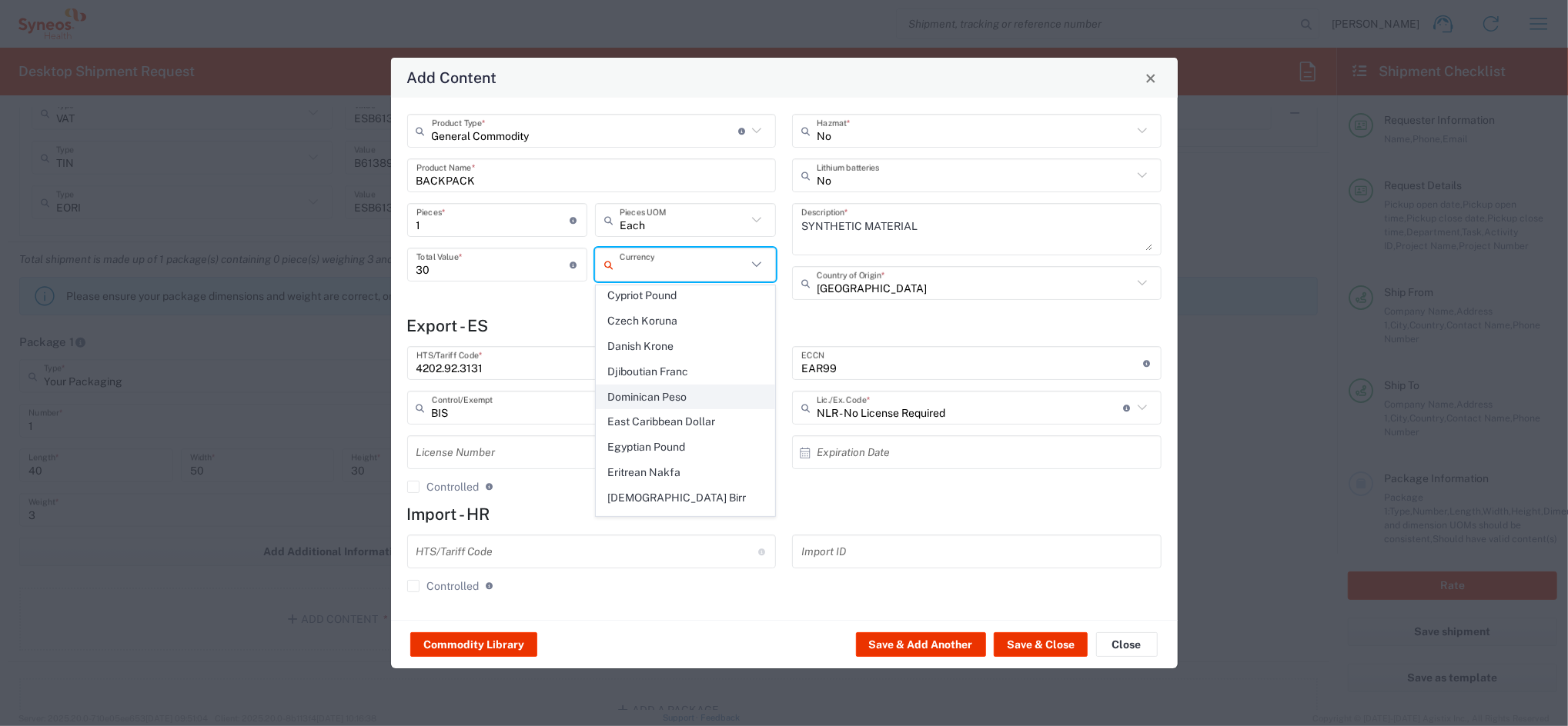
scroll to position [1334, 0]
drag, startPoint x: 642, startPoint y: 360, endPoint x: 651, endPoint y: 364, distance: 9.8
click at [642, 363] on span "Euro" at bounding box center [686, 376] width 178 height 24
type input "Euro"
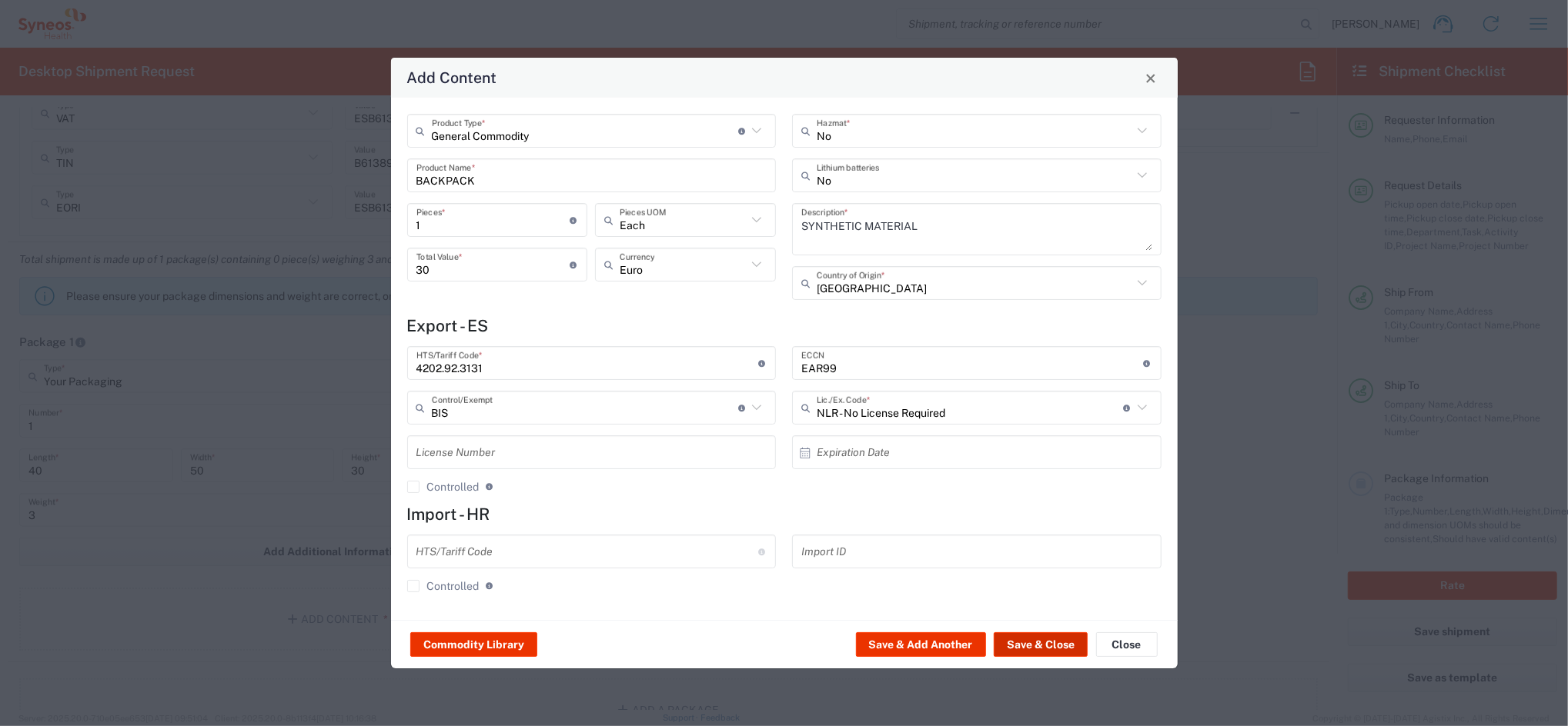
drag, startPoint x: 1026, startPoint y: 645, endPoint x: 982, endPoint y: 719, distance: 86.1
click at [1027, 645] on button "Save & Close" at bounding box center [1040, 645] width 94 height 25
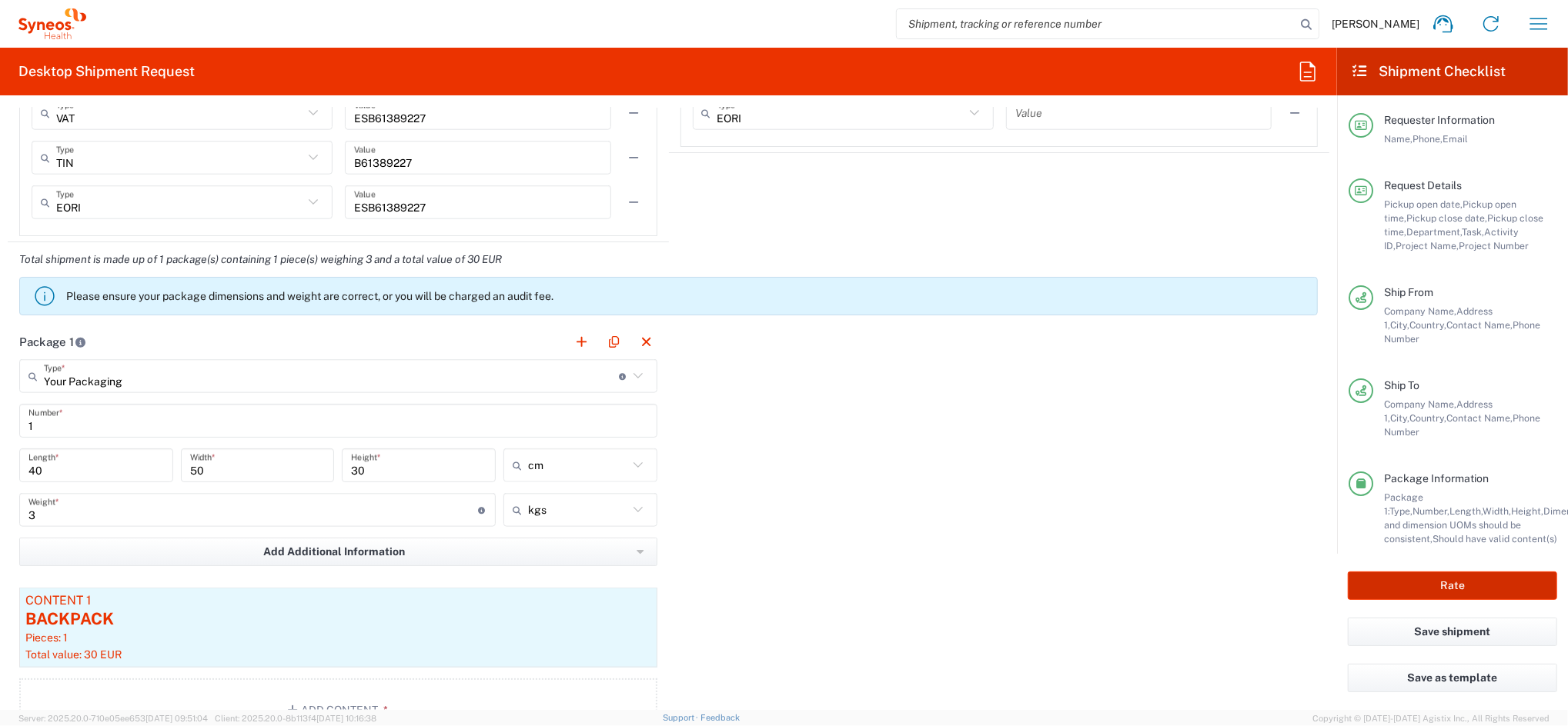
click at [1402, 584] on button "Rate" at bounding box center [1452, 585] width 209 height 28
type input "4510 DEPARTMENTAL EXPENSE"
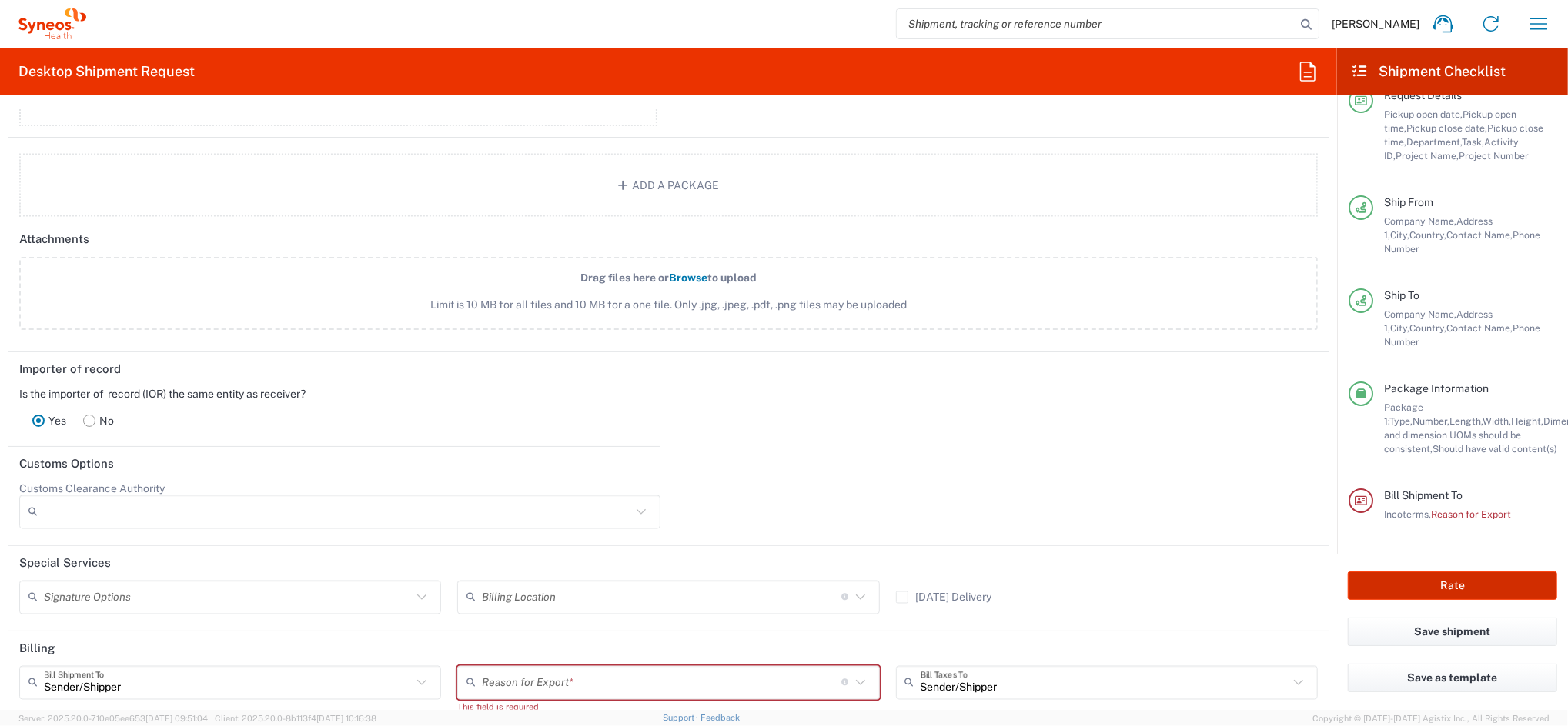
scroll to position [2110, 0]
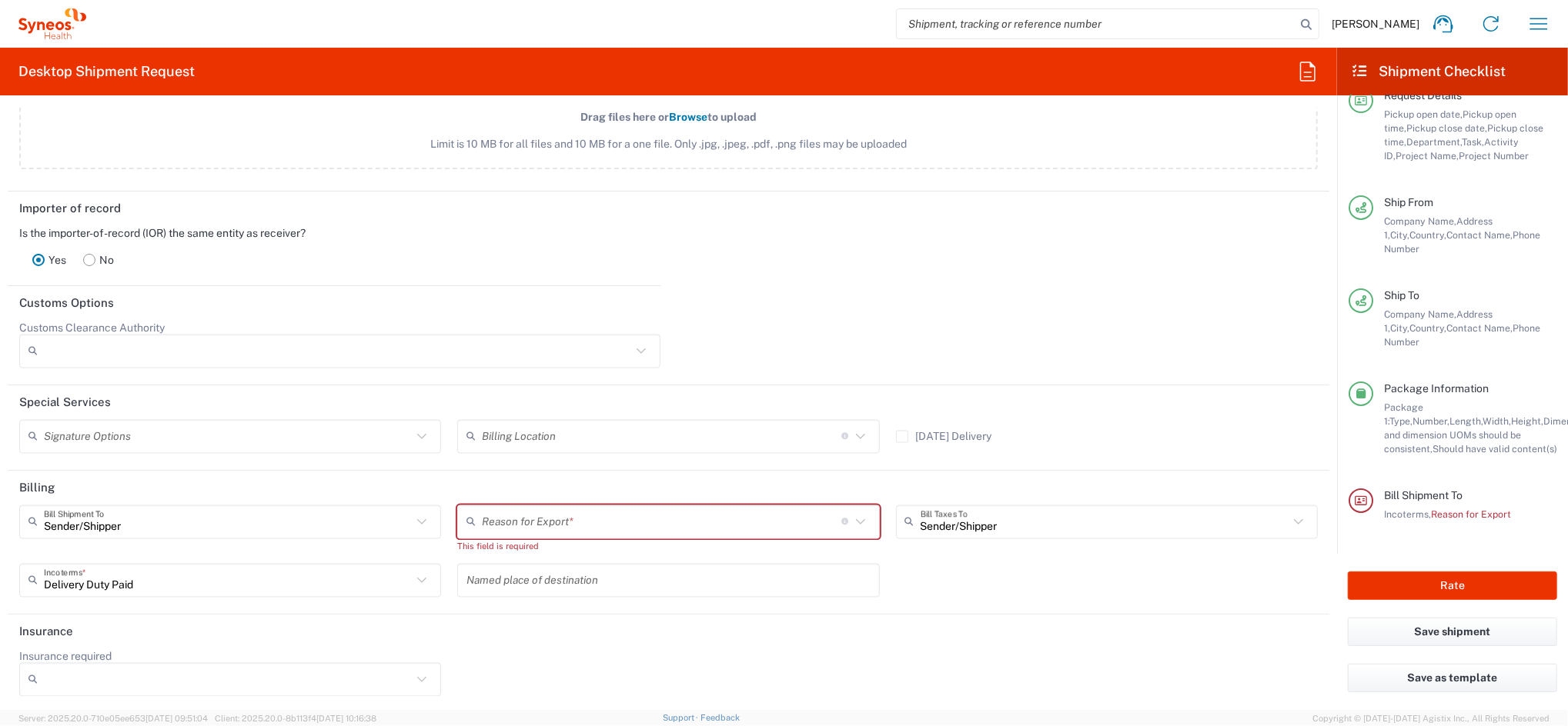
click at [850, 525] on icon at bounding box center [860, 522] width 20 height 20
click at [597, 606] on span "Personal Effects" at bounding box center [661, 603] width 414 height 24
type input "Personal Effects"
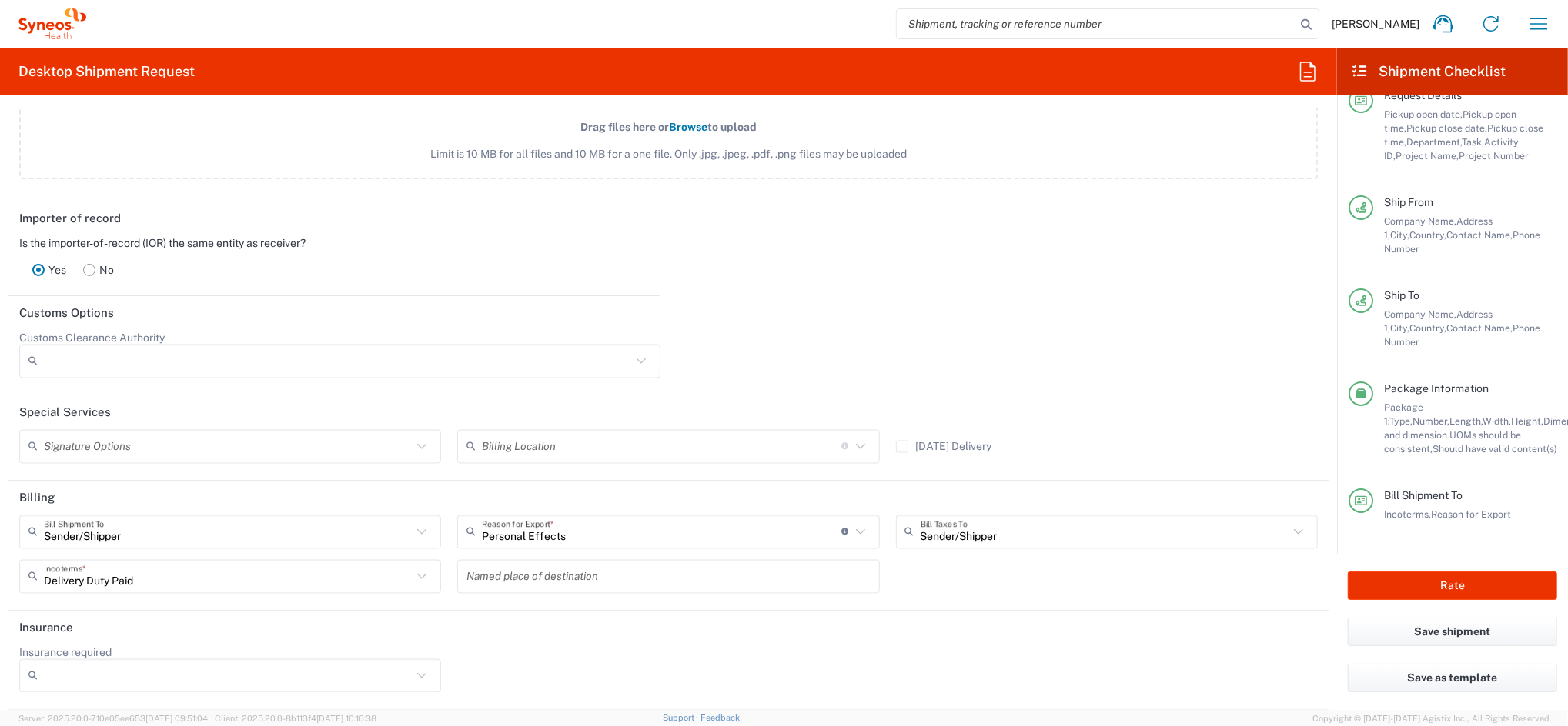
scroll to position [2096, 0]
click at [1456, 585] on button "Rate" at bounding box center [1452, 585] width 209 height 28
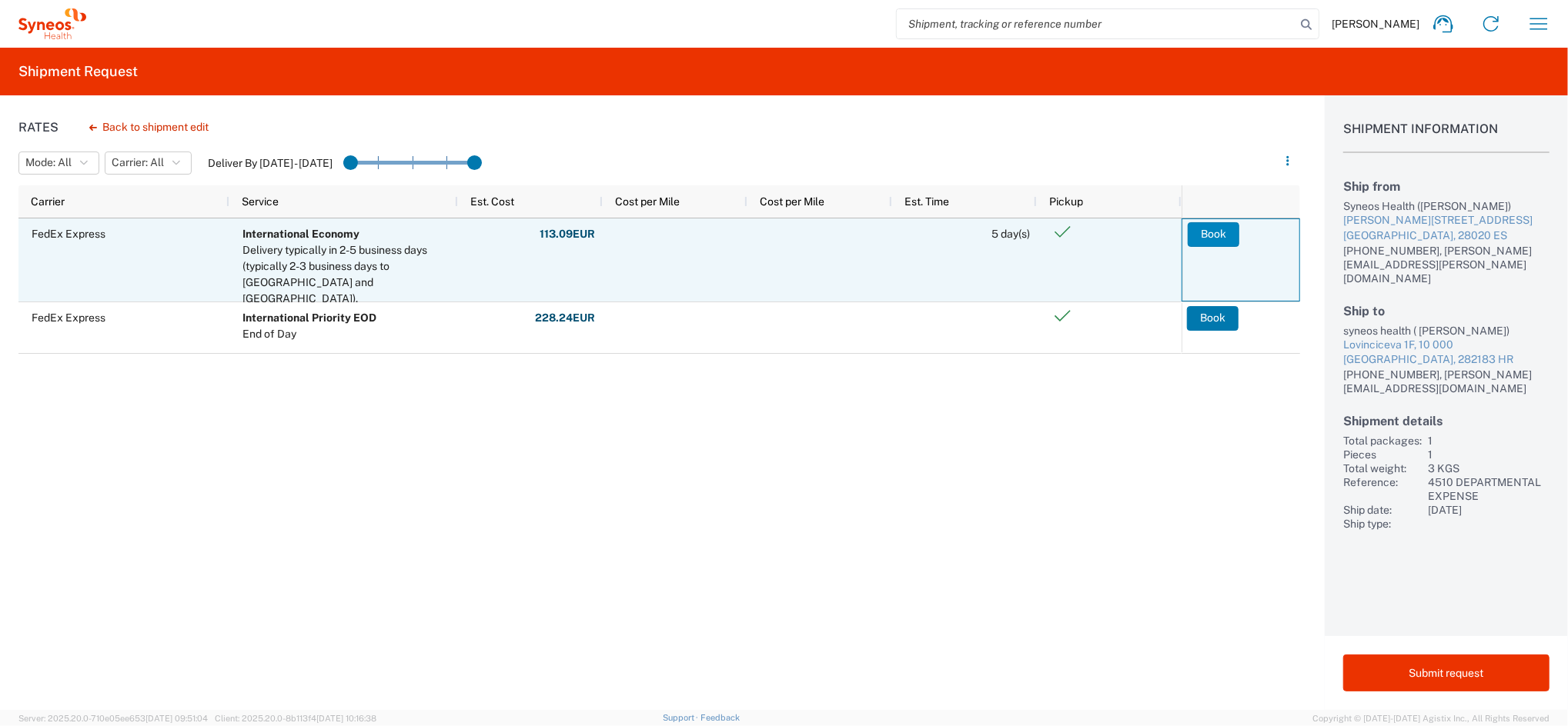
click at [1204, 237] on button "Book" at bounding box center [1213, 235] width 52 height 25
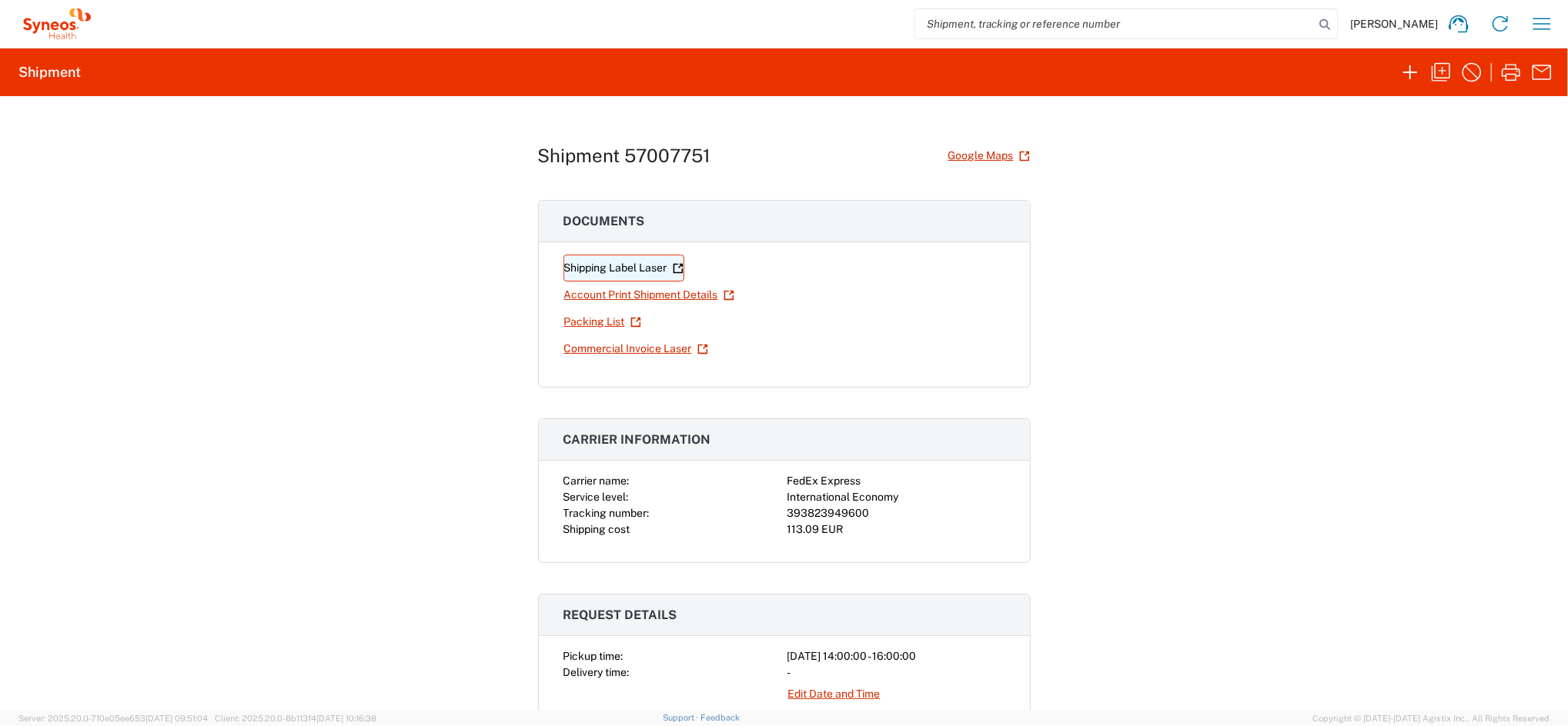
click at [647, 271] on link "Shipping Label Laser" at bounding box center [623, 268] width 121 height 27
click at [1546, 27] on icon "button" at bounding box center [1541, 23] width 25 height 25
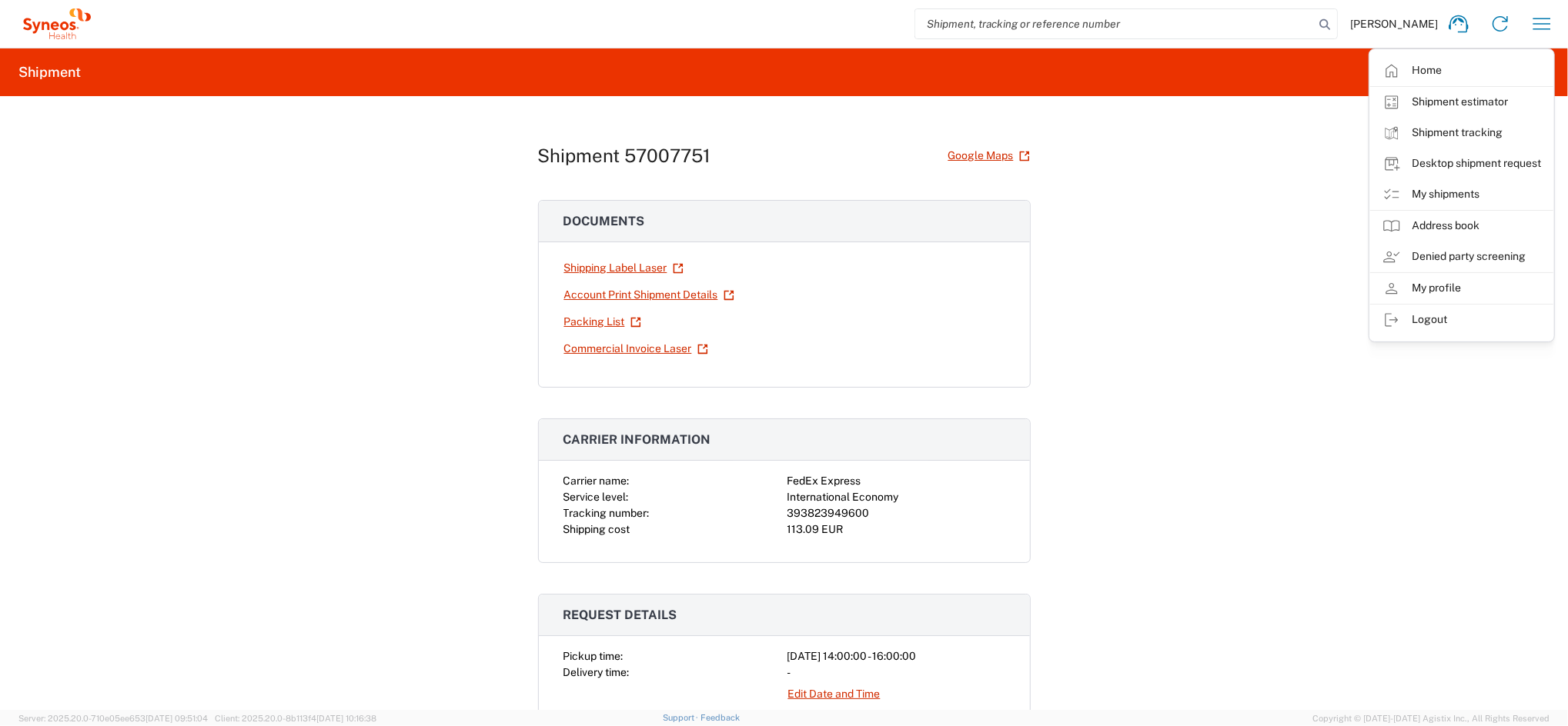
click at [1483, 192] on link "My shipments" at bounding box center [1462, 195] width 183 height 31
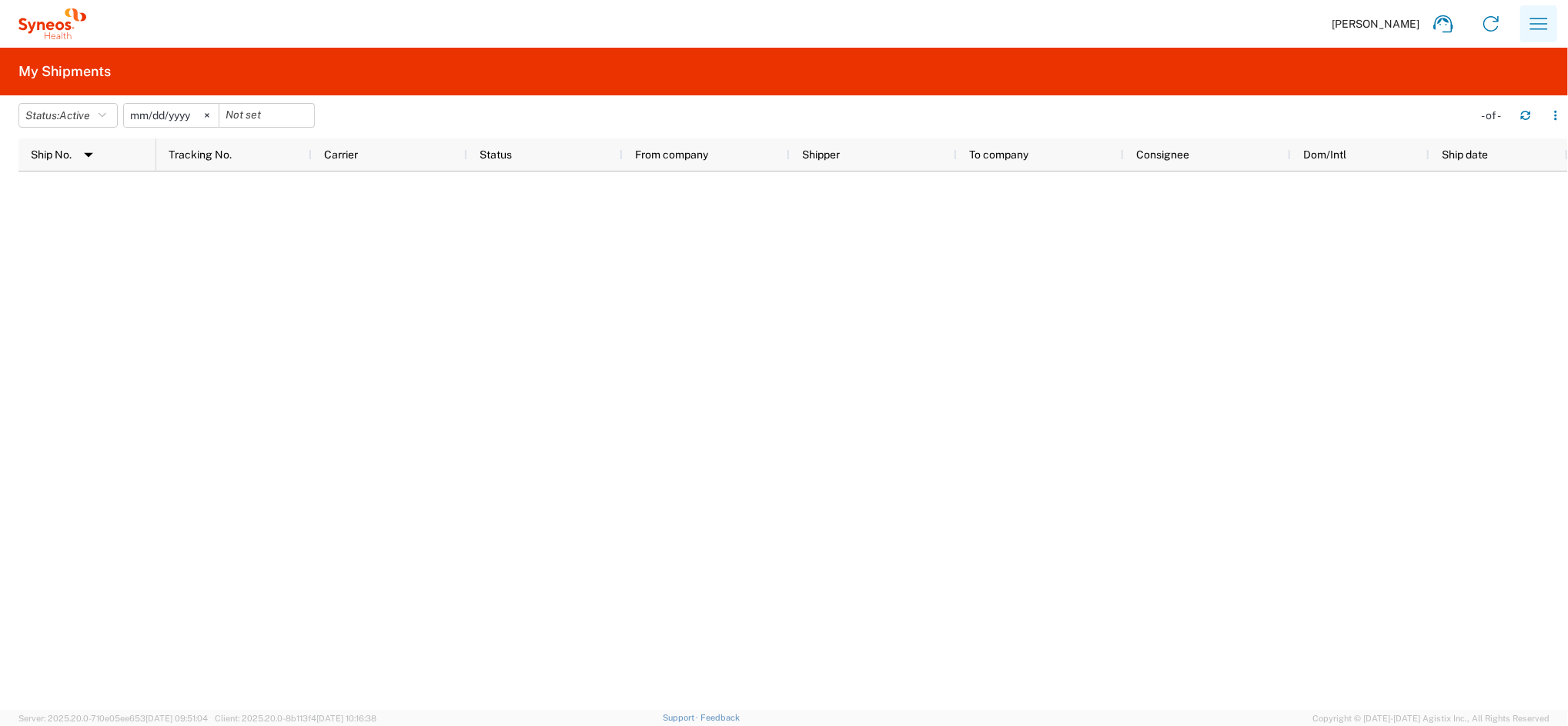
click at [1541, 22] on icon "button" at bounding box center [1539, 23] width 25 height 25
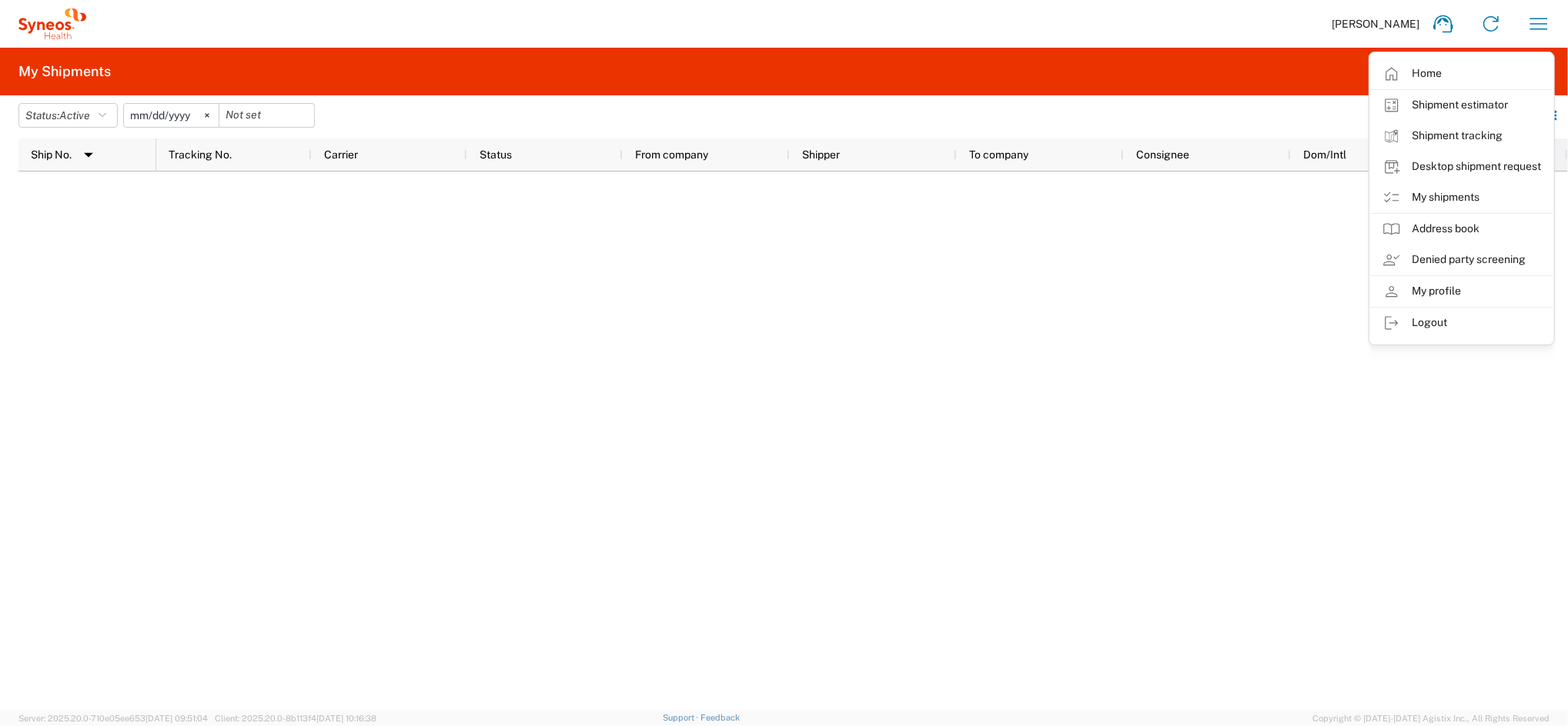
click at [1485, 164] on link "Desktop shipment request" at bounding box center [1462, 167] width 183 height 31
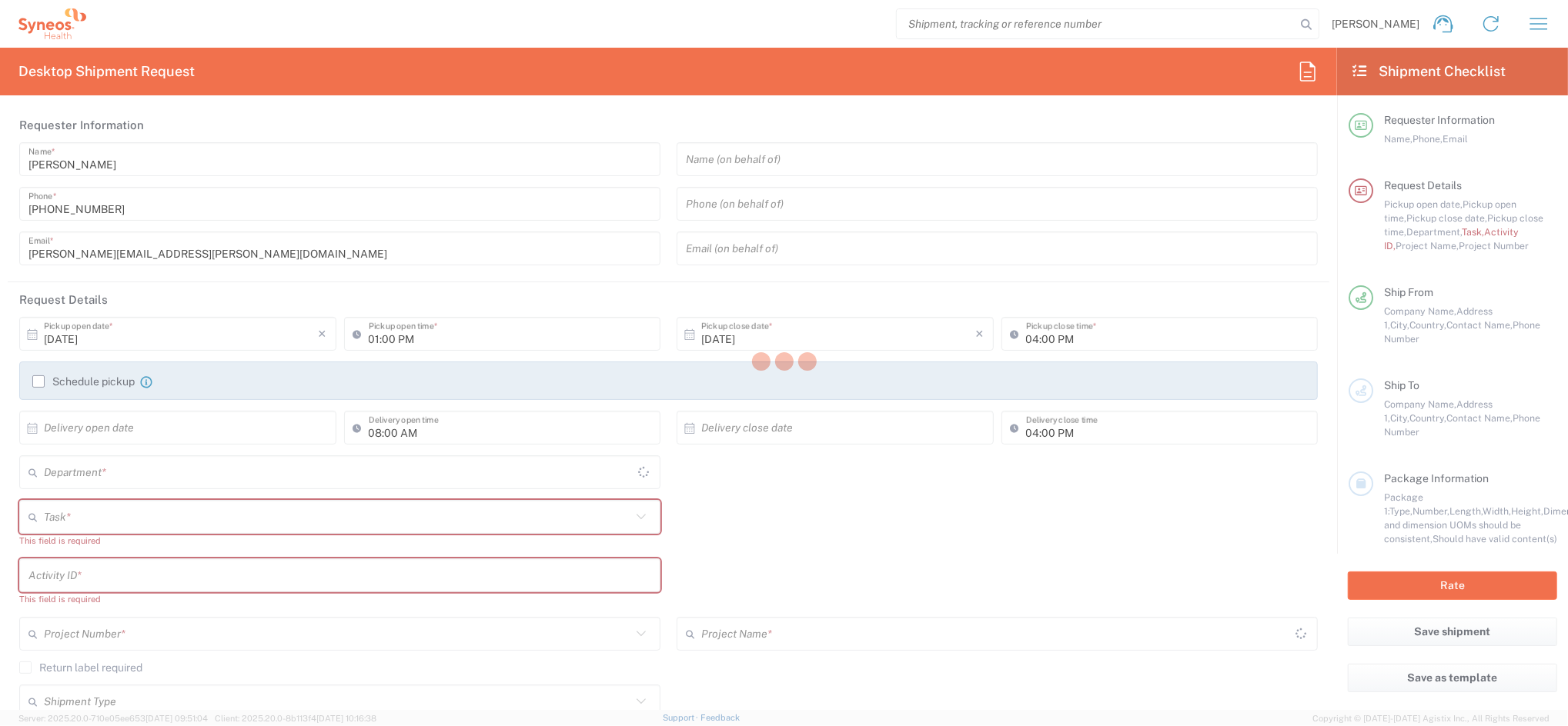
type input "4510"
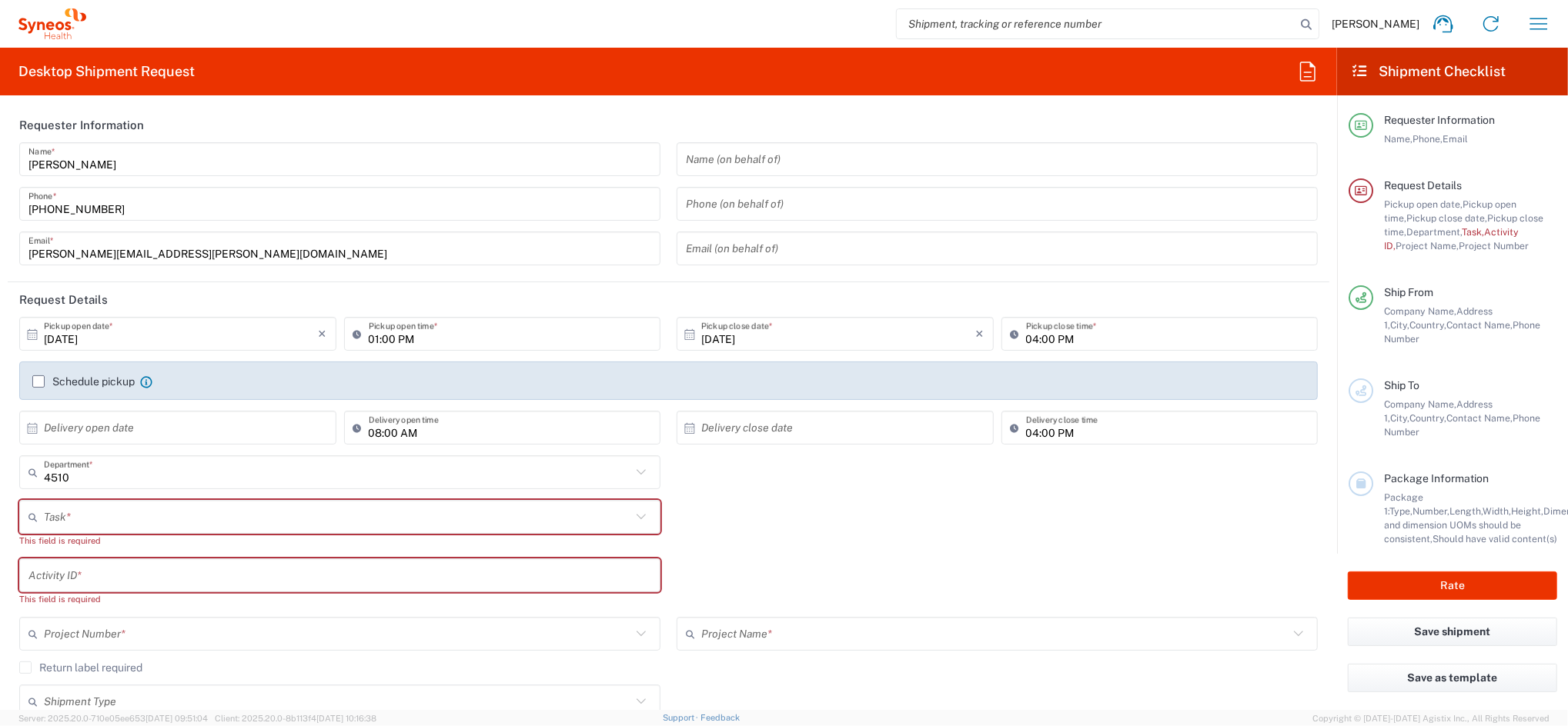
drag, startPoint x: 76, startPoint y: 380, endPoint x: 101, endPoint y: 370, distance: 26.9
click at [76, 382] on label "Schedule pickup" at bounding box center [83, 382] width 103 height 12
click at [39, 382] on input "Schedule pickup" at bounding box center [39, 382] width 0 height 0
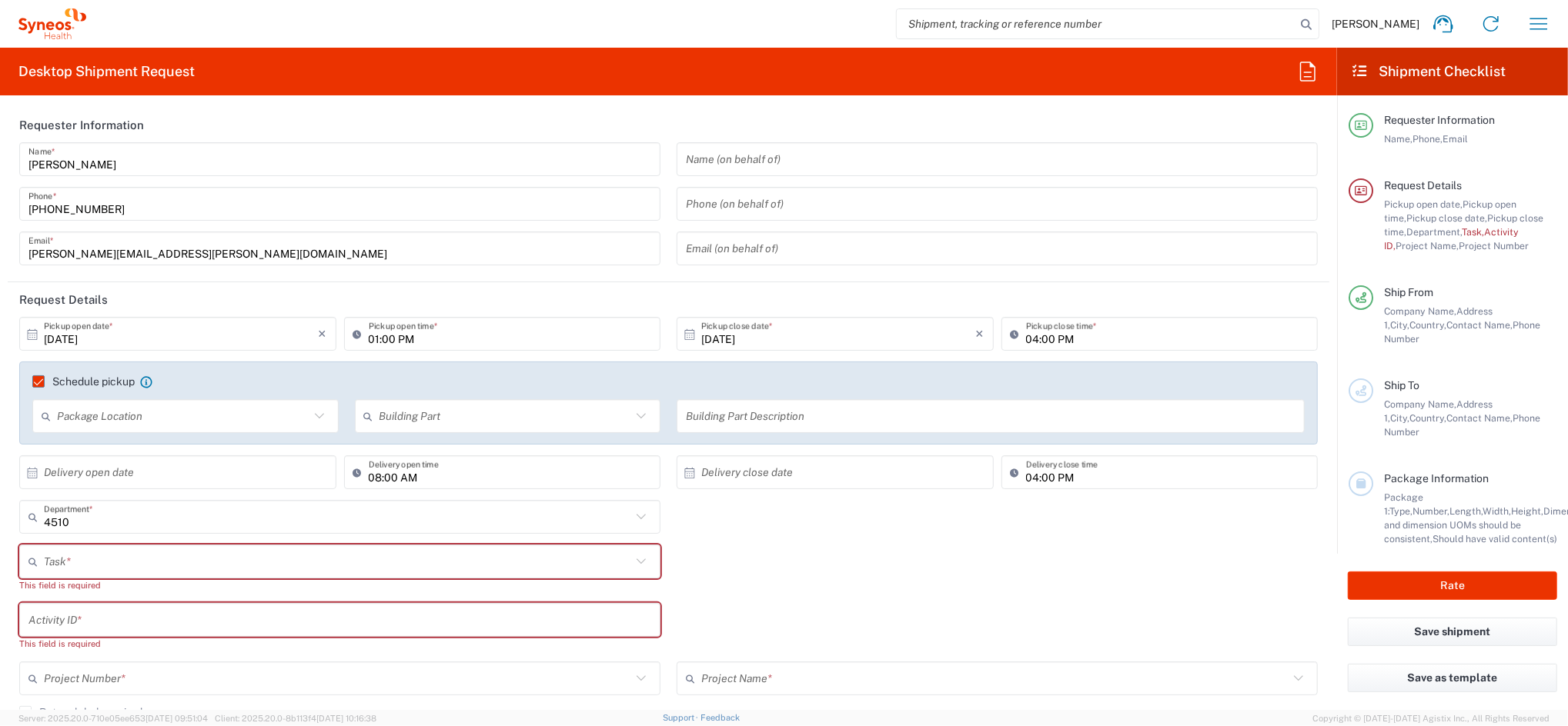
click at [187, 335] on input "[DATE]" at bounding box center [181, 334] width 275 height 27
click at [222, 407] on span "3" at bounding box center [223, 408] width 22 height 22
type input "[DATE]"
click at [91, 560] on input "text" at bounding box center [338, 562] width 587 height 27
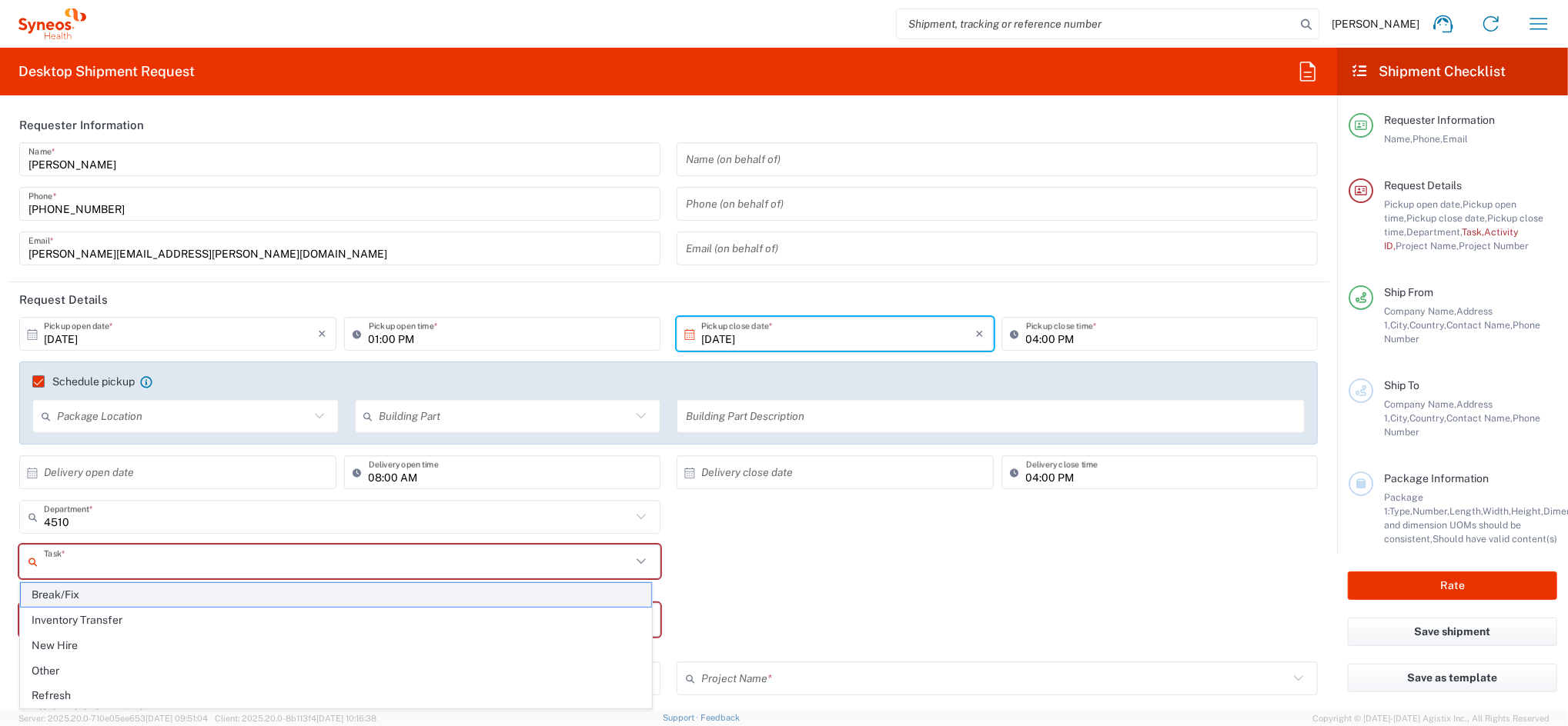
click at [92, 599] on span "Break/Fix" at bounding box center [336, 596] width 630 height 24
type input "Break/Fix"
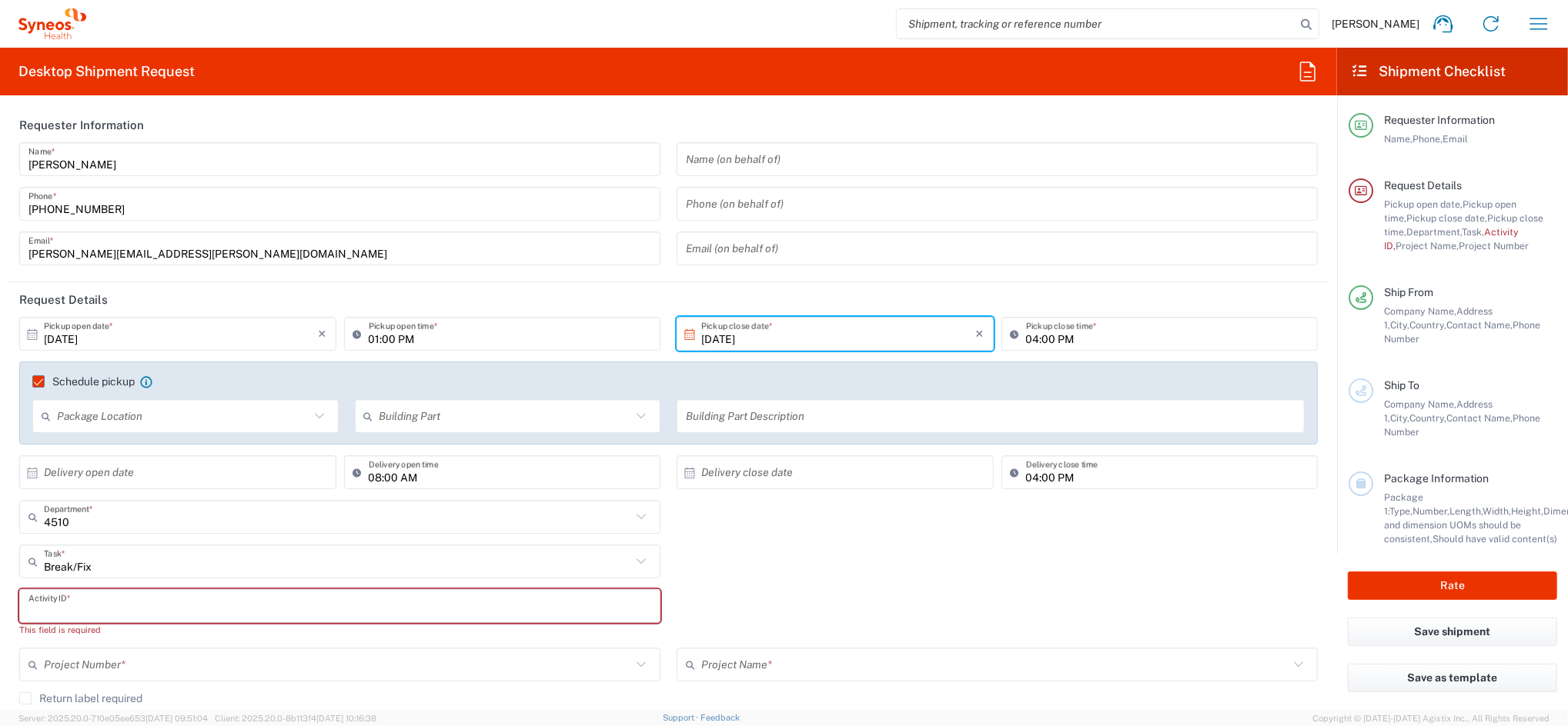
click at [122, 603] on input "text" at bounding box center [339, 606] width 623 height 27
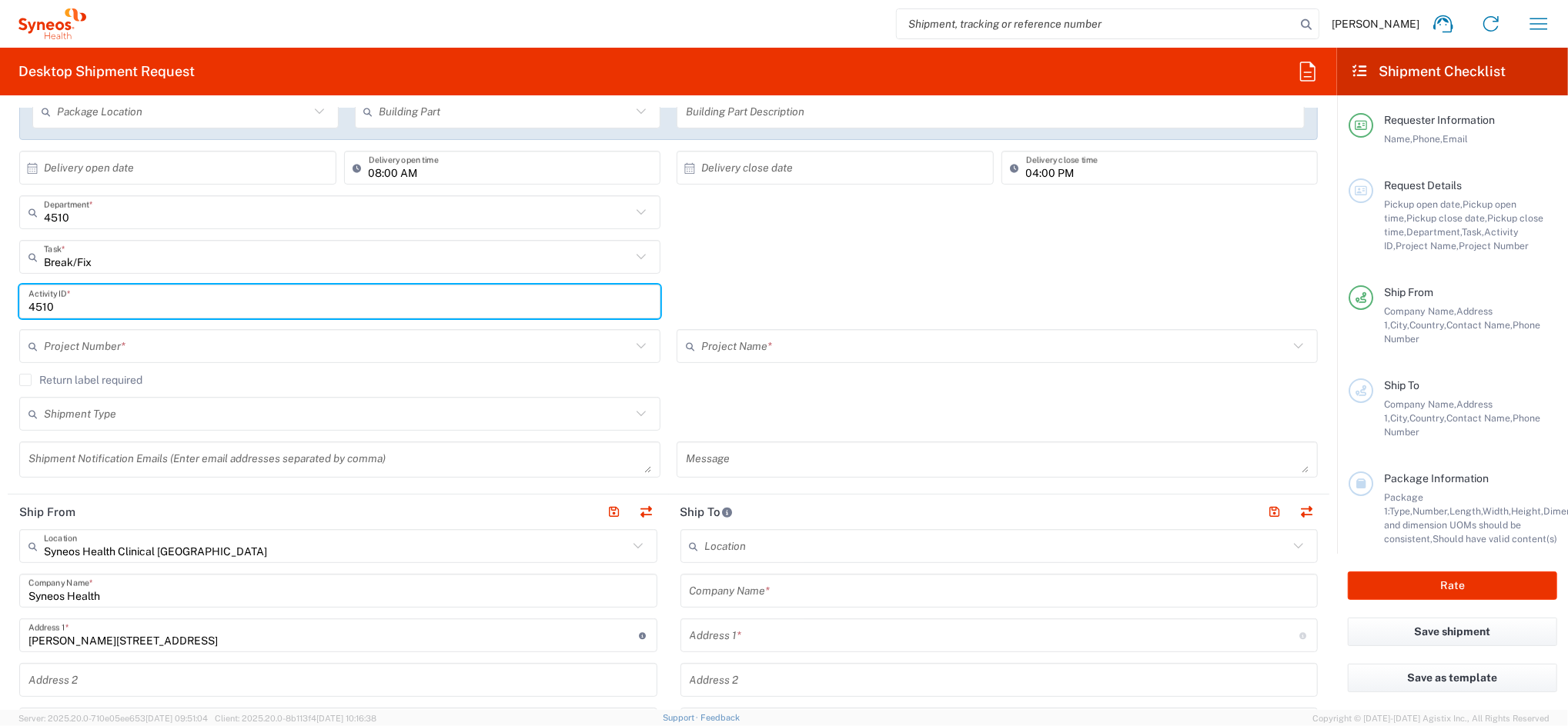
scroll to position [308, 0]
type input "4510"
click at [99, 343] on input "text" at bounding box center [338, 343] width 587 height 27
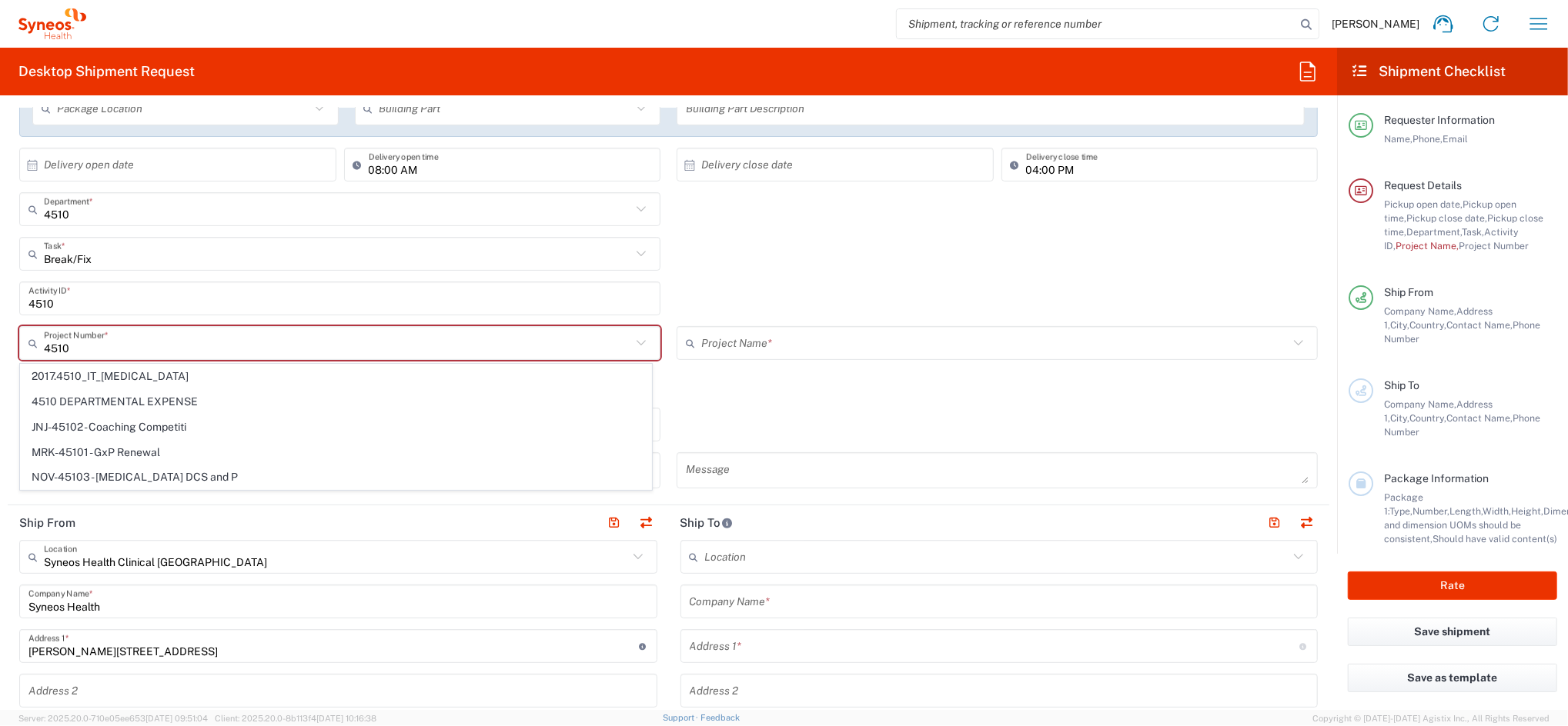
click at [119, 401] on span "4510 DEPARTMENTAL EXPENSE" at bounding box center [336, 402] width 630 height 24
type input "4510 DEPARTMENTAL EXPENSE"
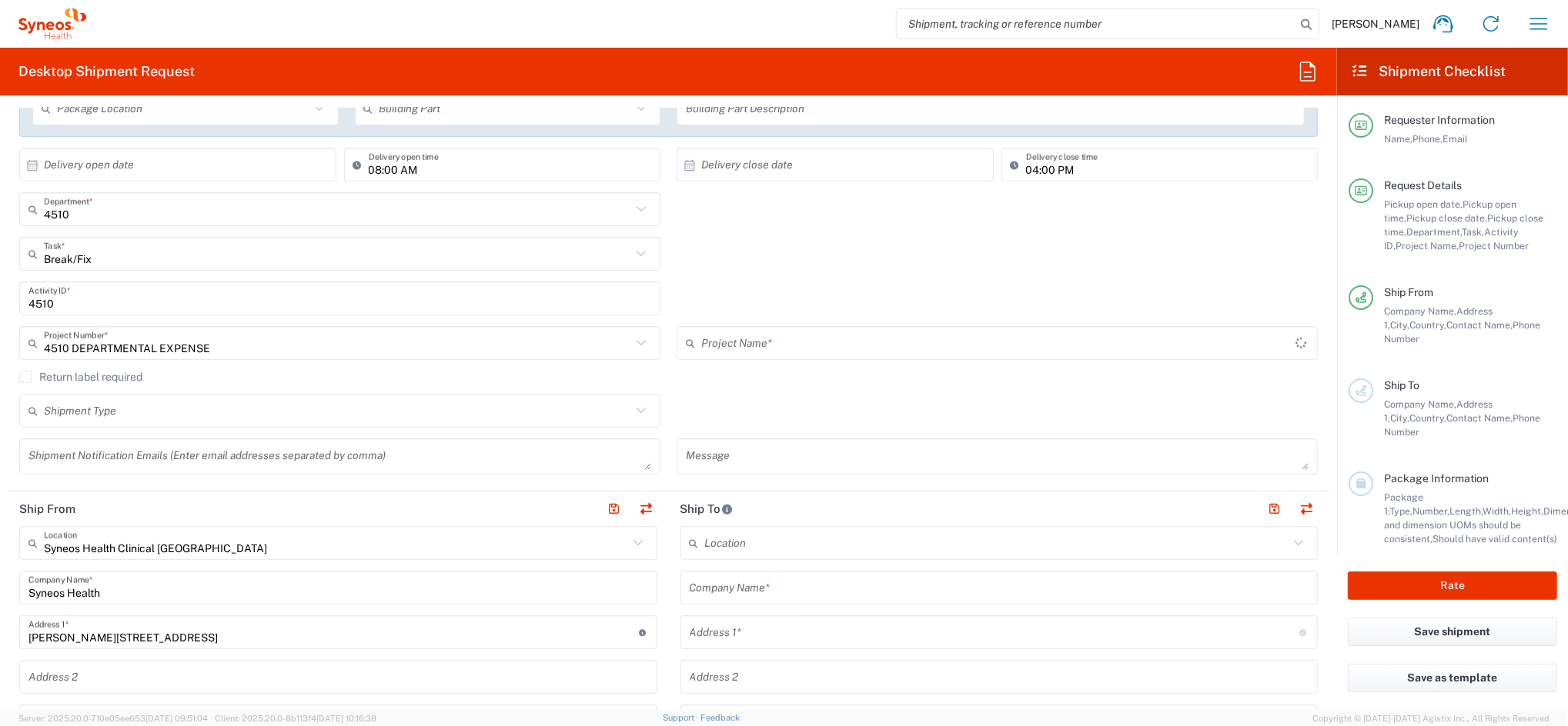
type input "4510 DEPARTMENTAL EXPENSE"
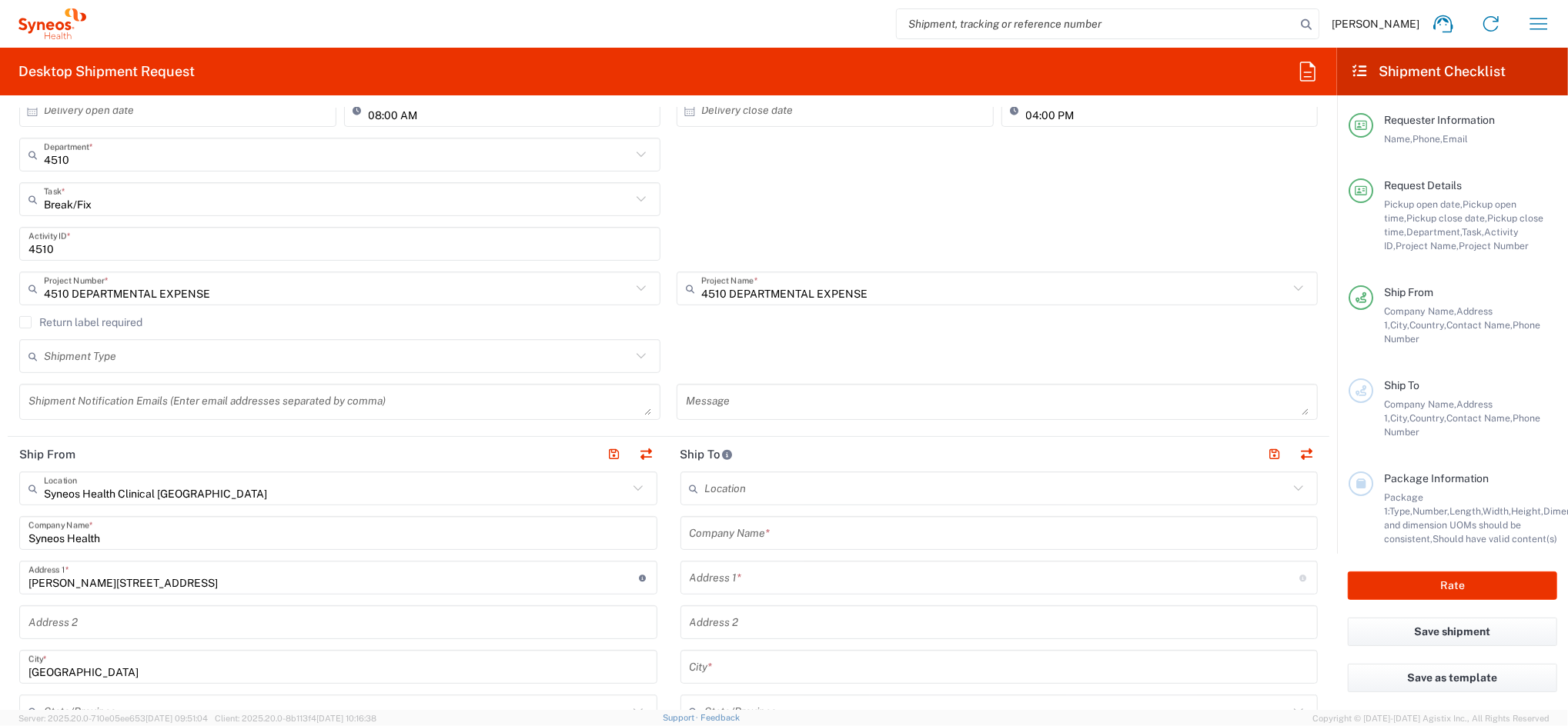
scroll to position [513, 0]
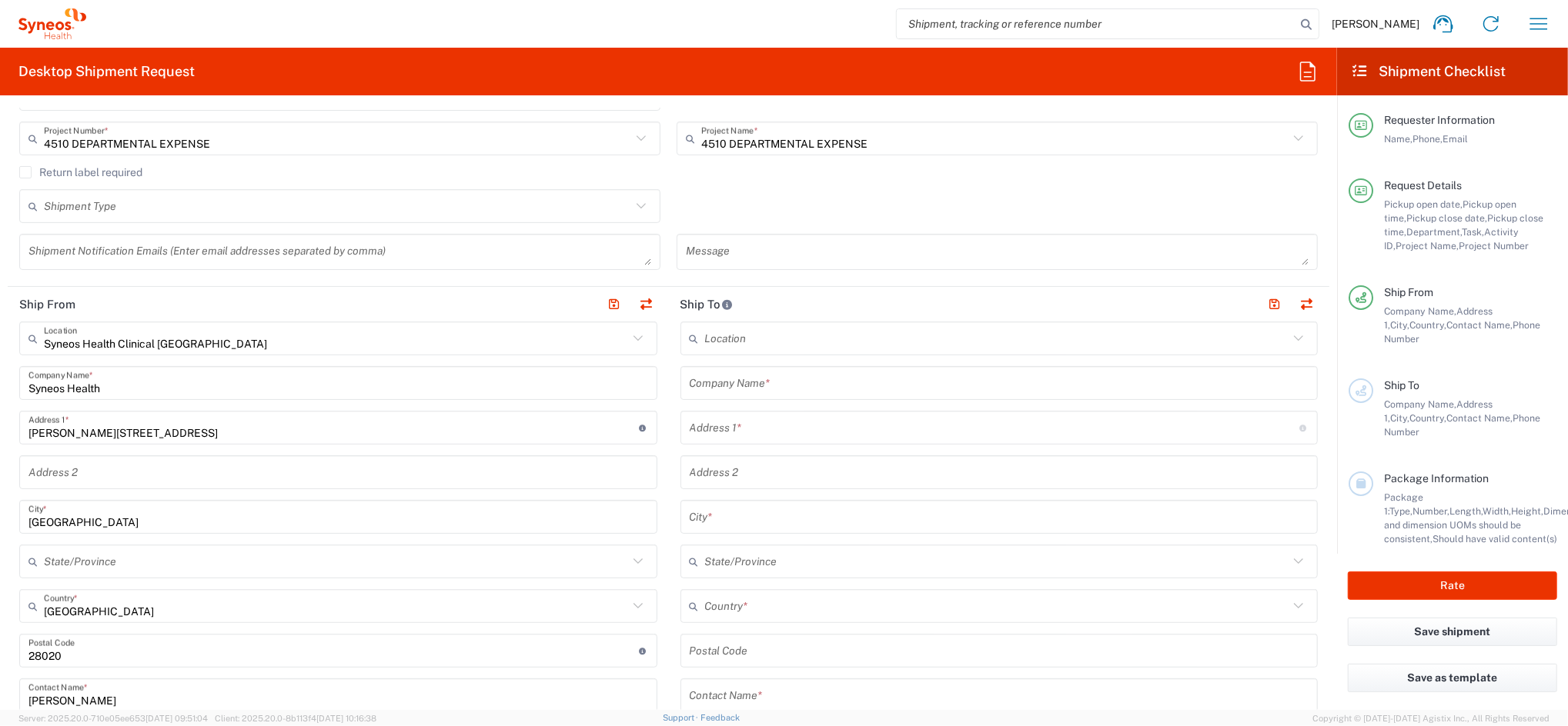
click at [749, 383] on input "text" at bounding box center [1000, 383] width 620 height 27
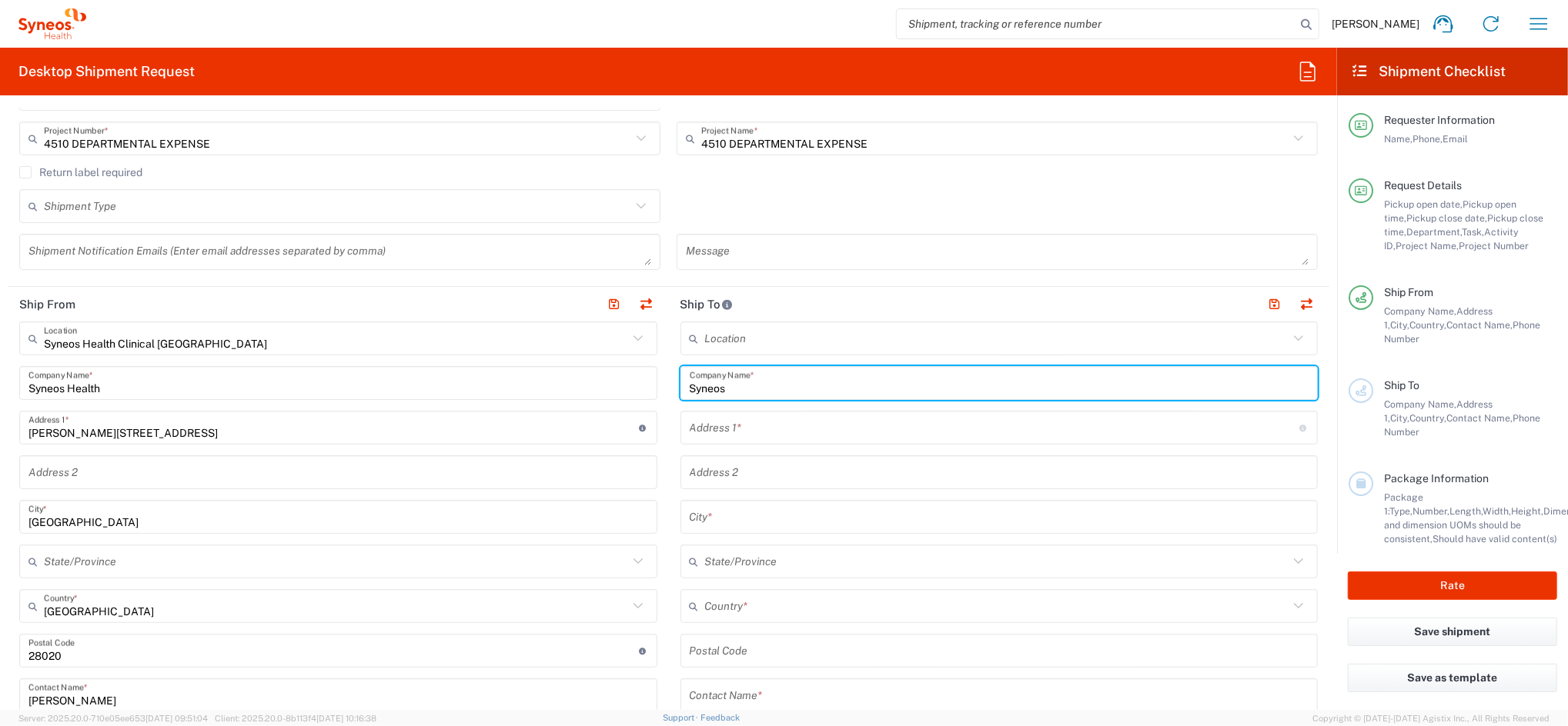
type input "Syneos"
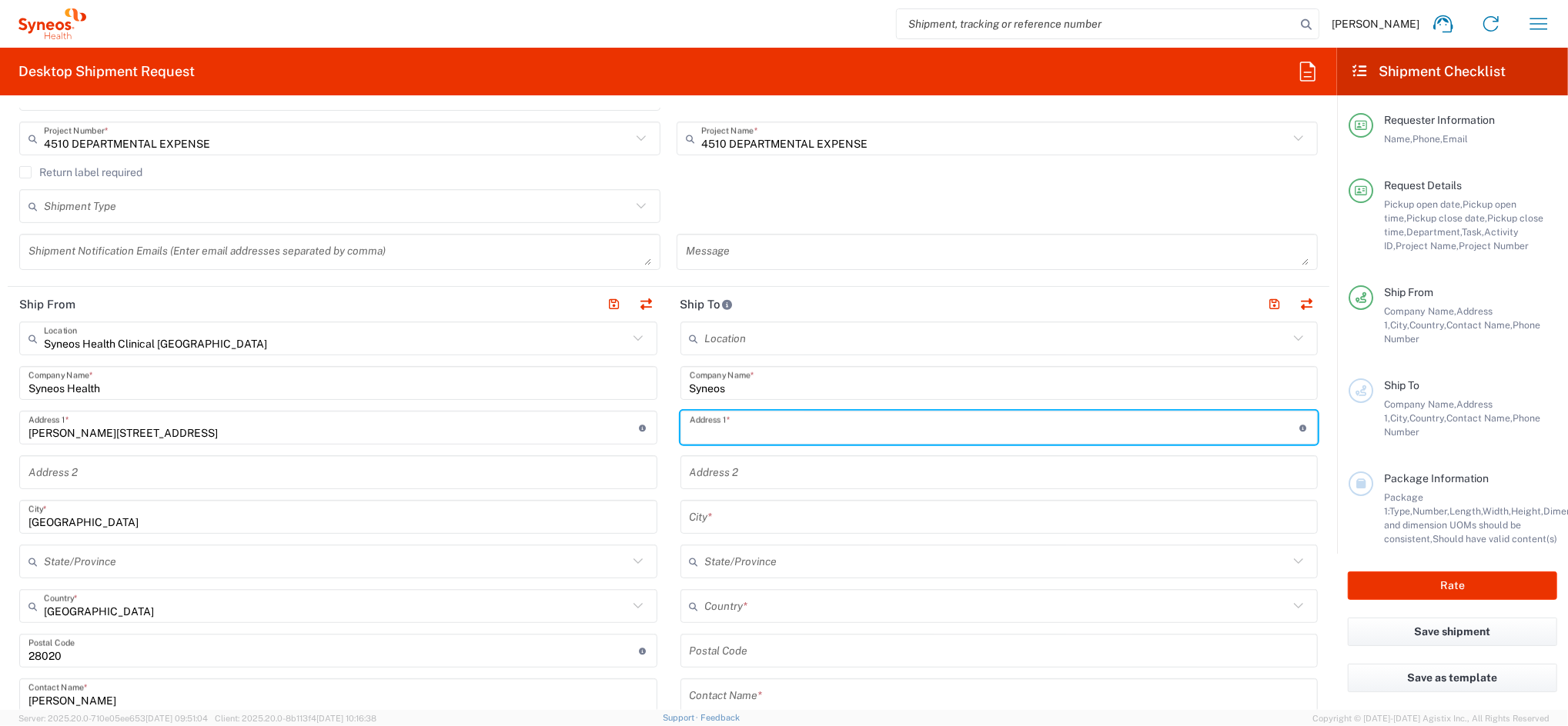
click at [722, 432] on input "text" at bounding box center [995, 427] width 610 height 27
paste input "[PERSON_NAME] Plaza [PERSON_NAME]. [STREET_ADDRESS]. 08016 [GEOGRAPHIC_DATA]. t…"
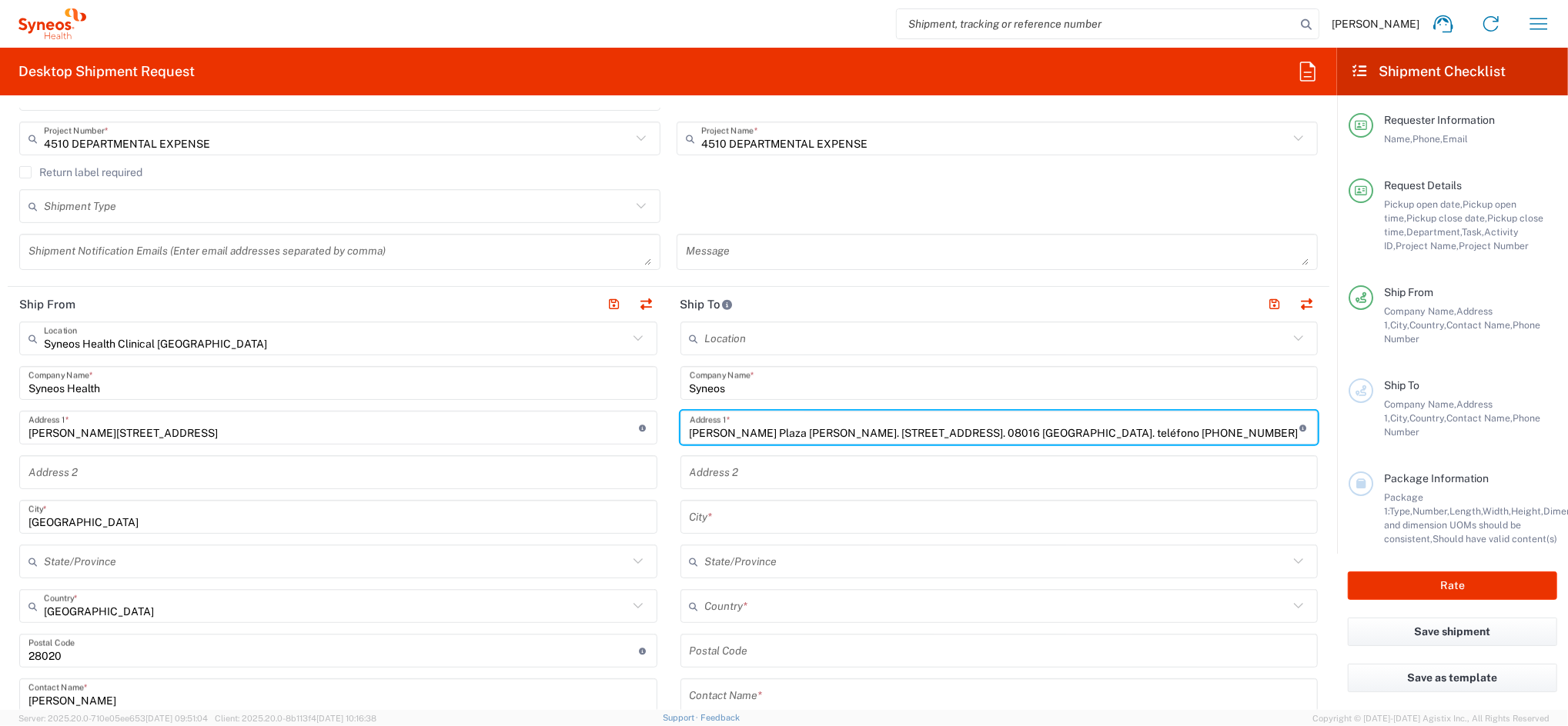
drag, startPoint x: 803, startPoint y: 431, endPoint x: 564, endPoint y: 439, distance: 239.1
click at [651, 436] on div "Ship From Syneos Health Clinical [GEOGRAPHIC_DATA] Location Syneos Health Clini…" at bounding box center [668, 674] width 1321 height 776
type input "[STREET_ADDRESS]. 08016 [GEOGRAPHIC_DATA]. teléfono [PHONE_NUMBER]"
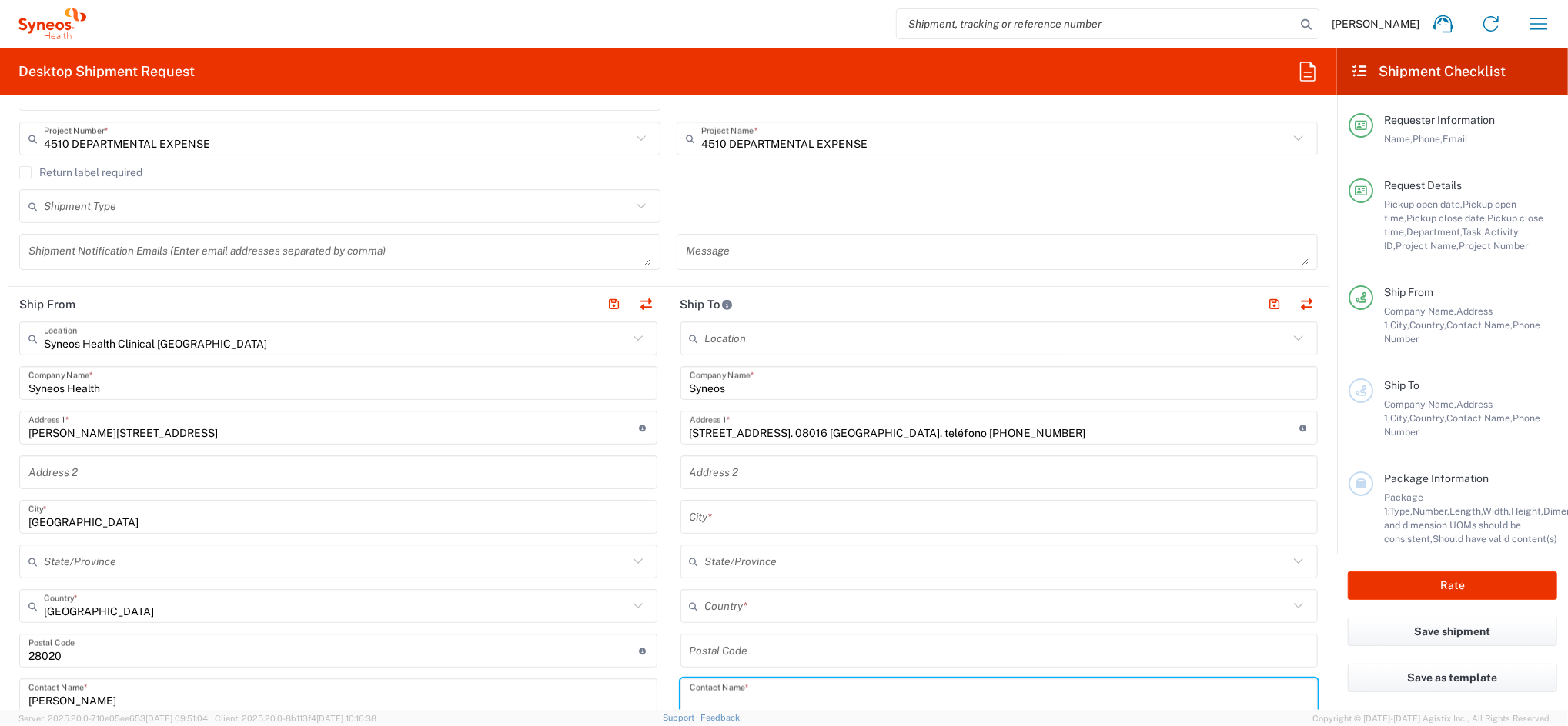
click at [768, 700] on input "text" at bounding box center [1000, 696] width 620 height 27
paste input "[PERSON_NAME] Plaza [PERSON_NAME]"
type input "[PERSON_NAME] Plaza [PERSON_NAME]"
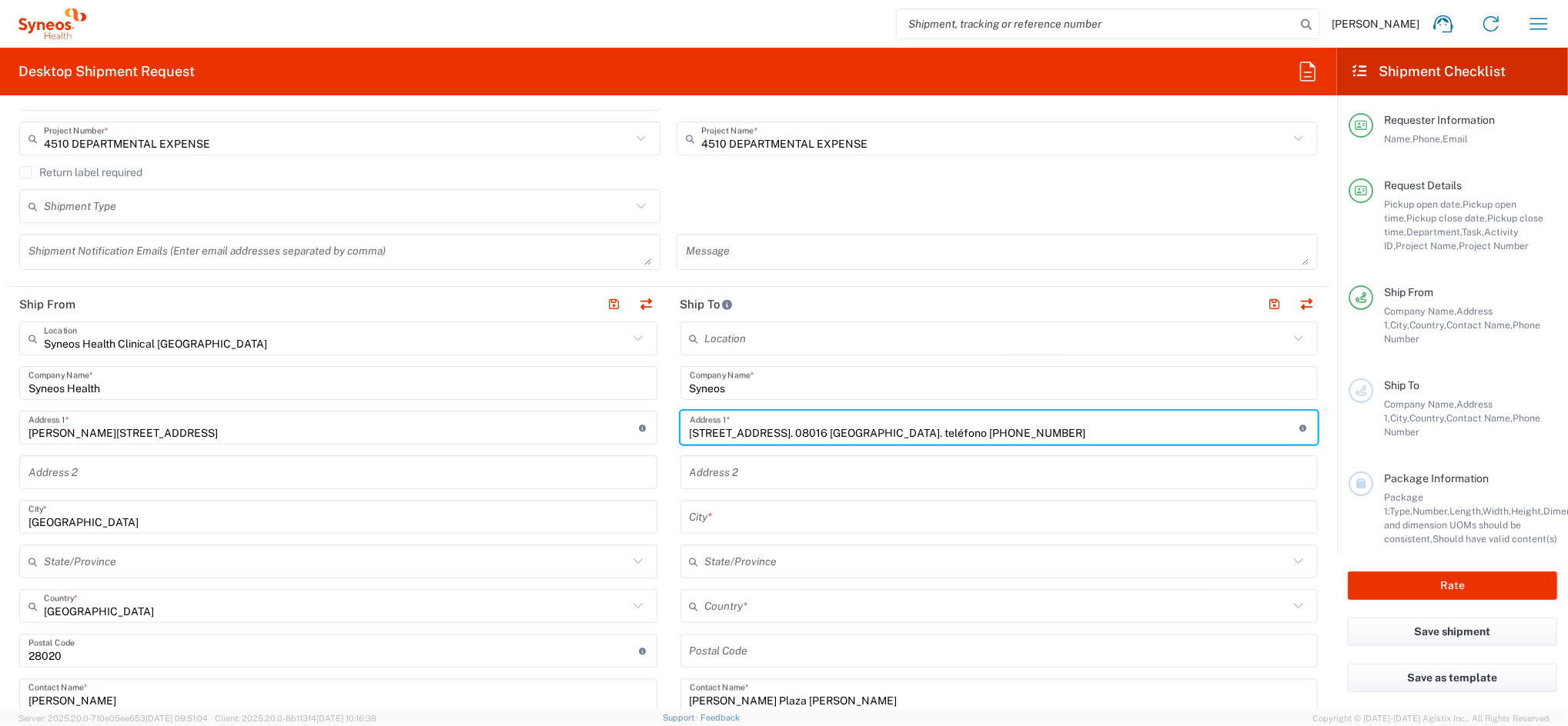
click at [808, 432] on input "[STREET_ADDRESS]. 08016 [GEOGRAPHIC_DATA]. teléfono [PHONE_NUMBER]" at bounding box center [995, 427] width 610 height 27
drag, startPoint x: 803, startPoint y: 432, endPoint x: 1294, endPoint y: 429, distance: 491.0
click at [1311, 431] on main "Location [PERSON_NAME] LLC-[GEOGRAPHIC_DATA] [GEOGRAPHIC_DATA] [GEOGRAPHIC_DATA…" at bounding box center [1000, 645] width 661 height 647
type input "[STREET_ADDRESS]."
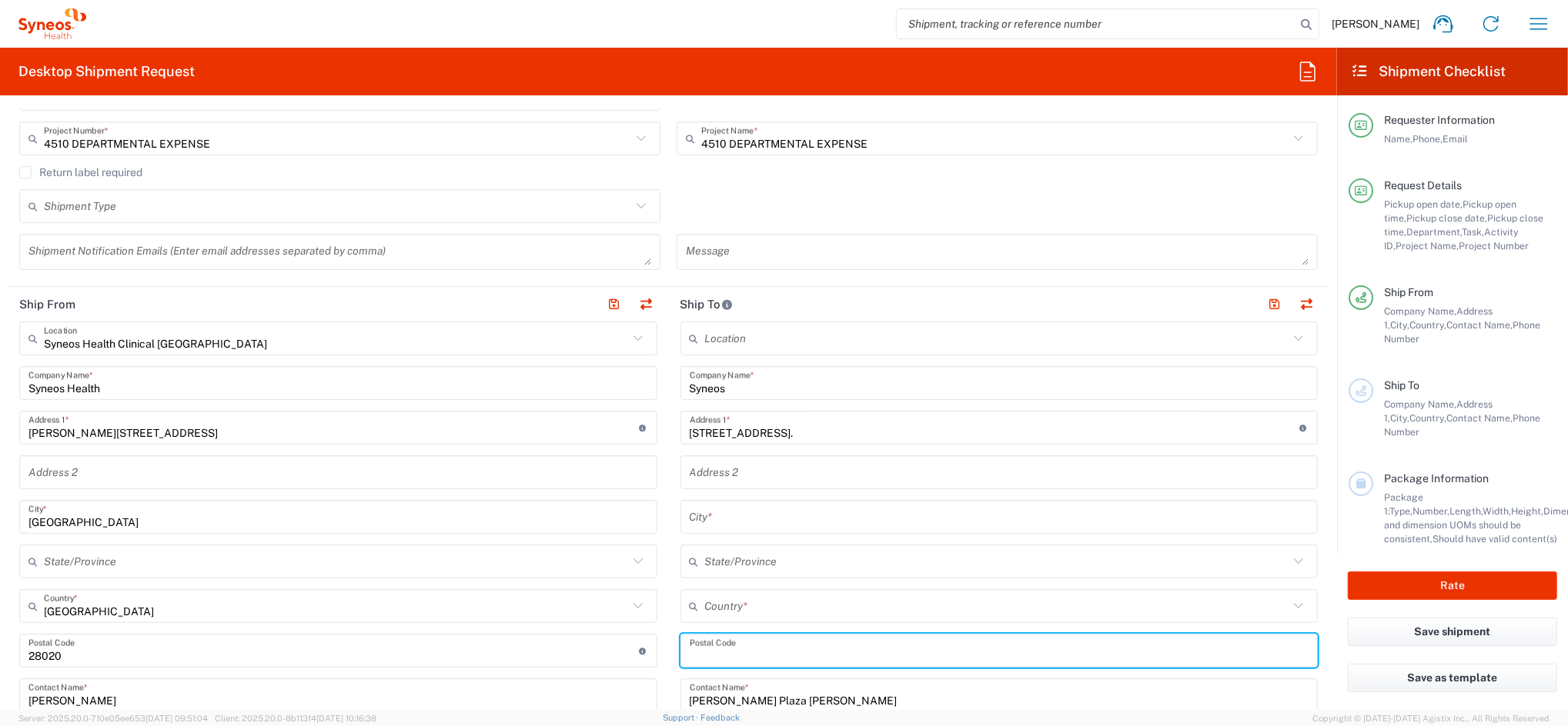
click at [754, 658] on input "undefined" at bounding box center [1000, 651] width 620 height 27
paste input "08016 [GEOGRAPHIC_DATA]. teléfono [PHONE_NUMBER]"
drag, startPoint x: 717, startPoint y: 651, endPoint x: 983, endPoint y: 662, distance: 266.2
click at [982, 662] on input "undefined" at bounding box center [1000, 651] width 620 height 27
type input "08016"
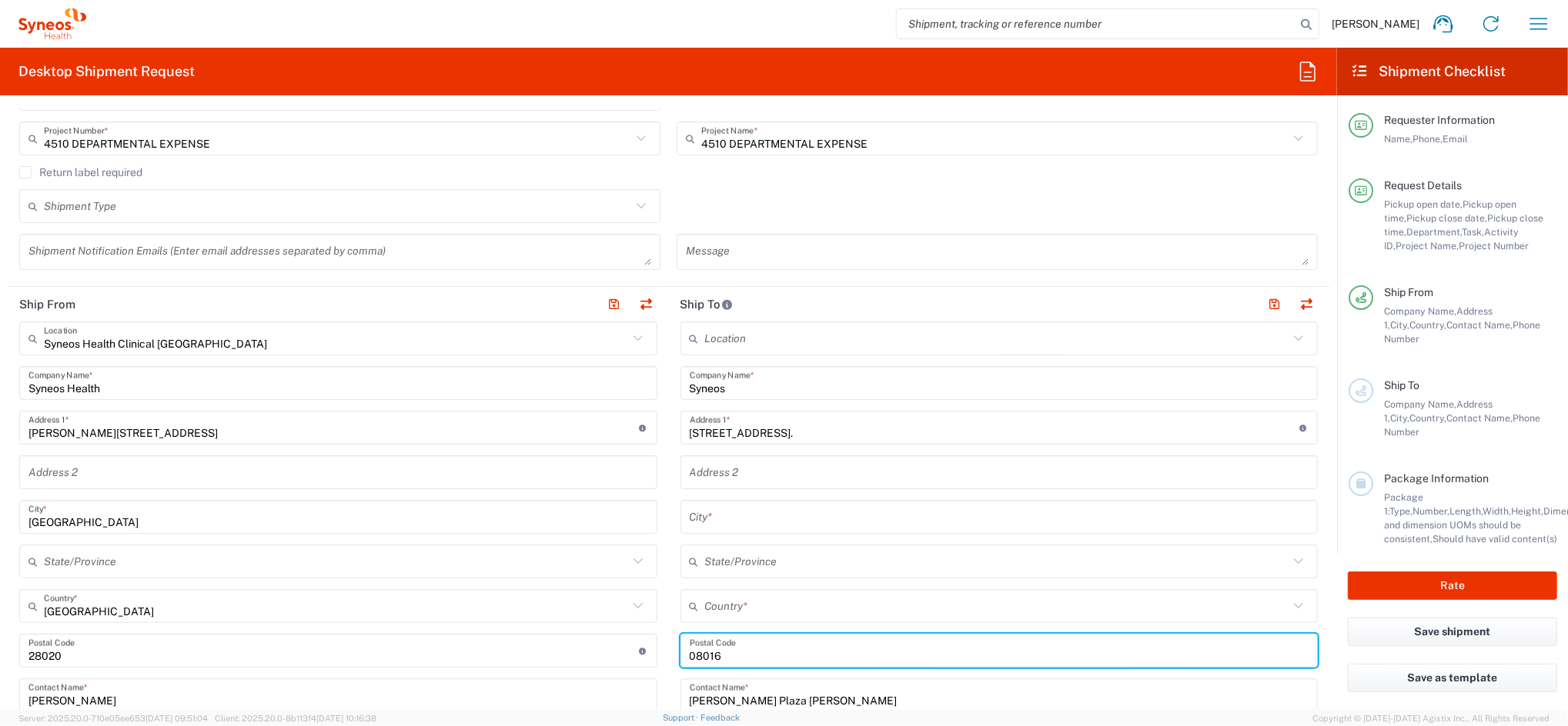
click at [754, 607] on input "text" at bounding box center [997, 606] width 585 height 27
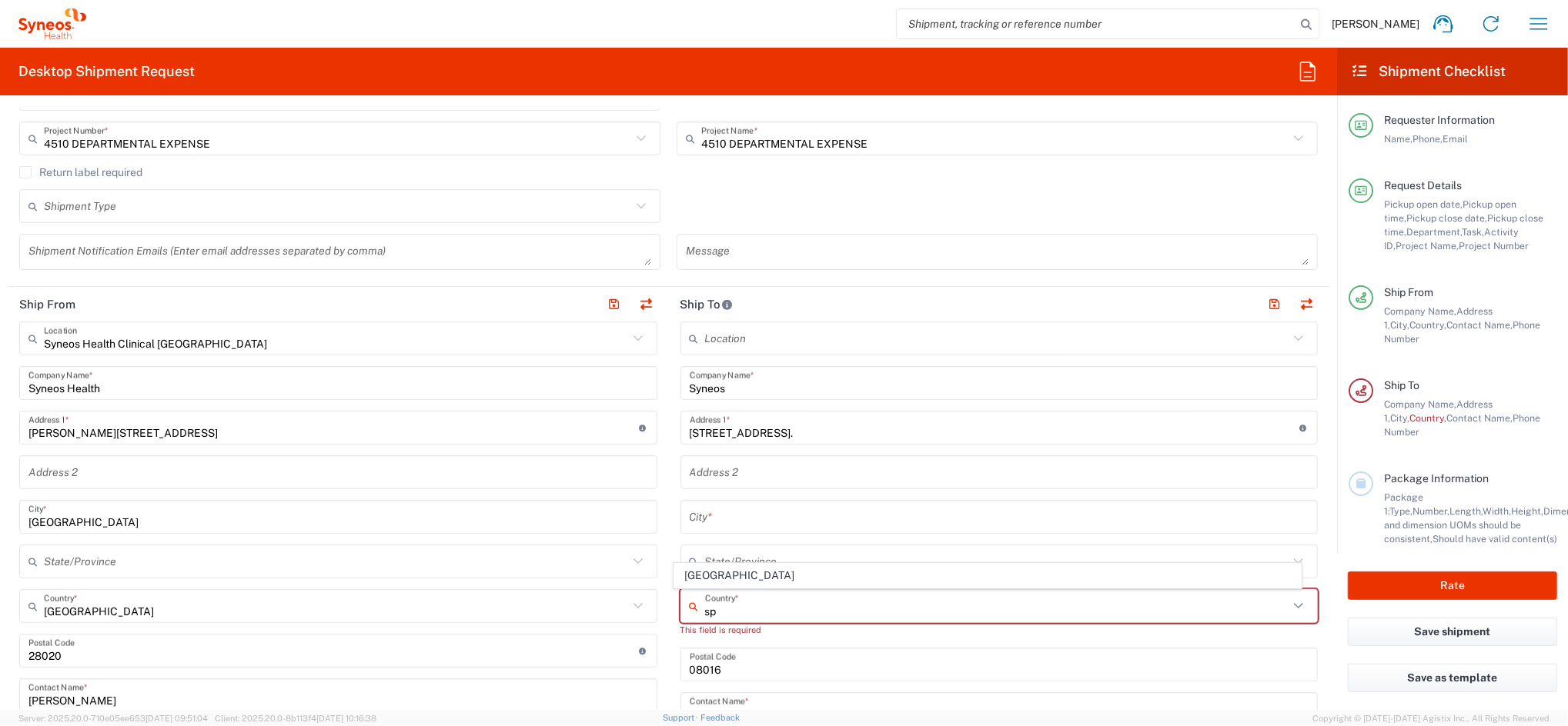
click at [692, 576] on span "[GEOGRAPHIC_DATA]" at bounding box center [988, 576] width 627 height 24
type input "[GEOGRAPHIC_DATA]"
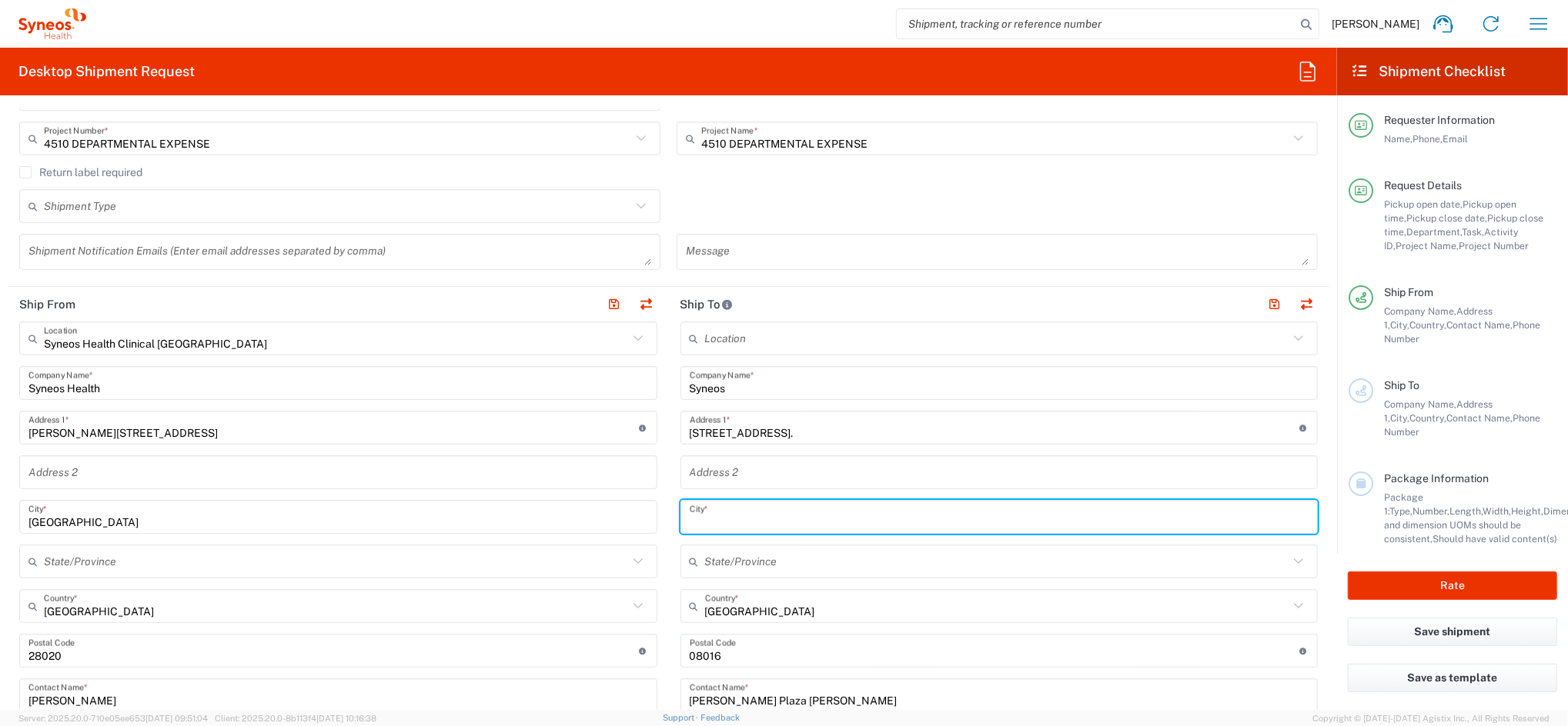
click at [699, 519] on input "text" at bounding box center [1000, 517] width 620 height 27
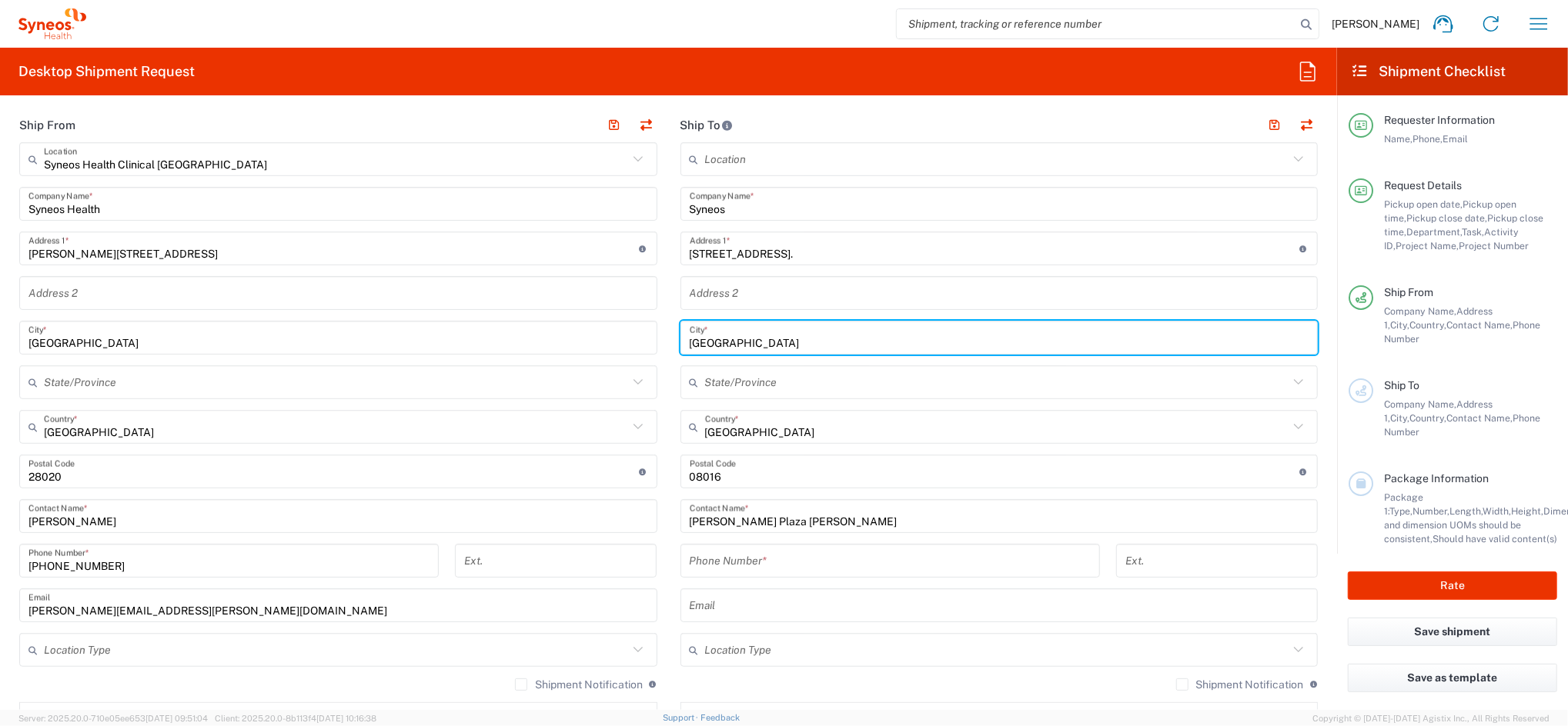
scroll to position [718, 0]
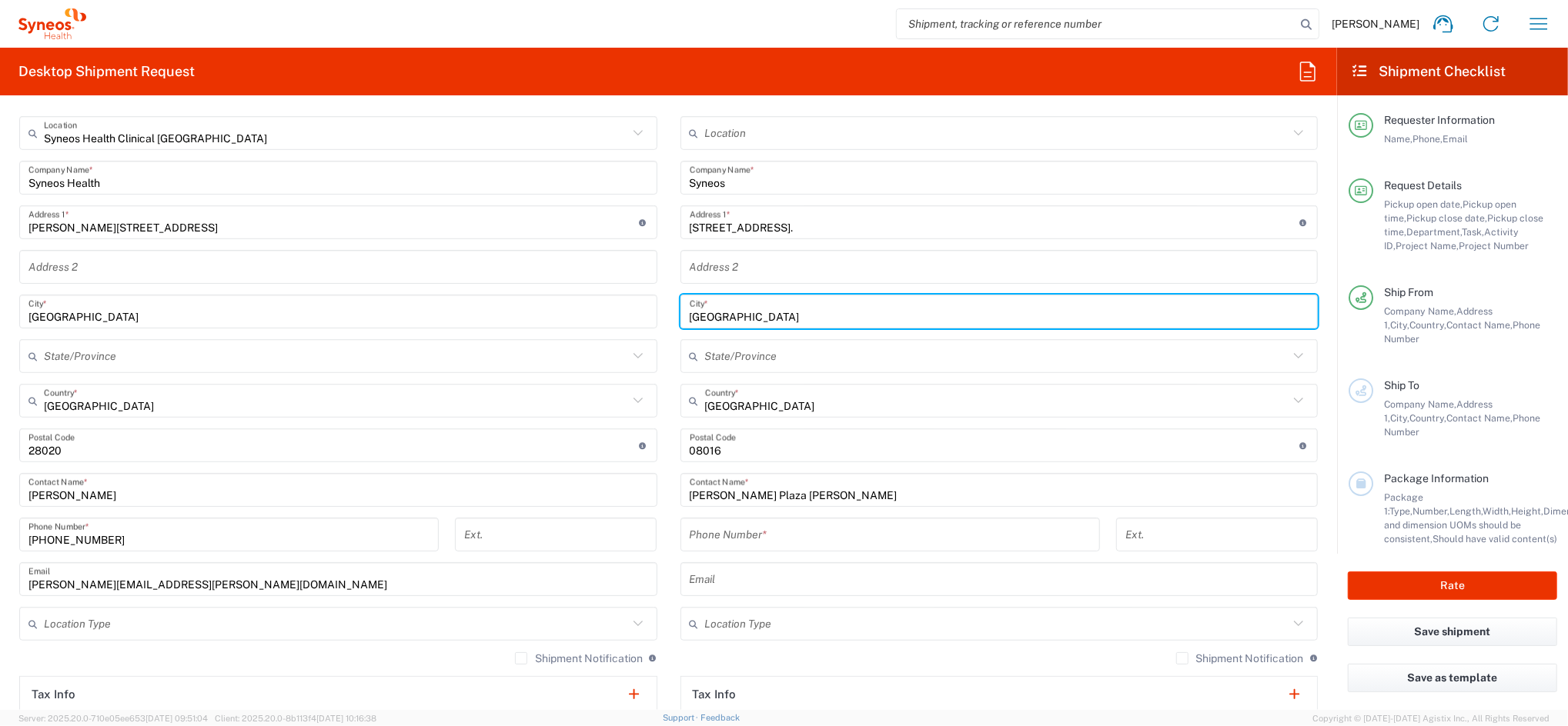
type input "[GEOGRAPHIC_DATA]"
click at [710, 527] on input "tel" at bounding box center [890, 534] width 401 height 27
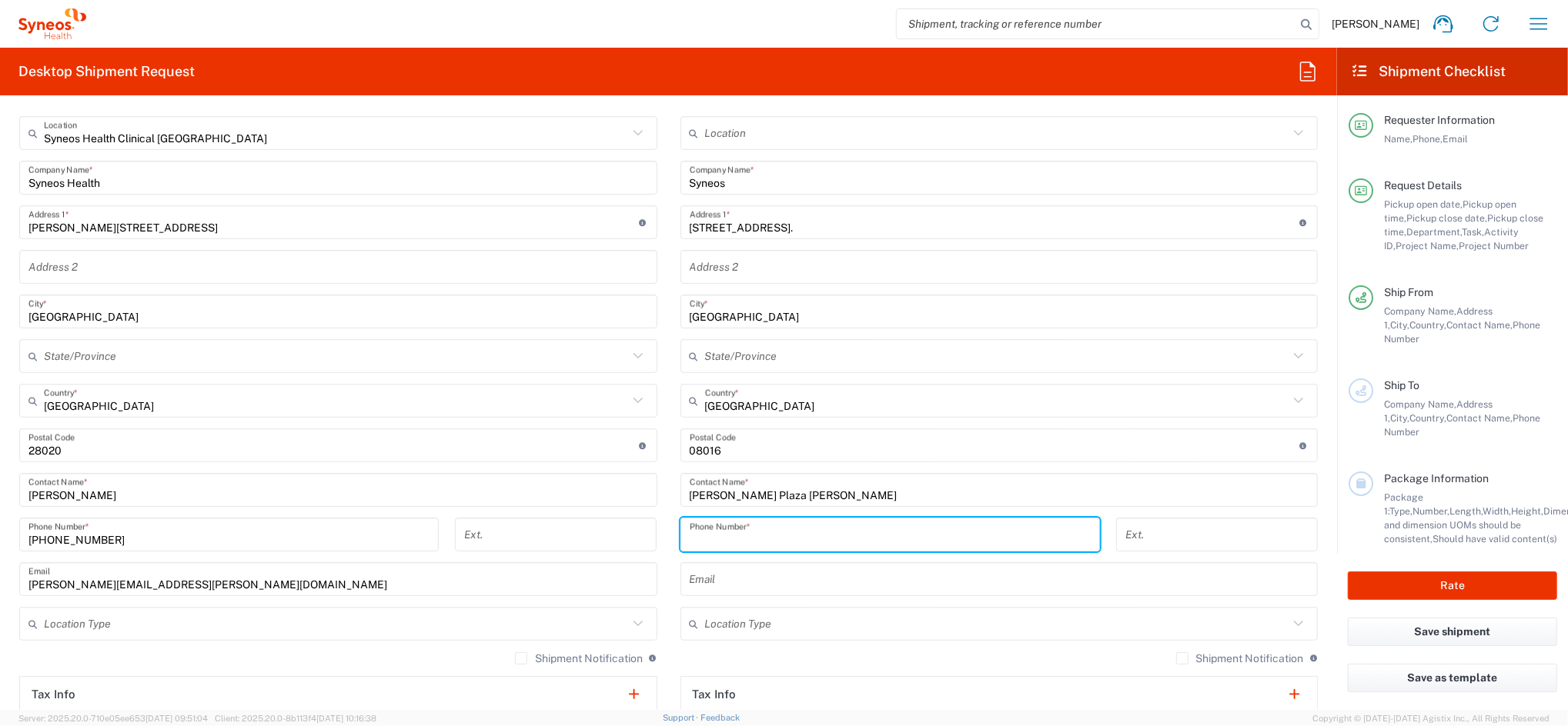
paste input "[GEOGRAPHIC_DATA]. teléfono [PHONE_NUMBER]"
drag, startPoint x: 777, startPoint y: 538, endPoint x: 471, endPoint y: 552, distance: 306.3
click at [478, 552] on div "Ship From Syneos Health Clinical [GEOGRAPHIC_DATA] Location Syneos Health Clini…" at bounding box center [668, 469] width 1321 height 776
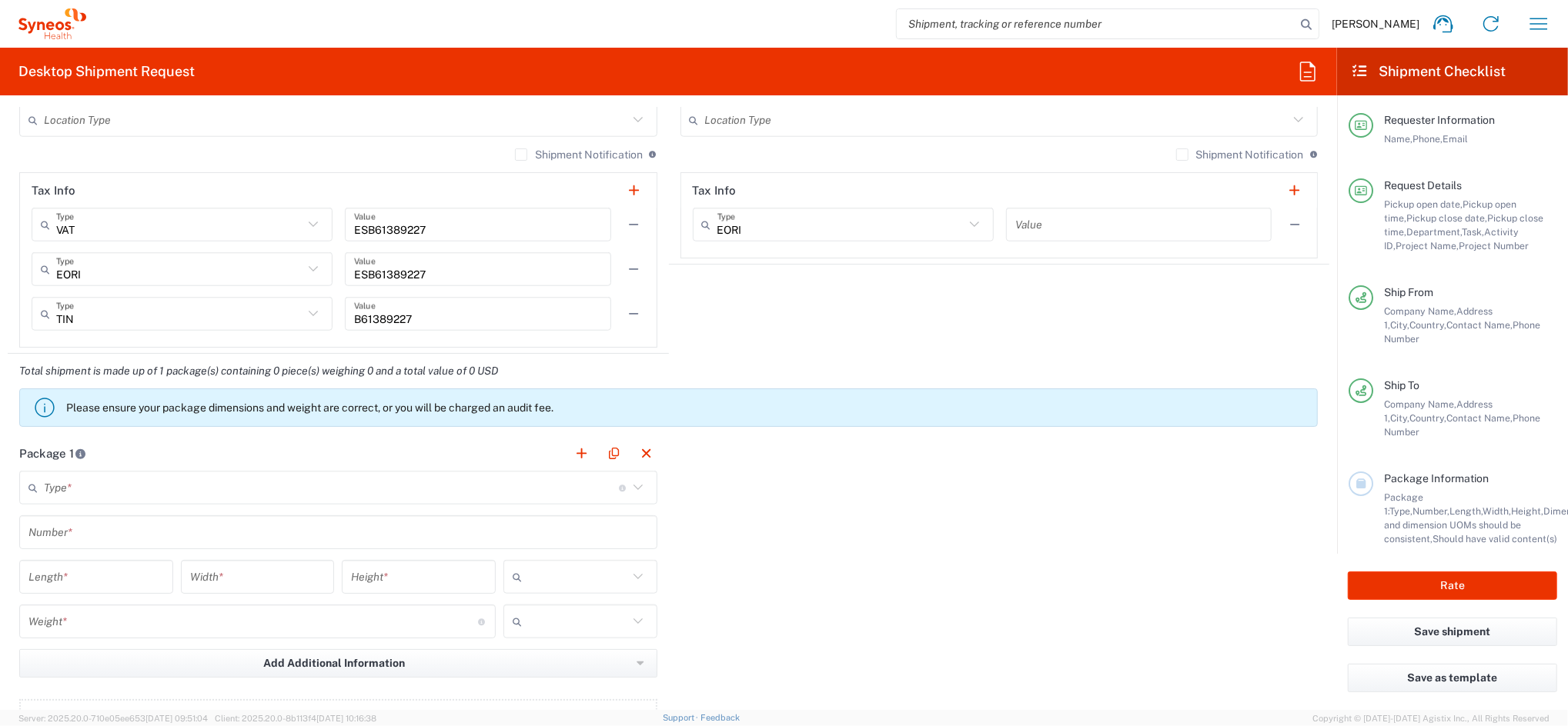
scroll to position [1231, 0]
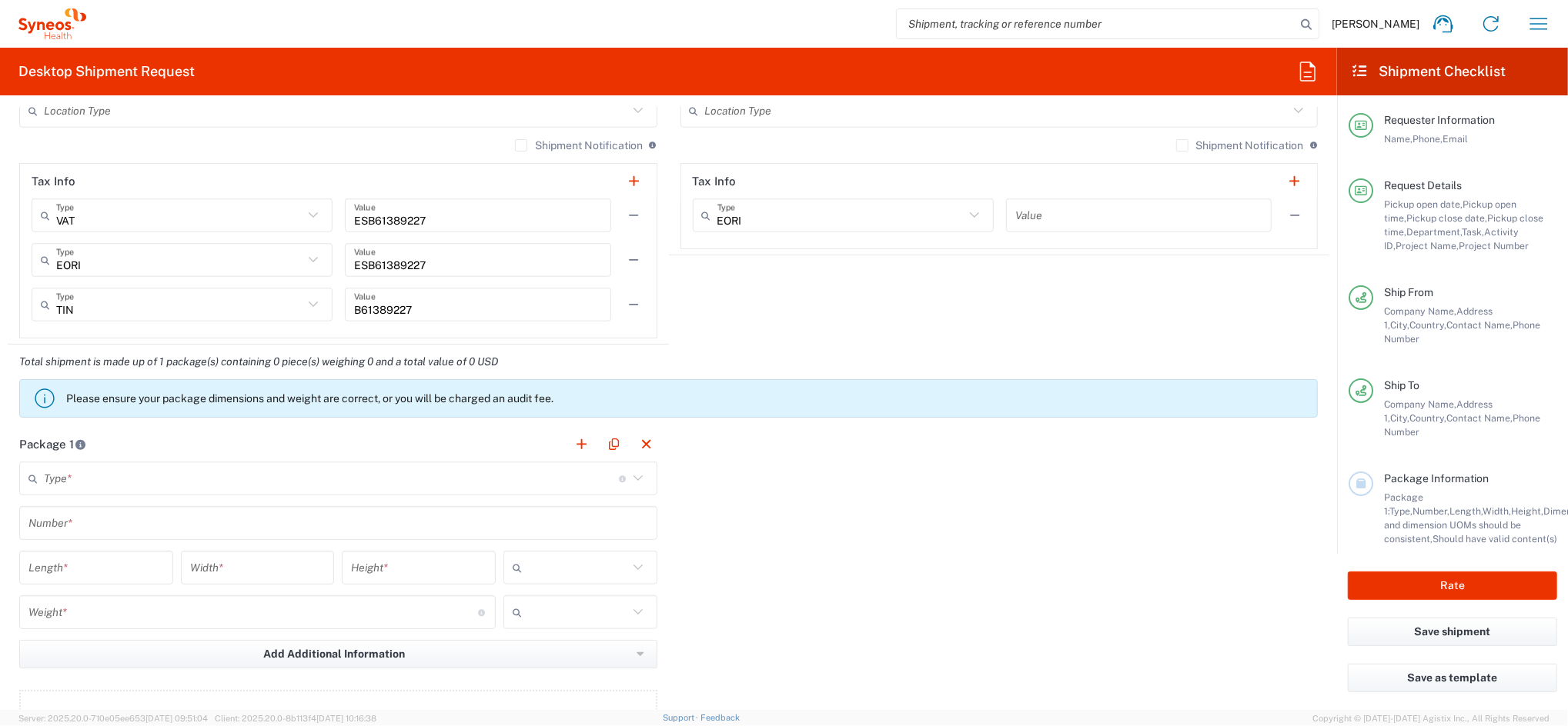
type input "661392751"
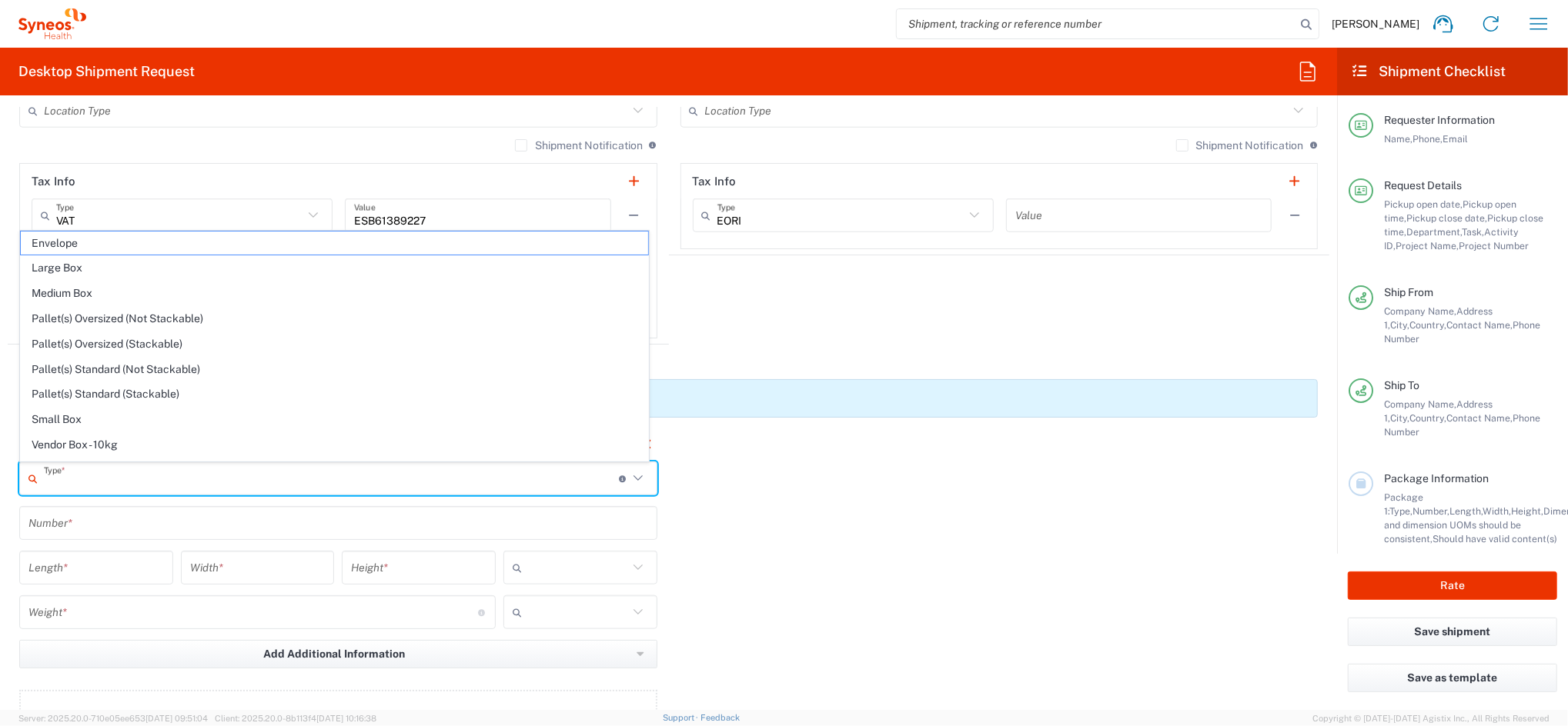
click at [141, 488] on input "text" at bounding box center [332, 478] width 575 height 27
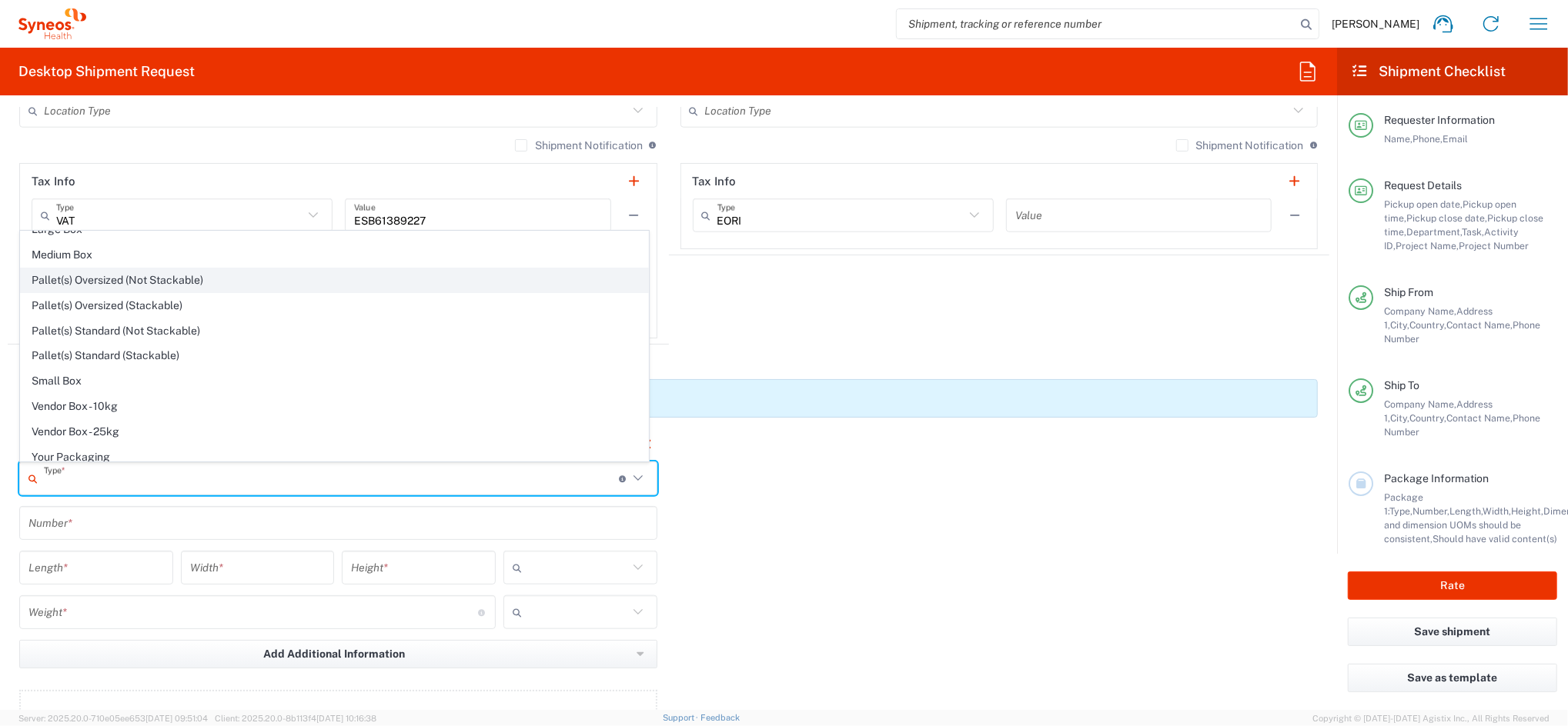
scroll to position [47, 0]
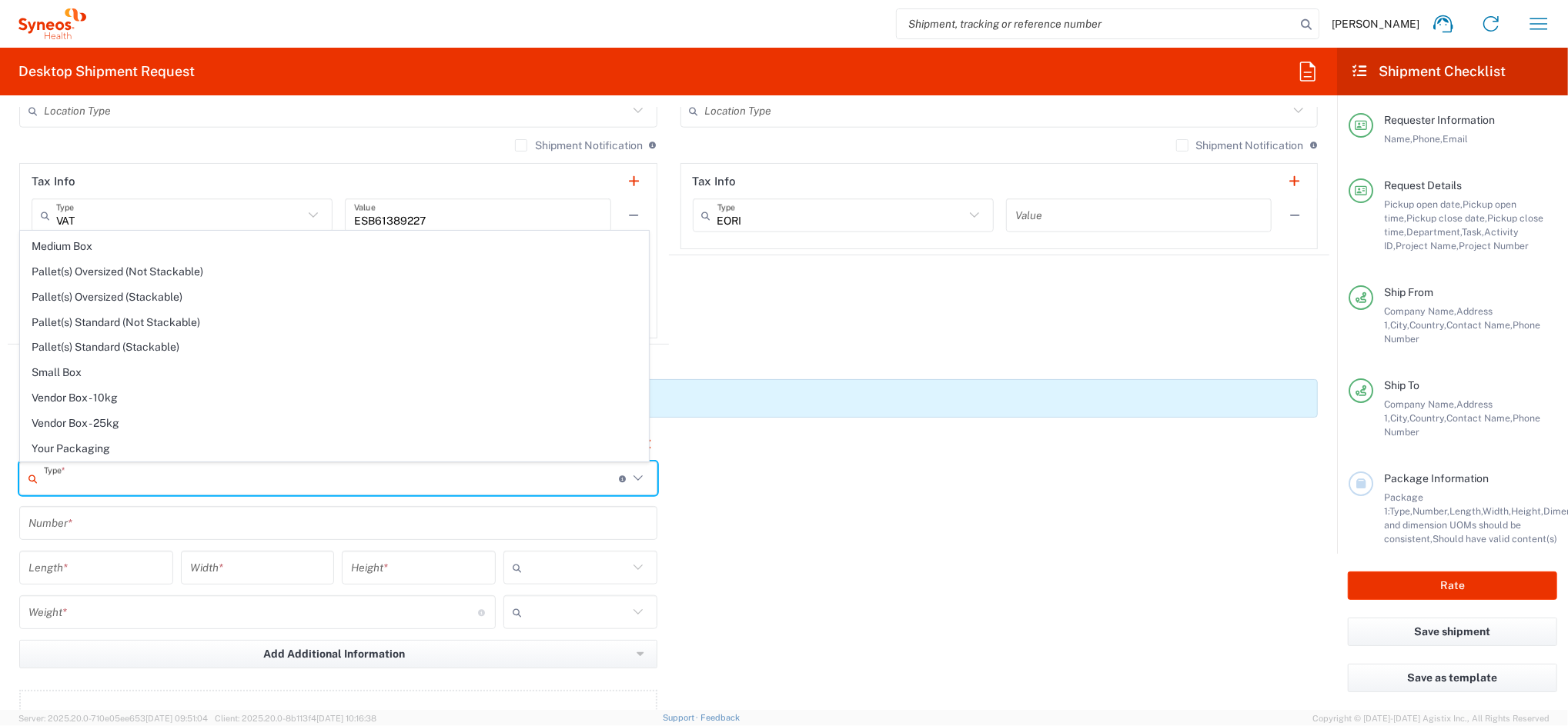
click at [90, 376] on span "Small Box" at bounding box center [334, 373] width 627 height 24
type input "Small Box"
type input "12.25"
type input "11"
type input "1.5"
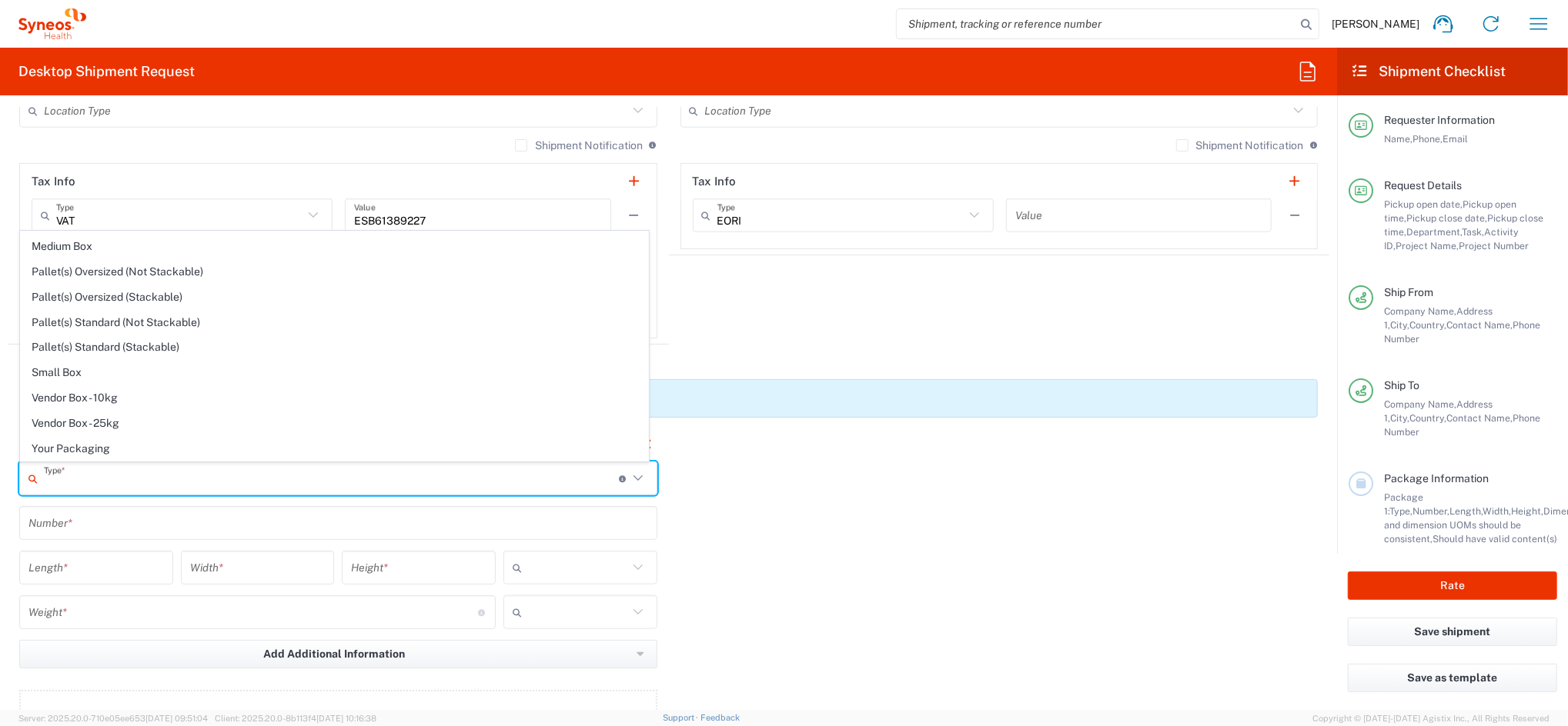
type input "in"
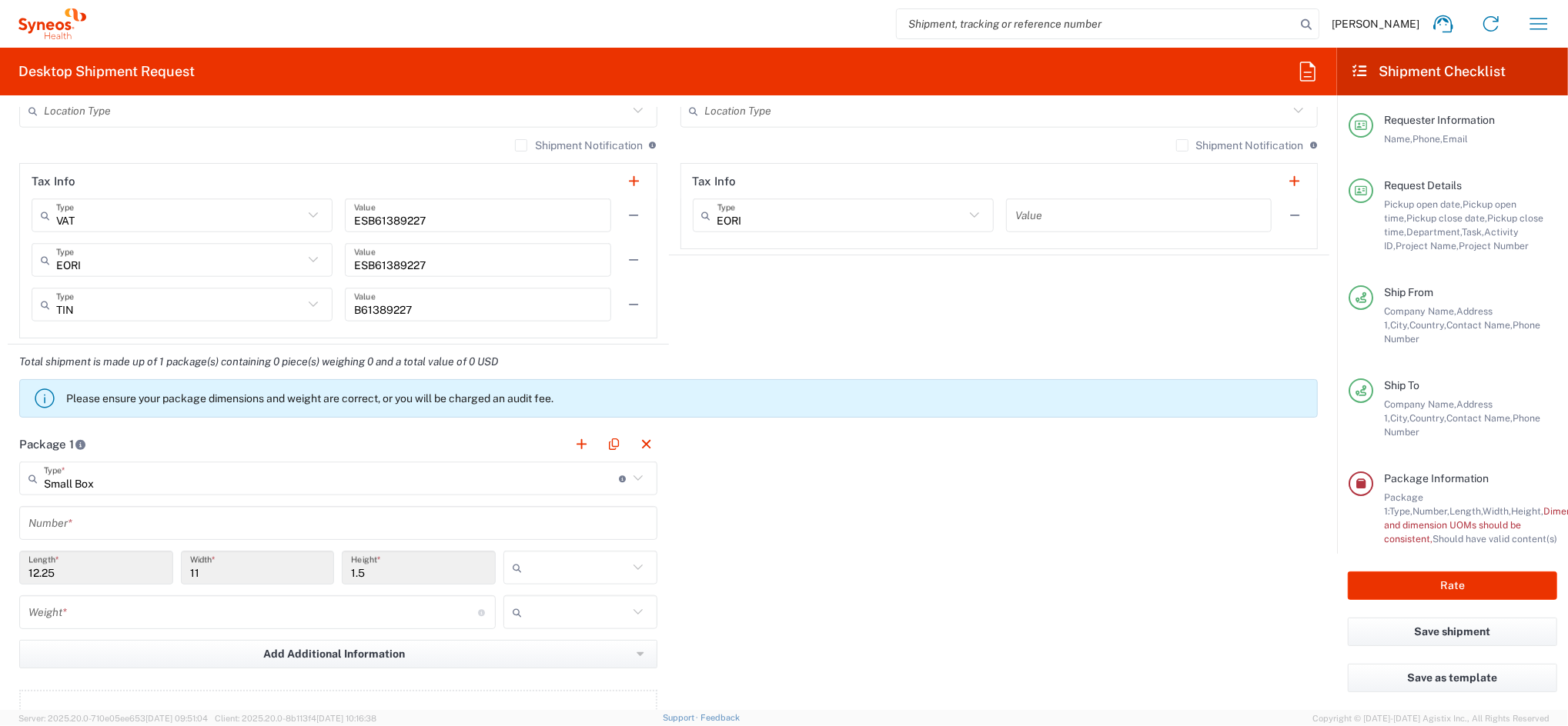
click at [577, 571] on input "text" at bounding box center [578, 568] width 100 height 25
click at [535, 623] on span "cm" at bounding box center [573, 627] width 149 height 24
type input "31.12"
type input "27.94"
type input "3.81"
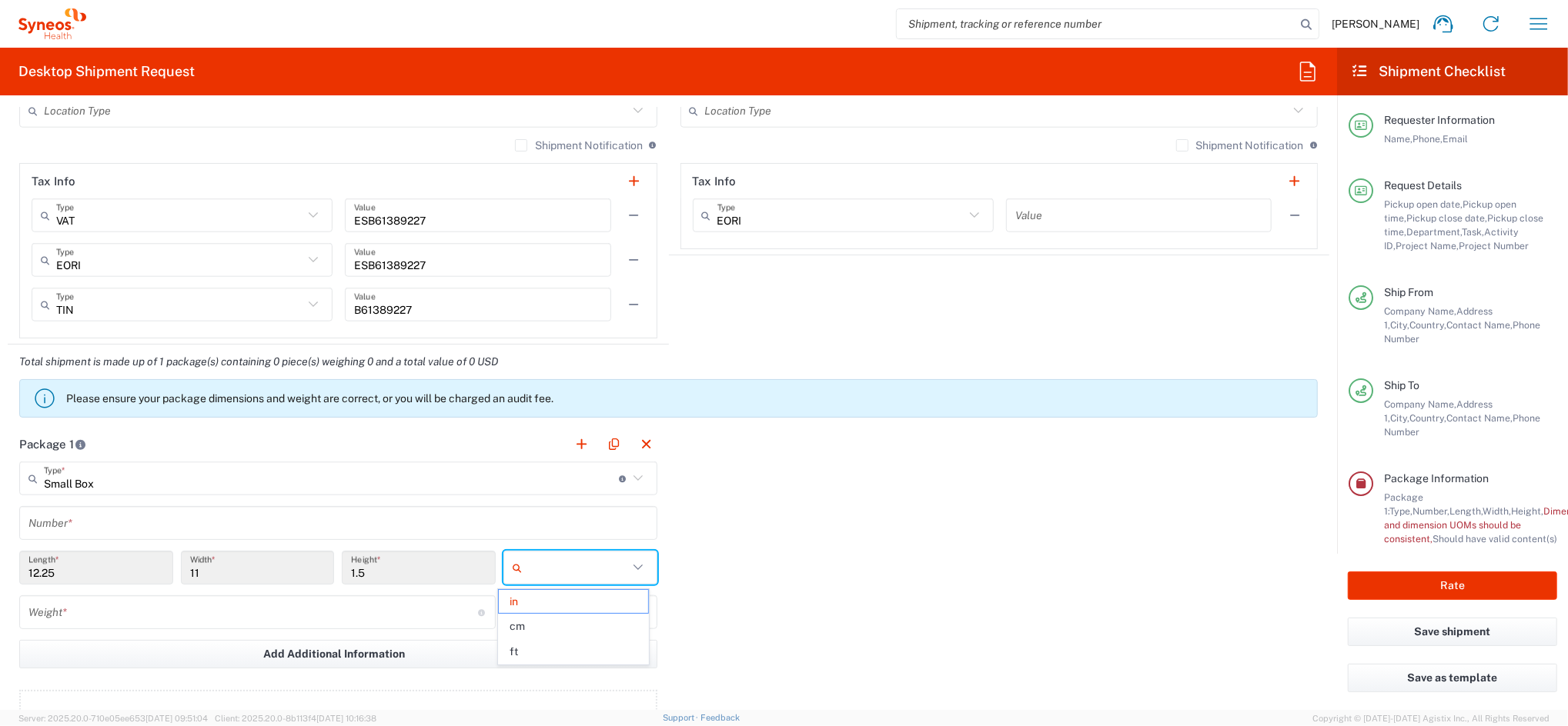
type input "cm"
click at [138, 611] on input "number" at bounding box center [253, 612] width 450 height 27
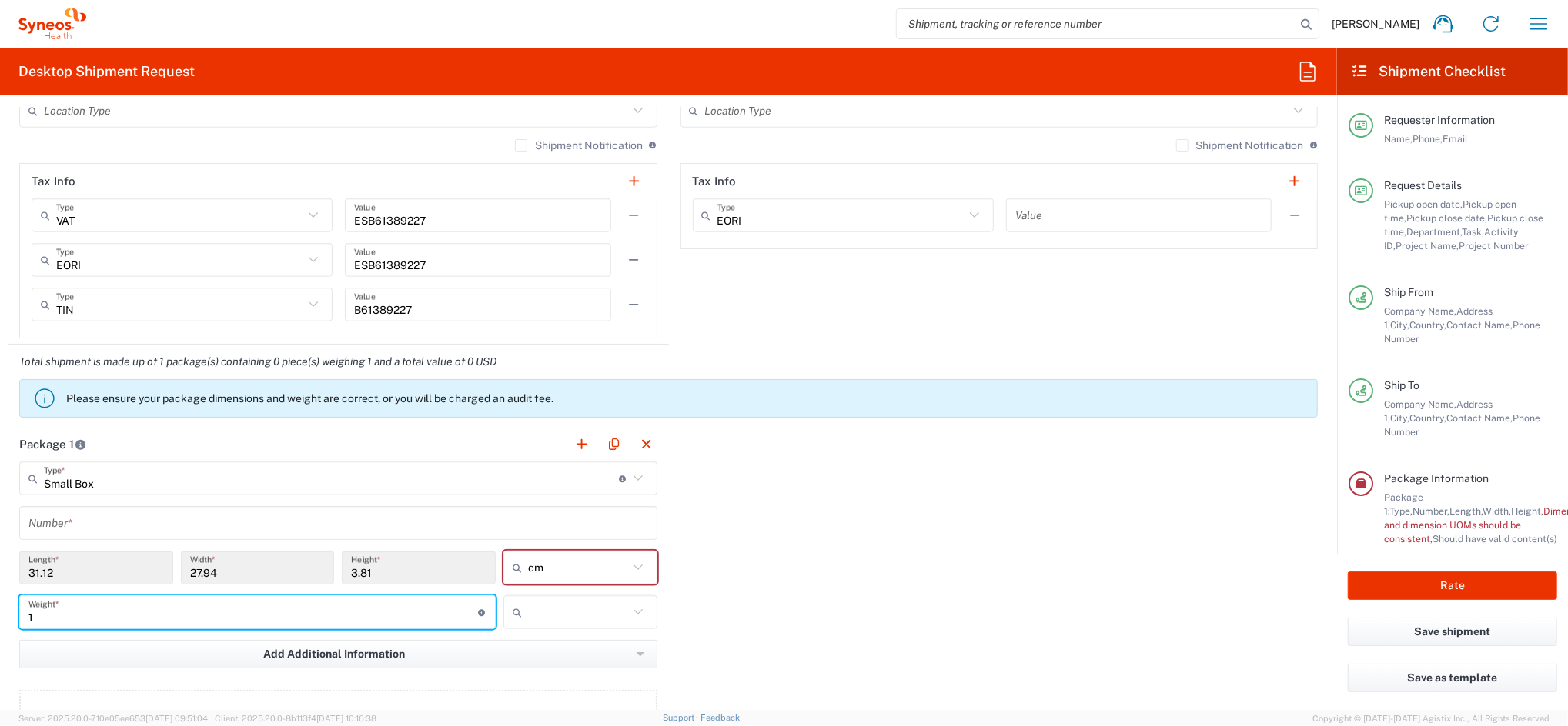
type input "1"
click at [535, 605] on input "text" at bounding box center [578, 612] width 100 height 25
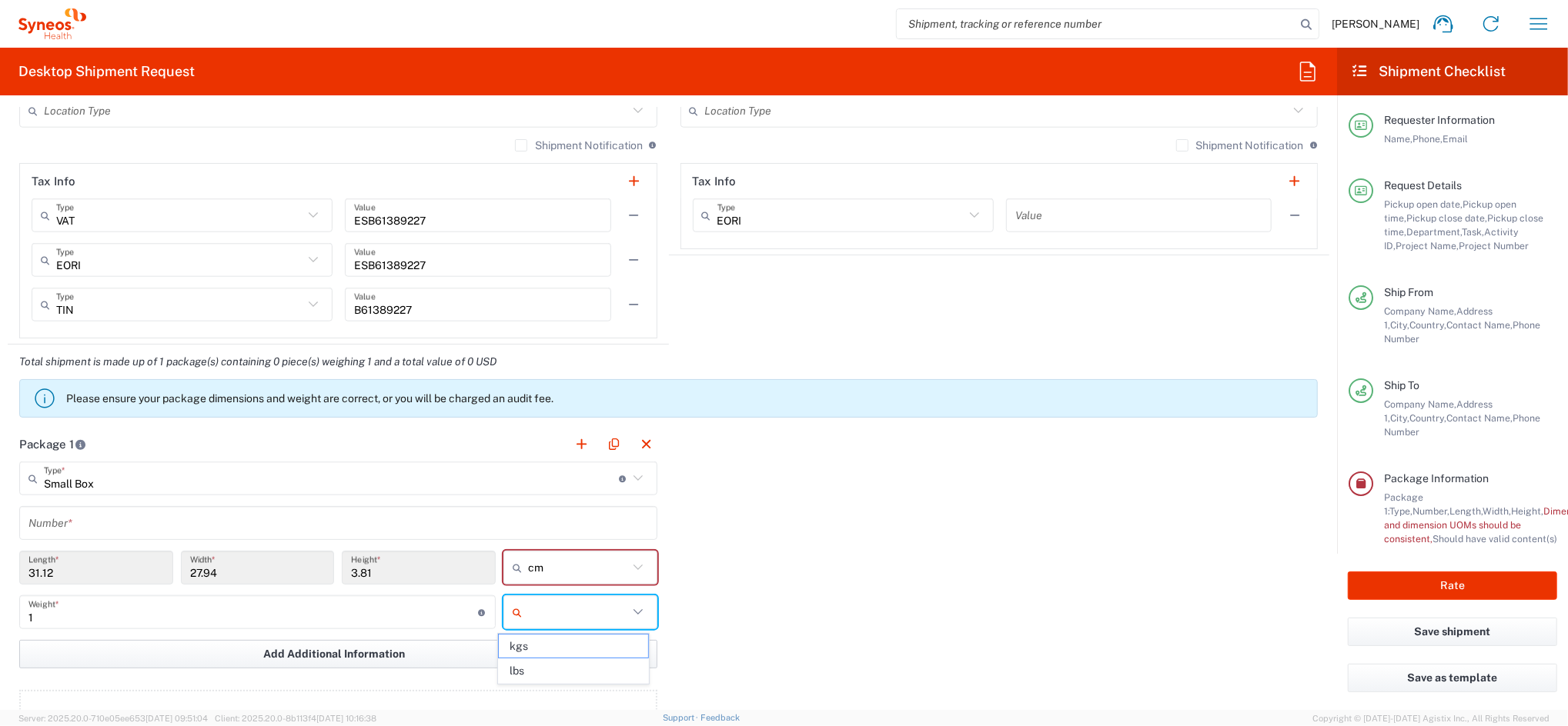
click at [521, 650] on span "kgs" at bounding box center [573, 647] width 149 height 24
type input "kgs"
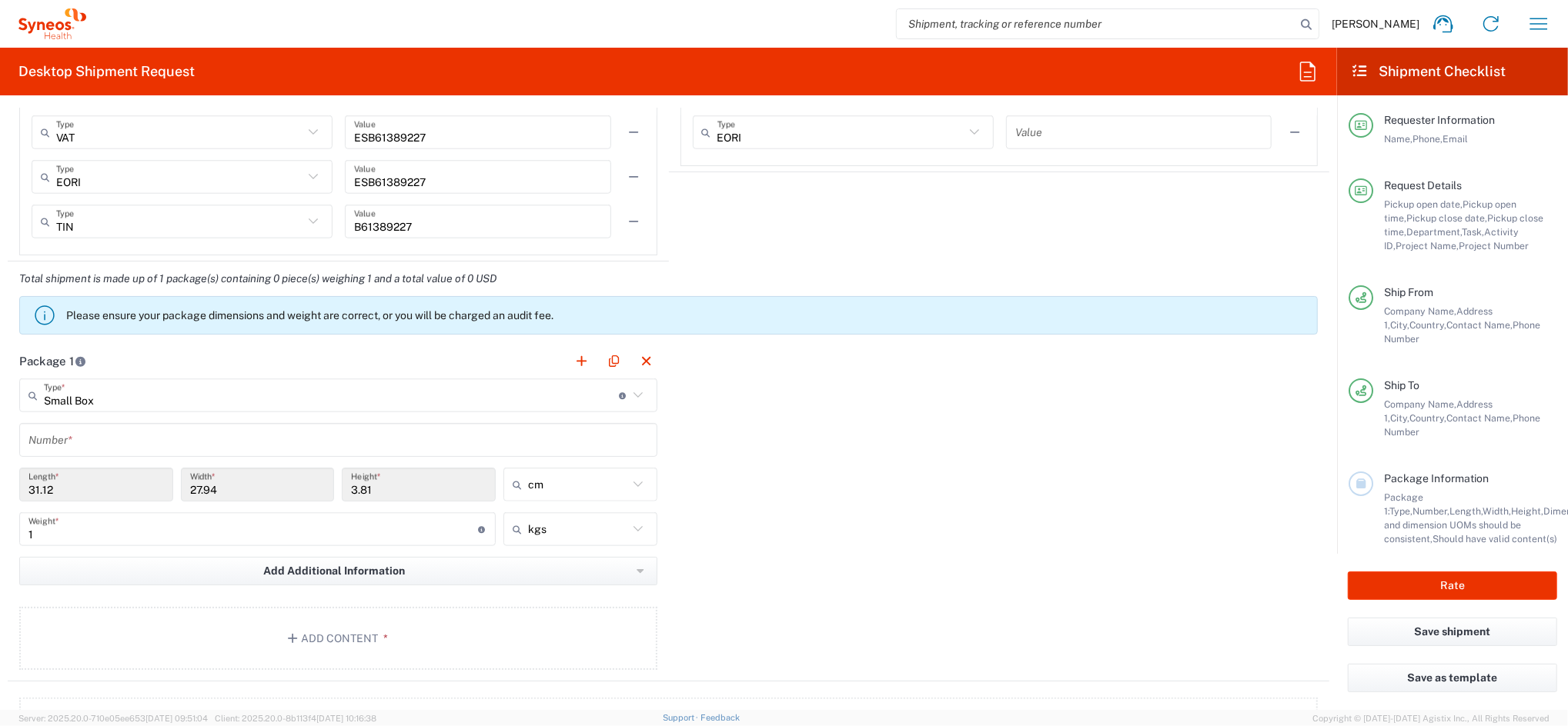
scroll to position [1436, 0]
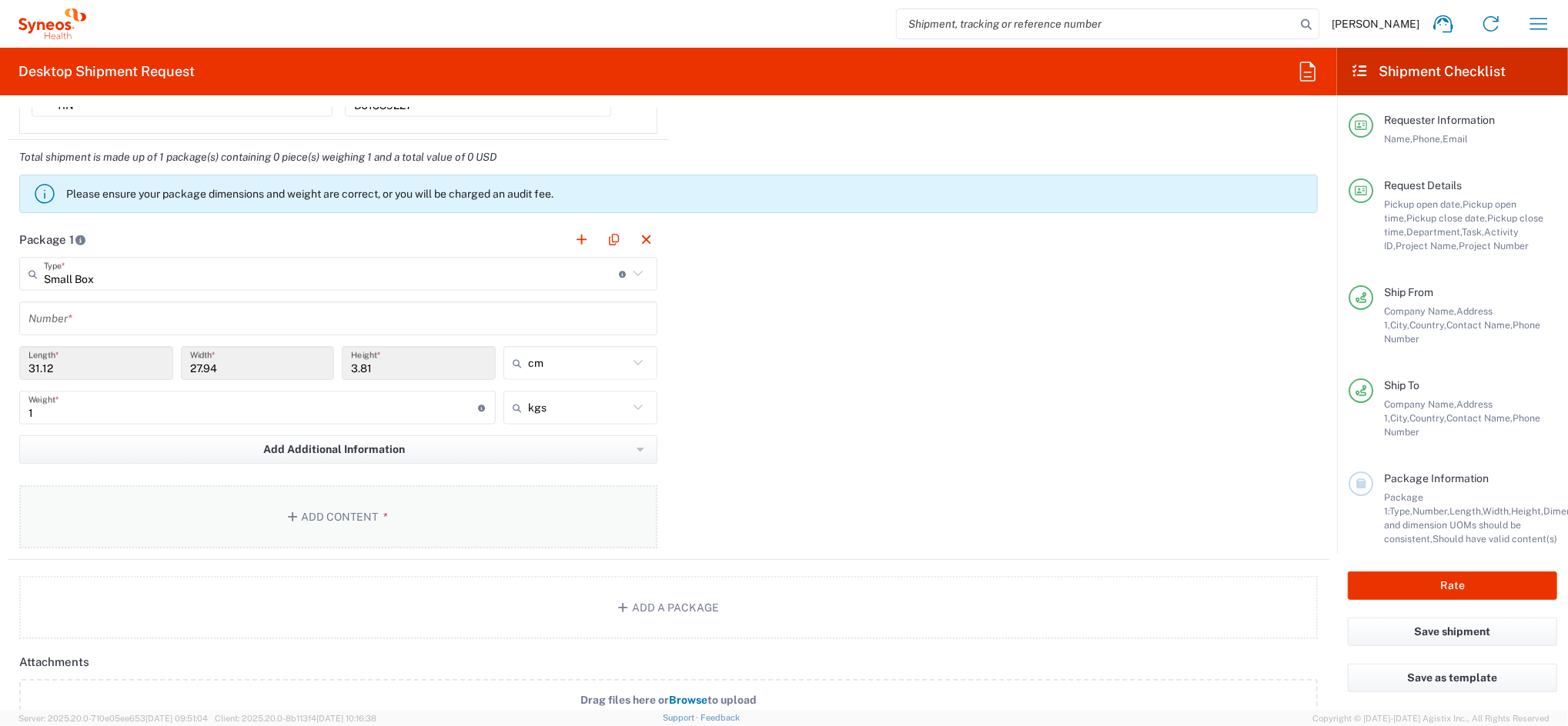
click at [367, 525] on button "Add Content *" at bounding box center [338, 516] width 638 height 63
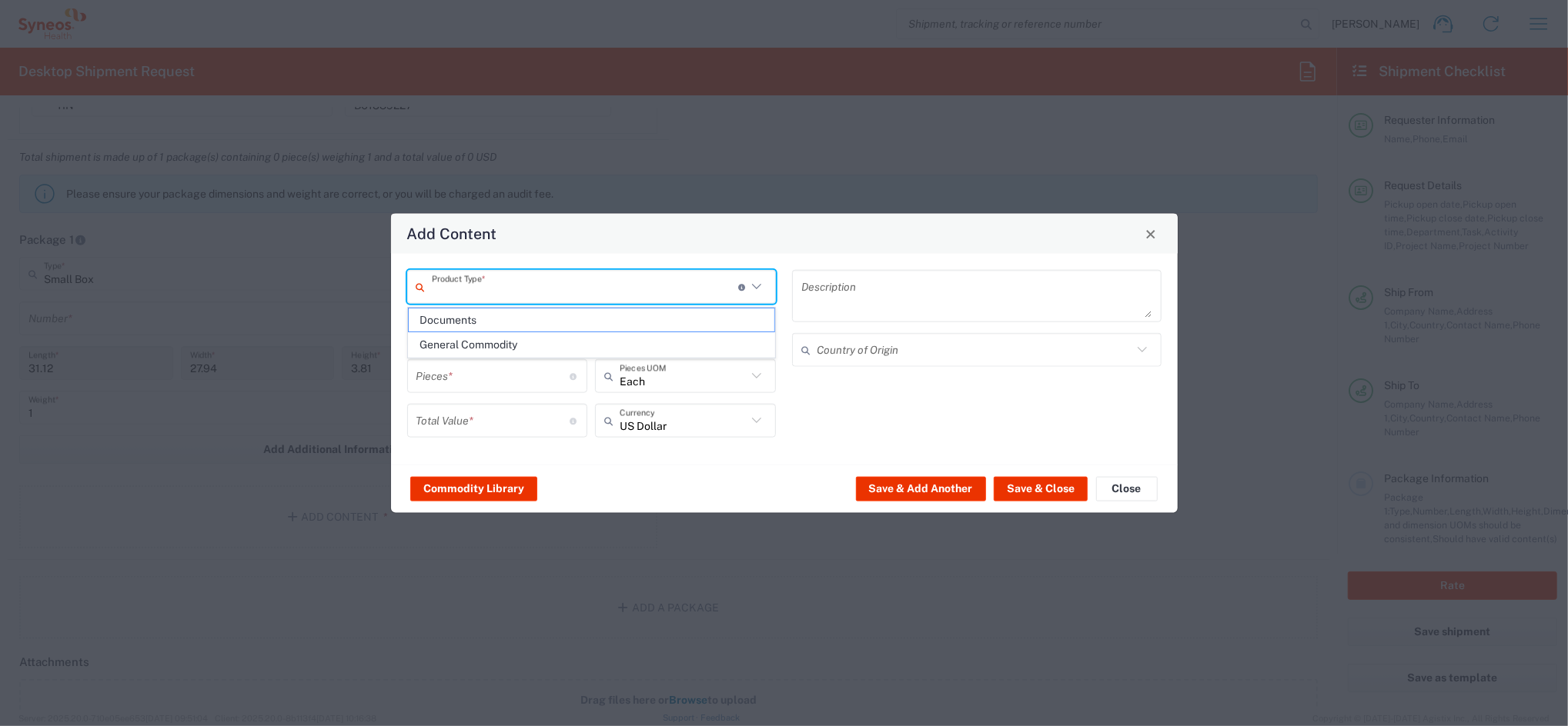
click at [575, 286] on input "text" at bounding box center [585, 286] width 307 height 27
click at [496, 343] on span "General Commodity" at bounding box center [591, 345] width 365 height 24
type input "General Commodity"
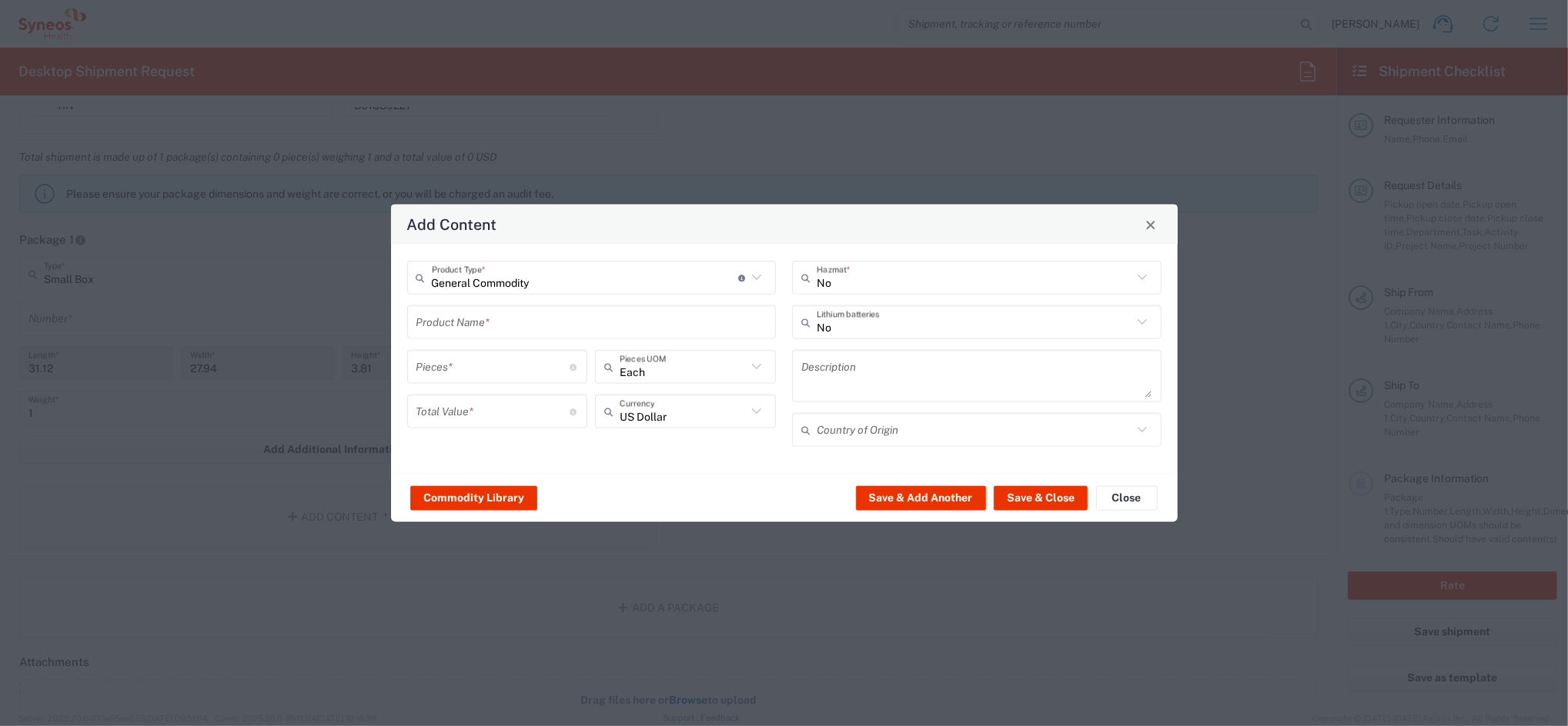
click at [484, 322] on input "text" at bounding box center [591, 321] width 351 height 27
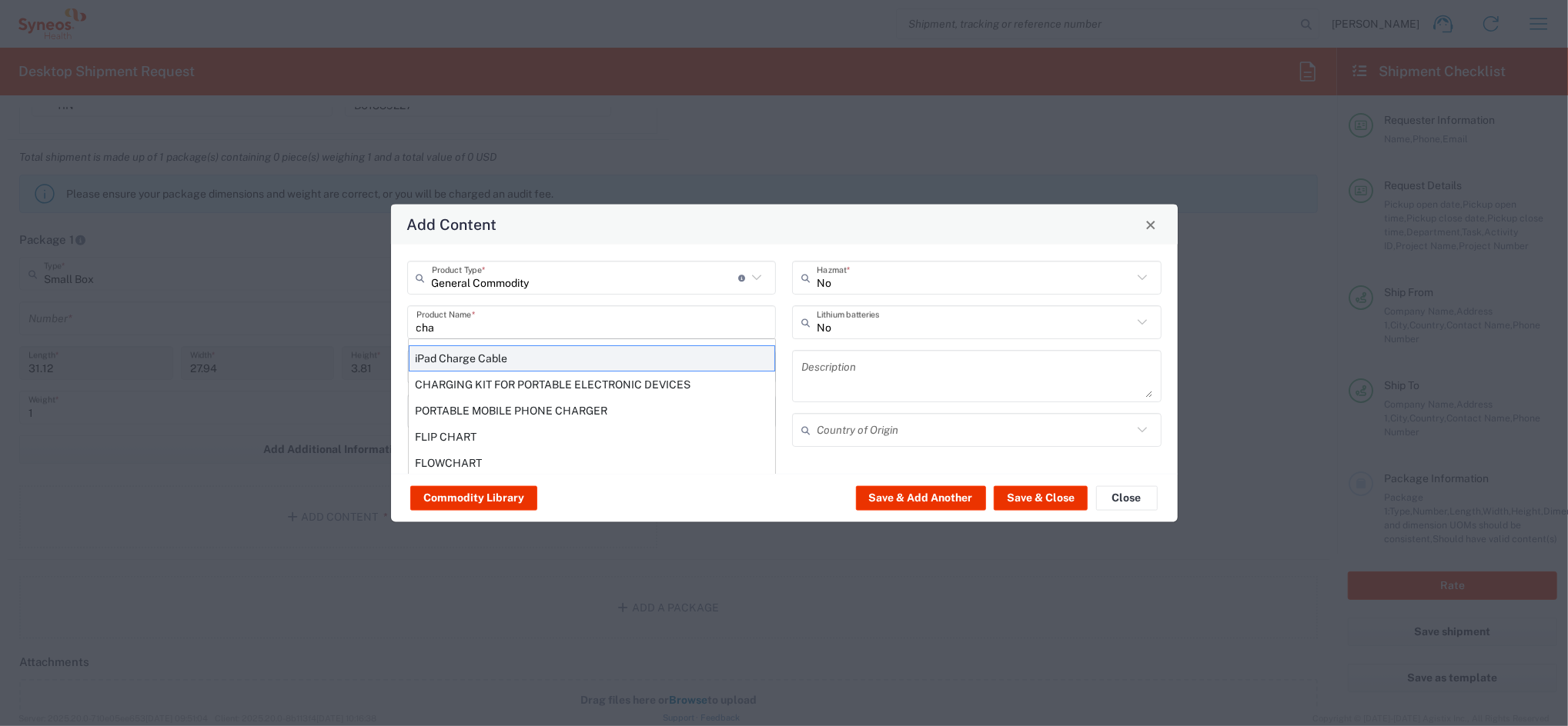
click at [471, 358] on div "iPad Charge Cable" at bounding box center [591, 358] width 366 height 26
type input "iPad Charge Cable"
type input "1"
type textarea "iPad Charge Cable"
type input "[GEOGRAPHIC_DATA]"
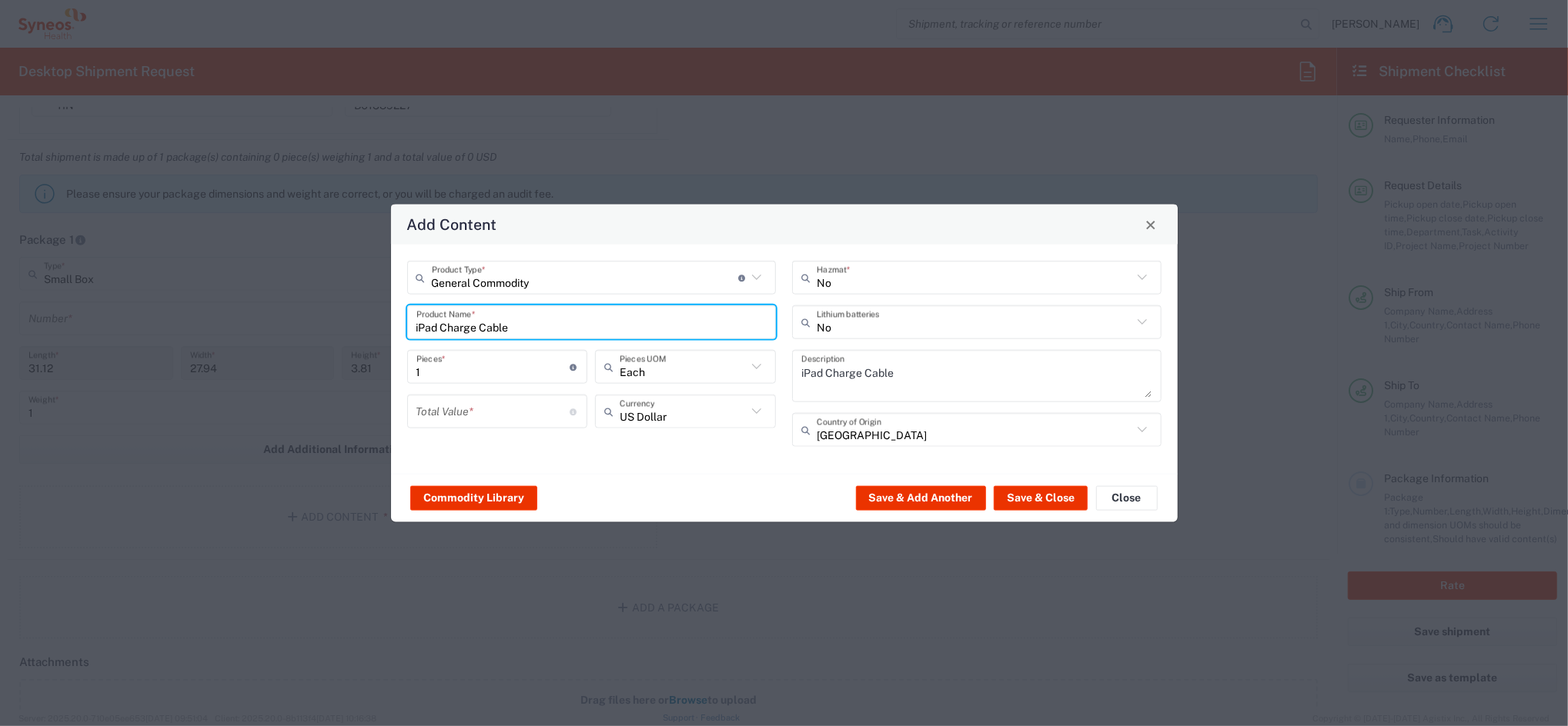
click at [474, 414] on input "number" at bounding box center [493, 411] width 154 height 27
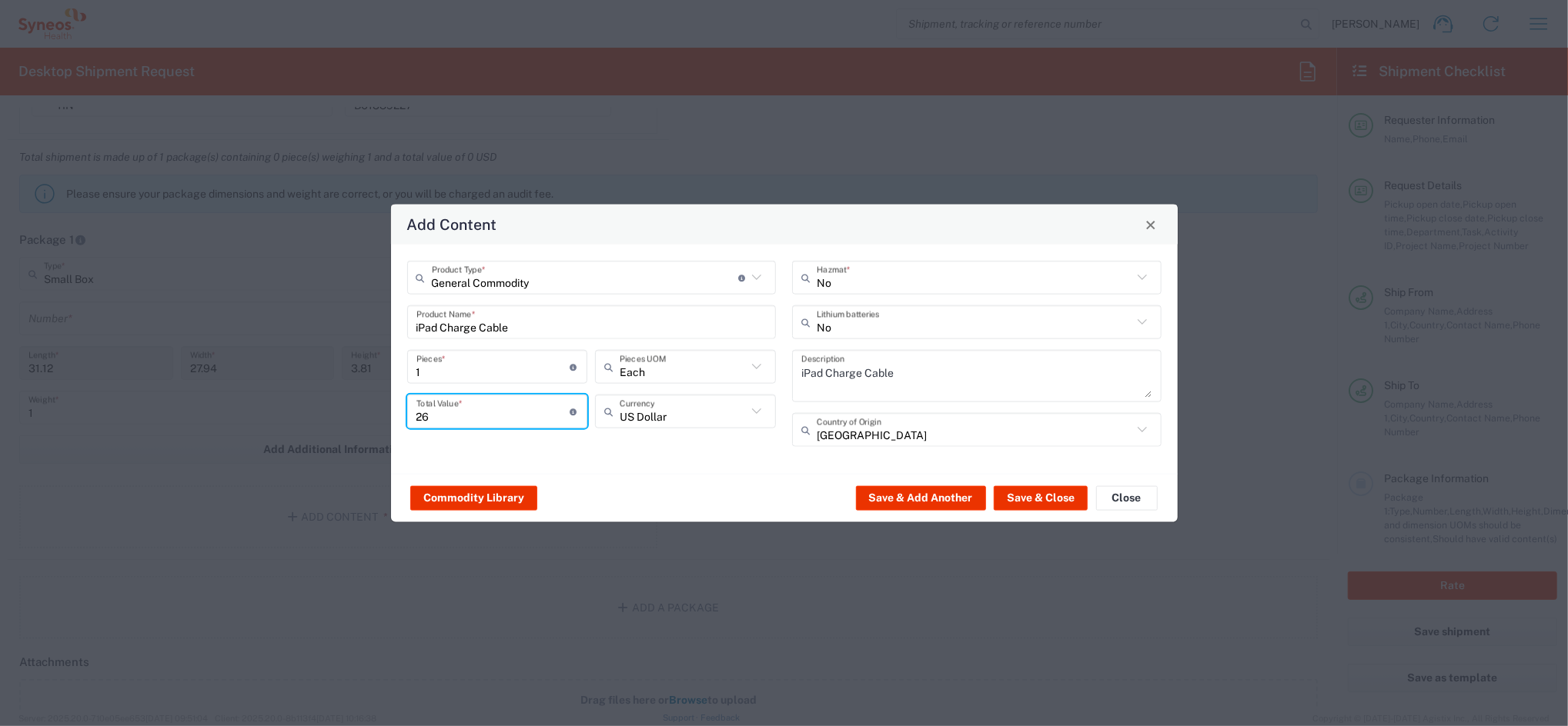
type input "26"
click at [758, 414] on icon at bounding box center [756, 411] width 20 height 20
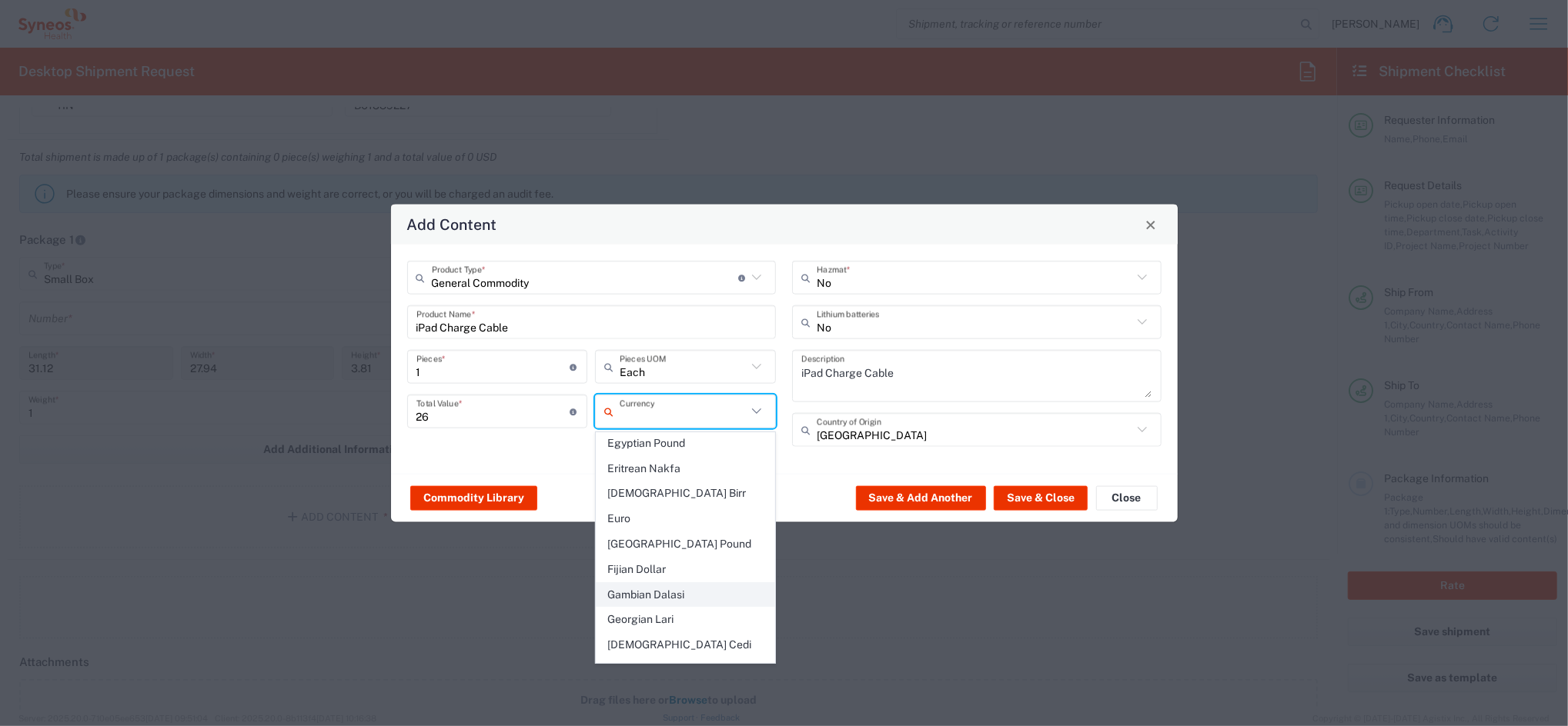
scroll to position [1334, 0]
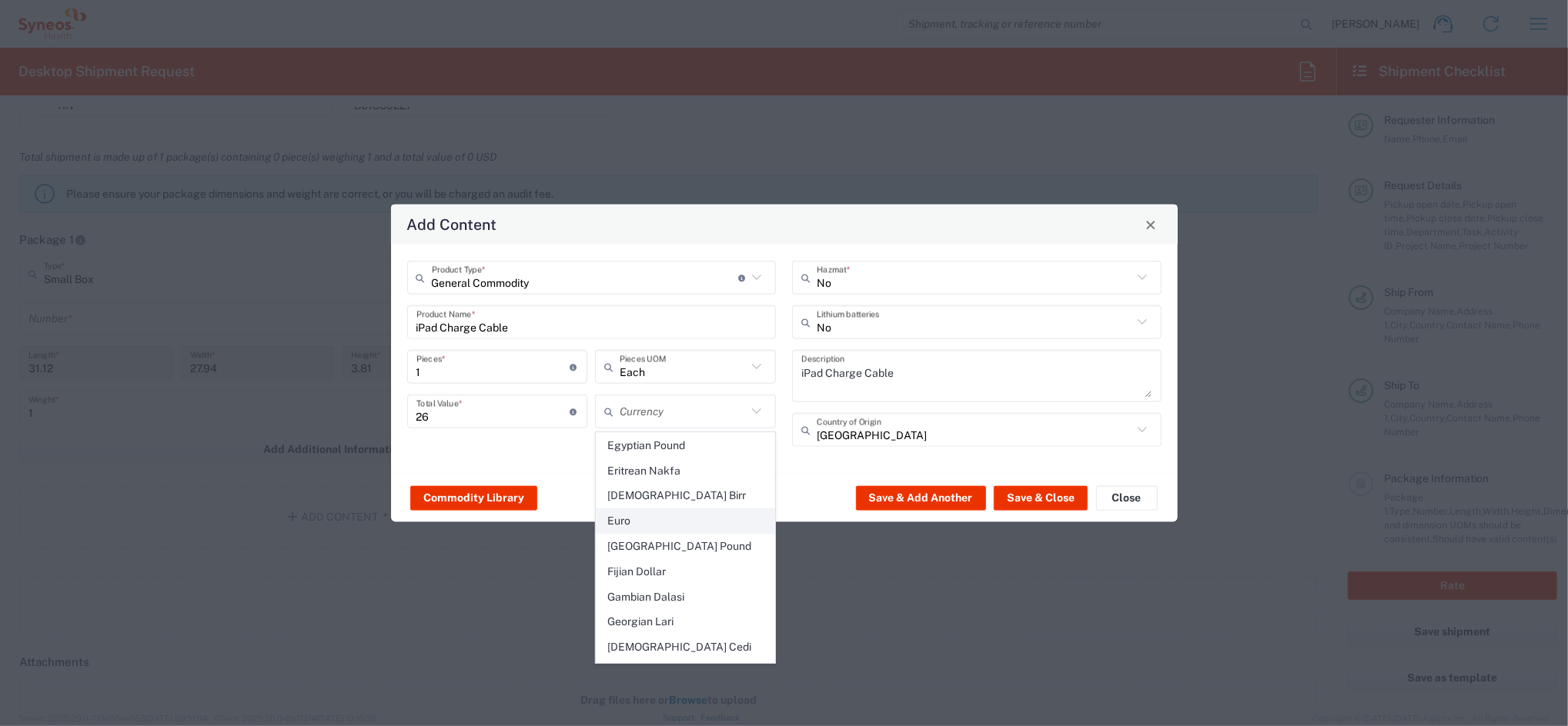
click at [620, 509] on span "Euro" at bounding box center [686, 521] width 178 height 24
type input "Euro"
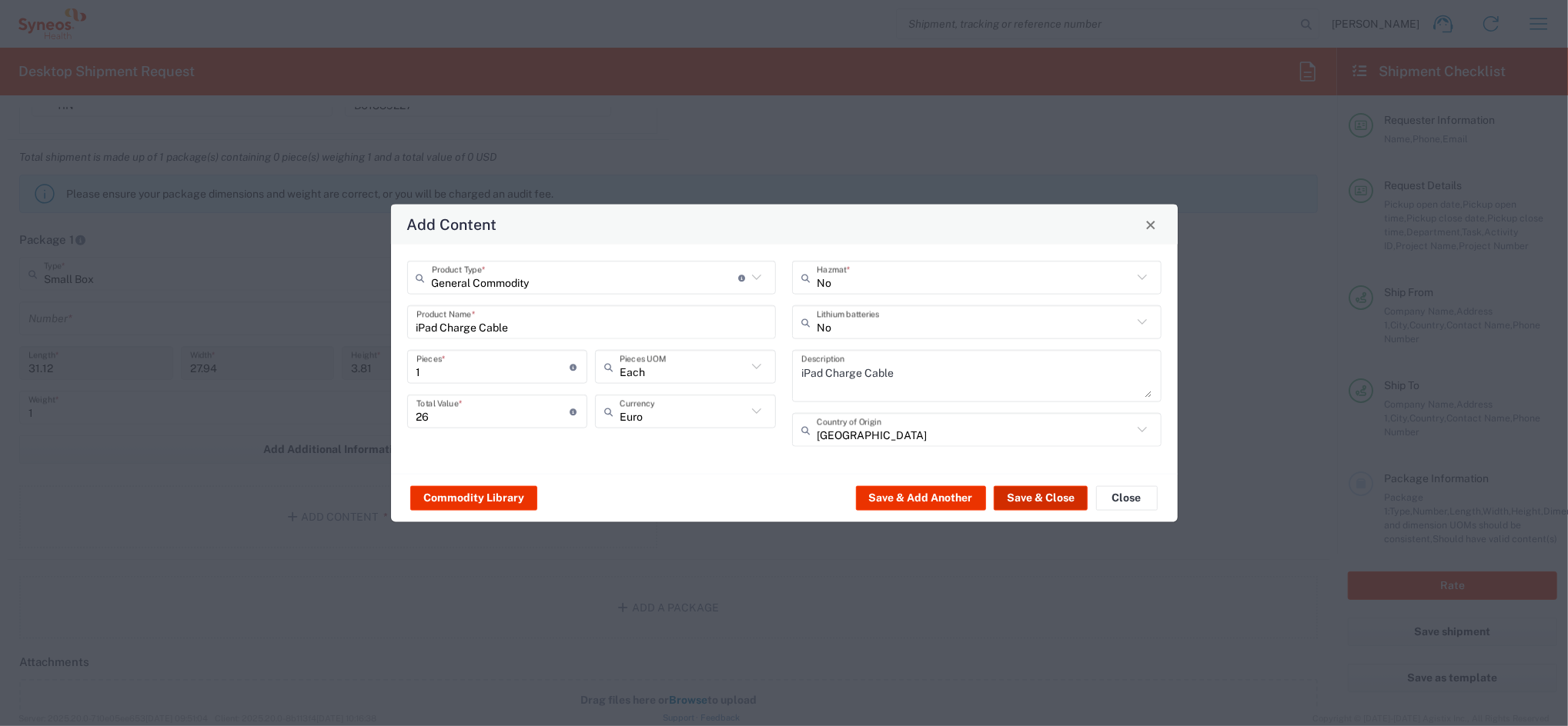
click at [1034, 496] on button "Save & Close" at bounding box center [1040, 497] width 94 height 25
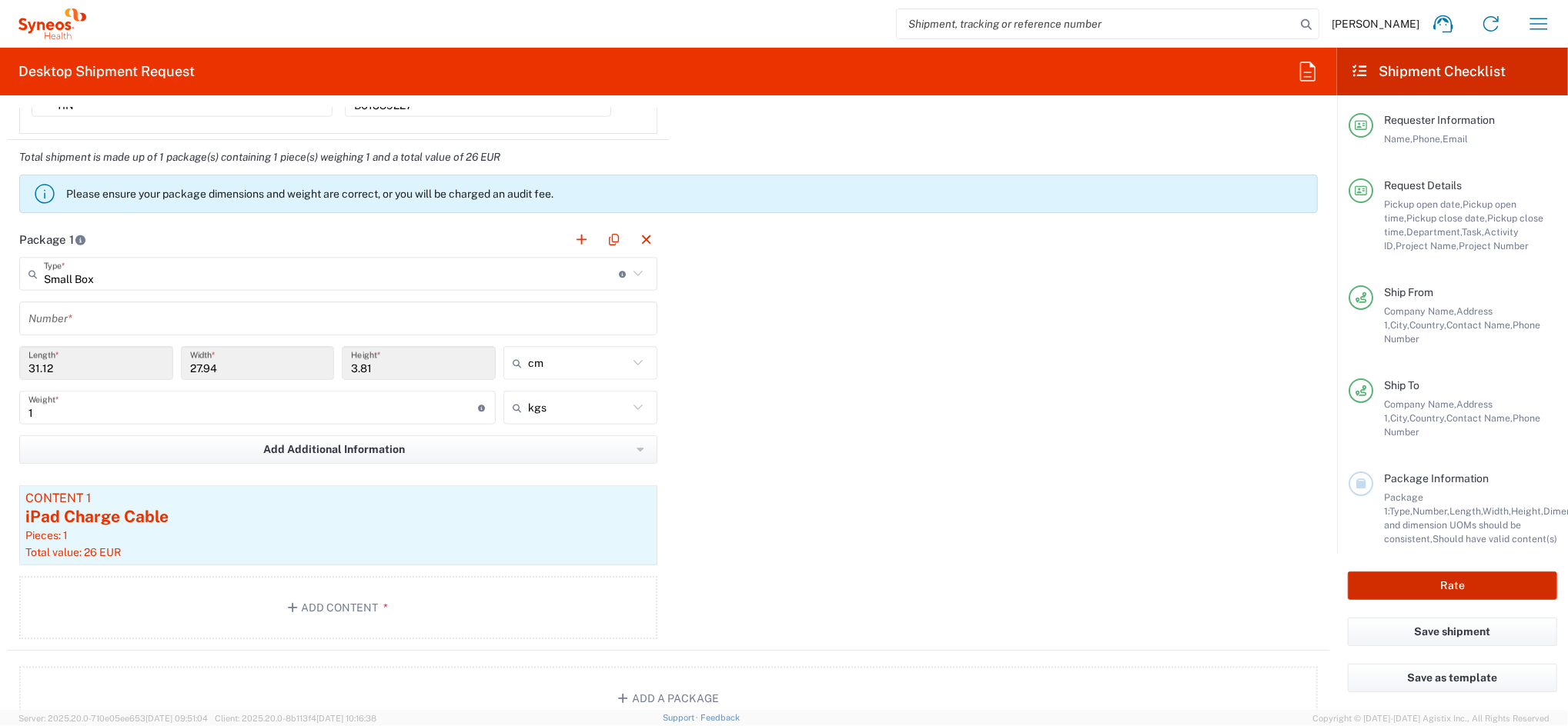
click at [1393, 580] on button "Rate" at bounding box center [1452, 585] width 209 height 28
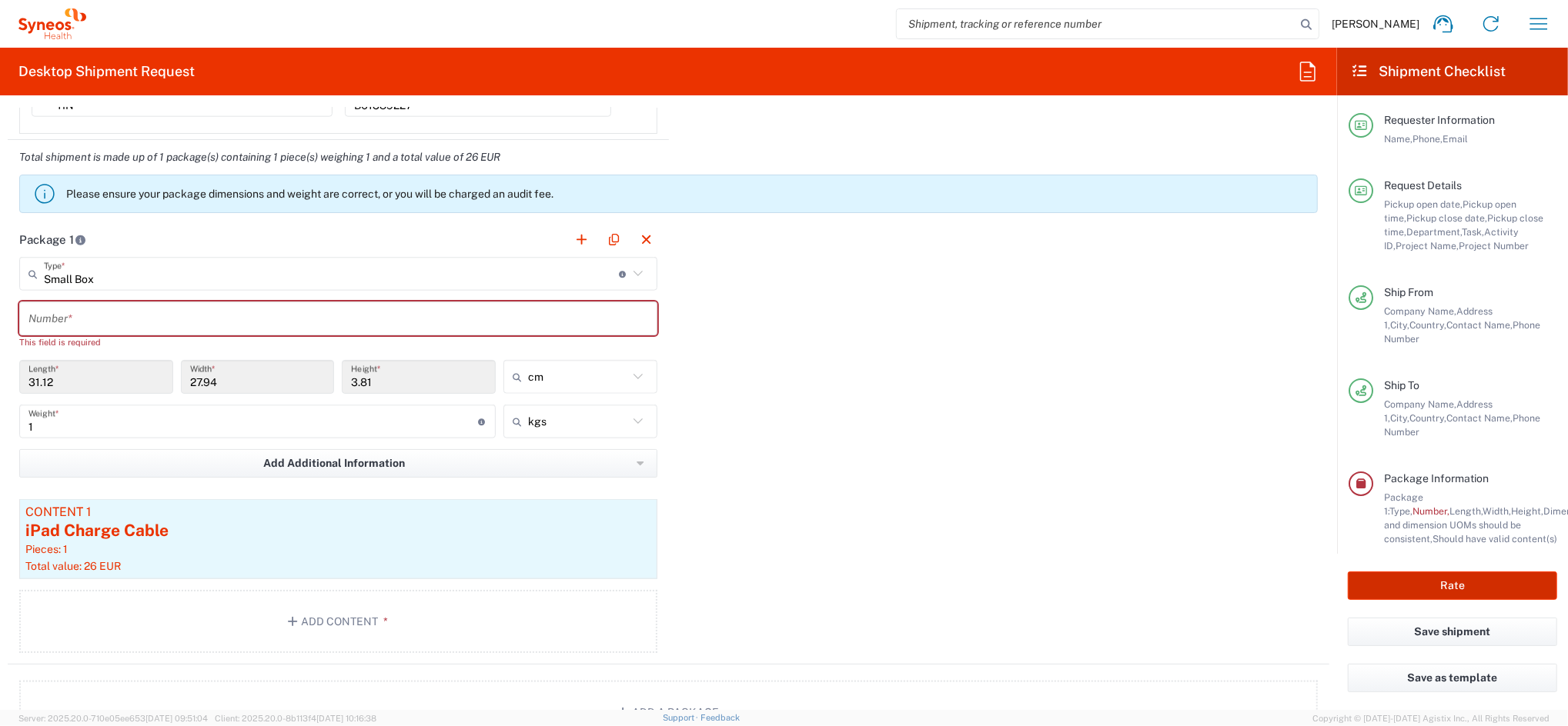
type input "4510 DEPARTMENTAL EXPENSE"
click at [362, 324] on input "text" at bounding box center [338, 319] width 620 height 27
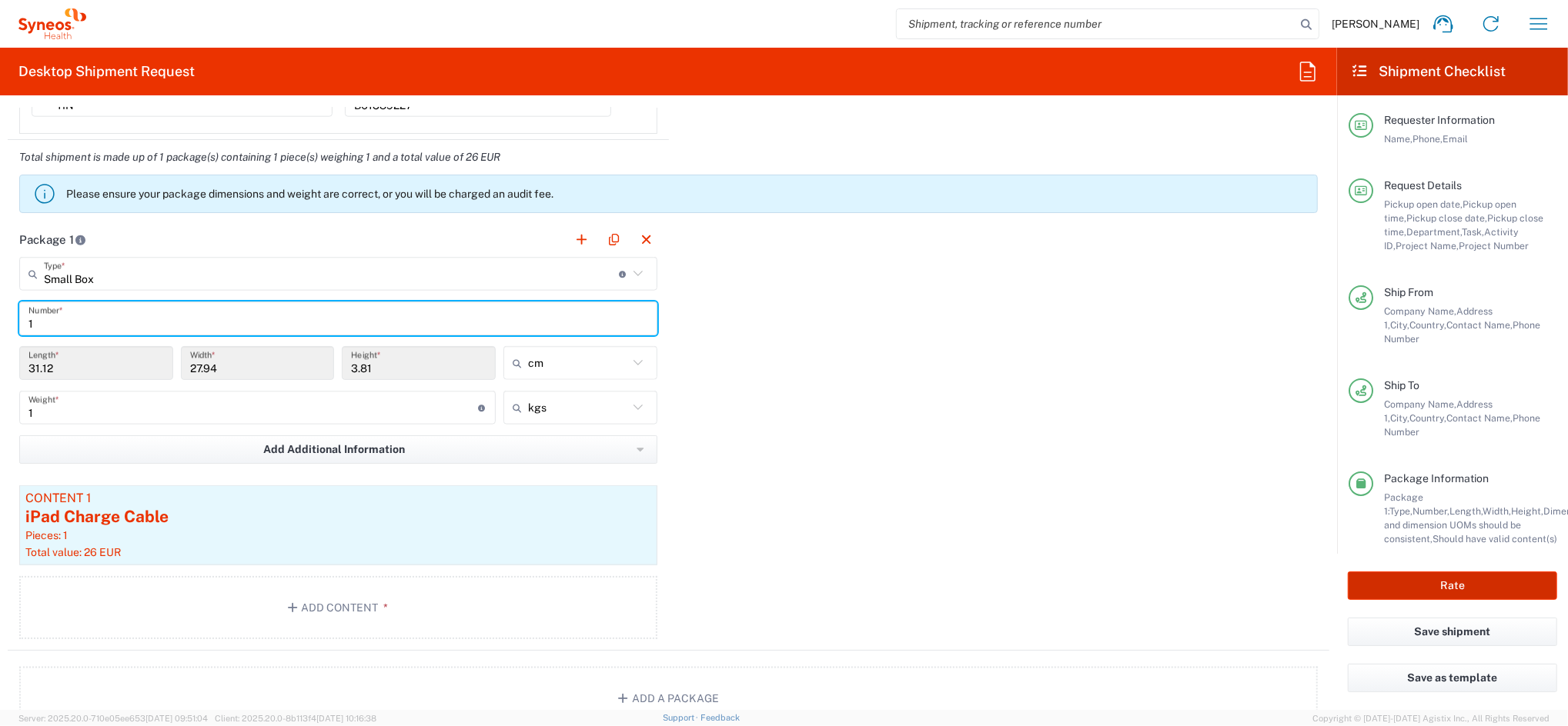
type input "1"
drag, startPoint x: 1515, startPoint y: 591, endPoint x: 1500, endPoint y: 598, distance: 16.6
click at [1513, 591] on button "Rate" at bounding box center [1452, 585] width 209 height 28
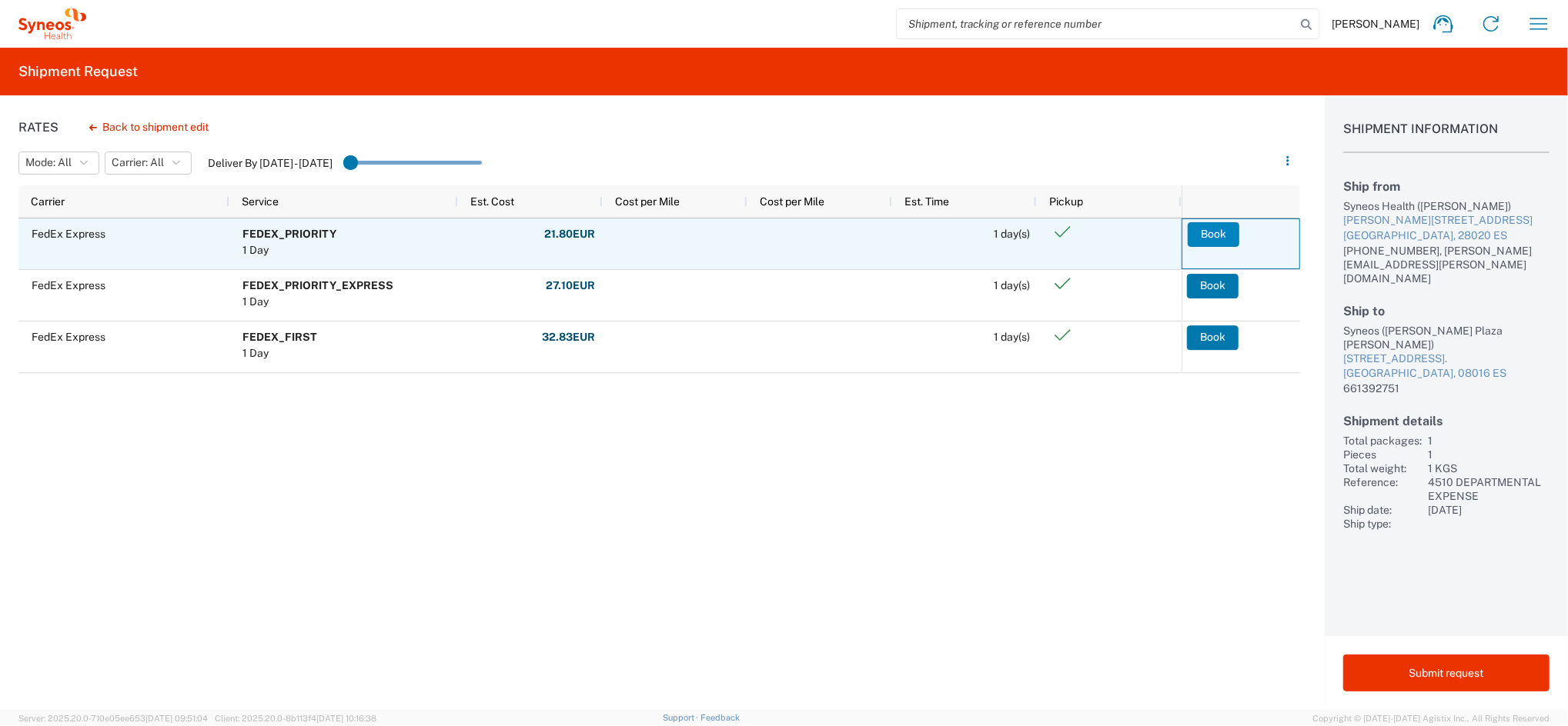
click at [1198, 231] on button "Book" at bounding box center [1213, 235] width 52 height 25
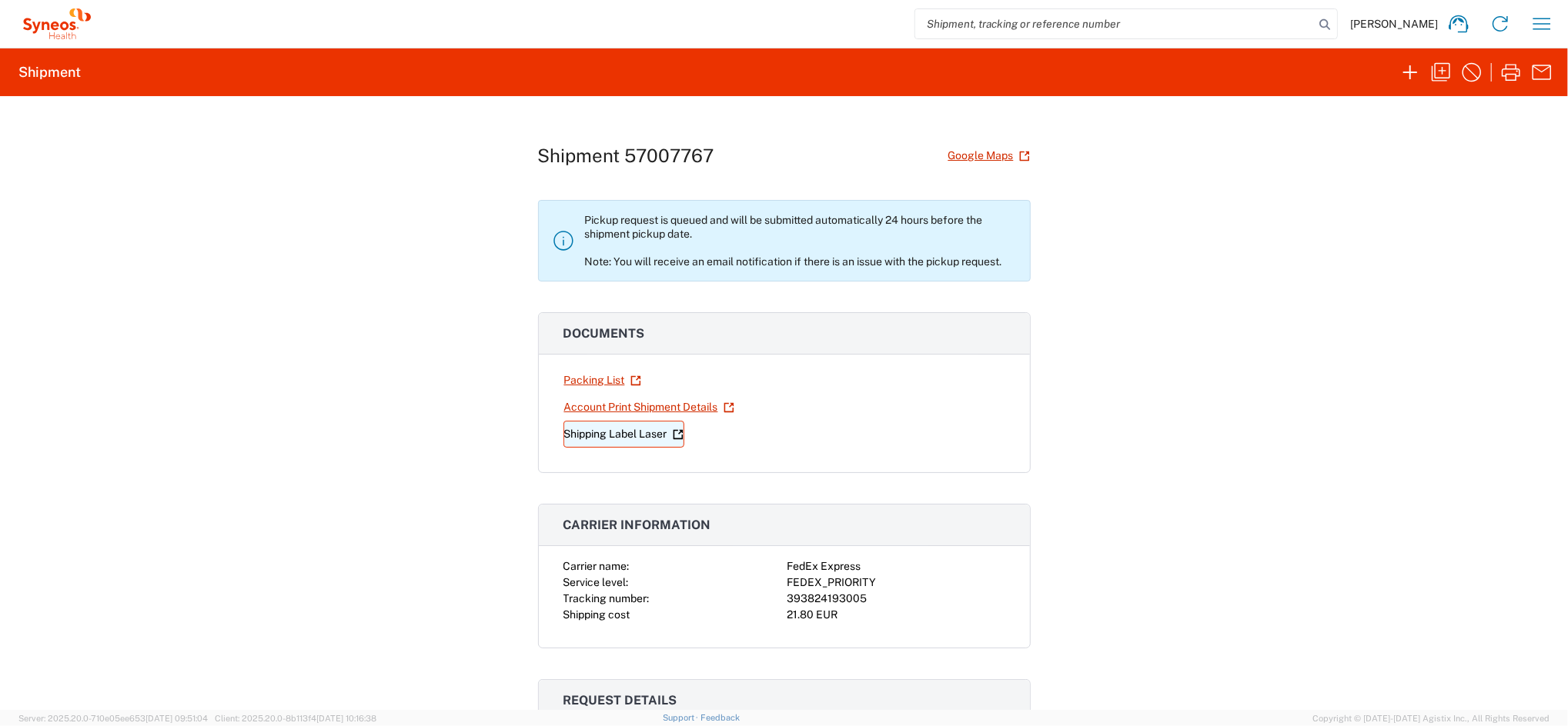
click at [627, 439] on link "Shipping Label Laser" at bounding box center [623, 434] width 121 height 27
